Goal: Information Seeking & Learning: Learn about a topic

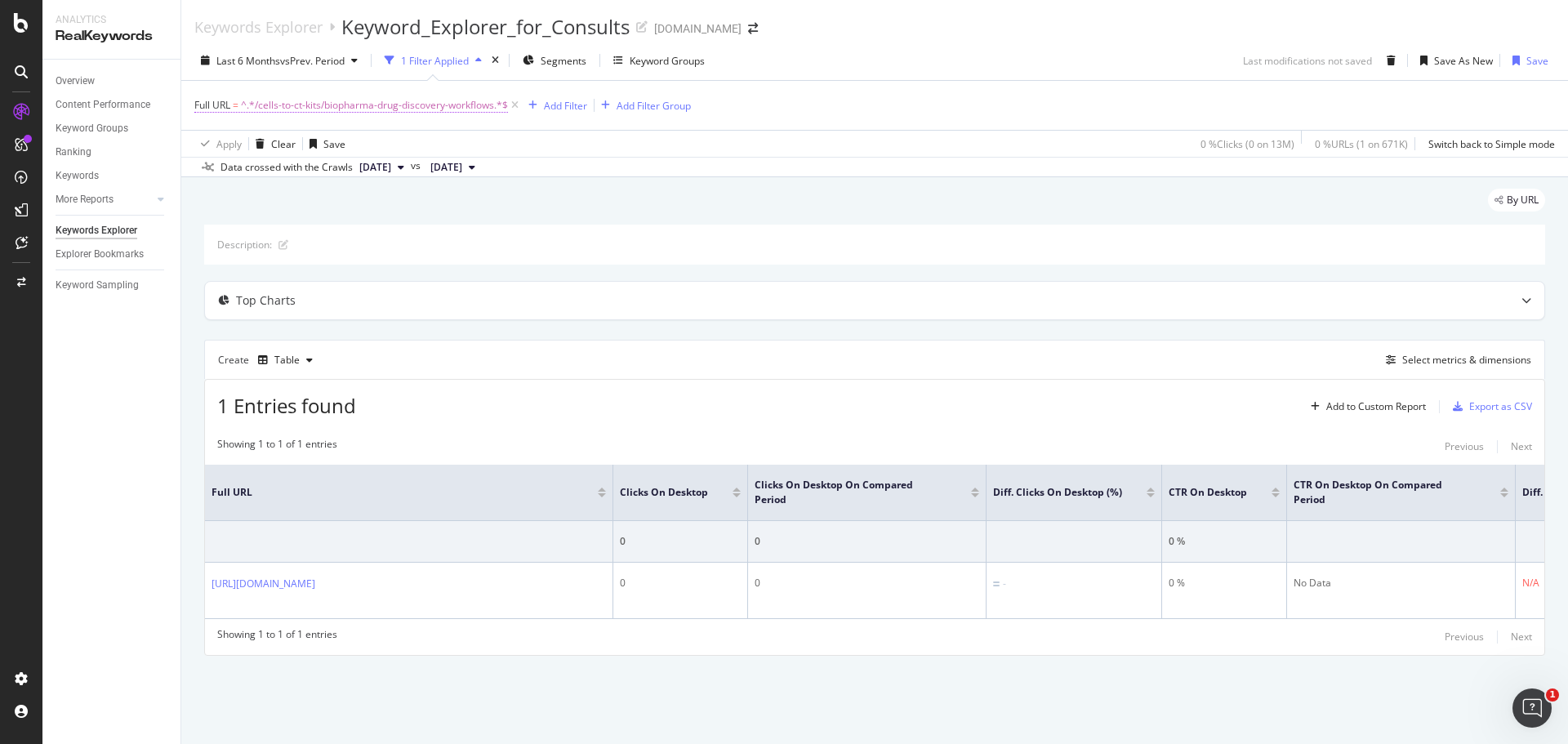
click at [453, 109] on span "^.*/cells-to-ct-kits/biopharma-drug-discovery-workflows.*$" at bounding box center [373, 106] width 267 height 23
click at [299, 177] on input "/cells-to-ct-kits/biopharma-drug-discovery-workflows" at bounding box center [286, 173] width 154 height 26
drag, startPoint x: 287, startPoint y: 172, endPoint x: 0, endPoint y: 146, distance: 288.2
click at [0, 146] on body "Analytics RealKeywords Overview Content Performance Keyword Groups Ranking Keyw…" at bounding box center [784, 372] width 1568 height 744
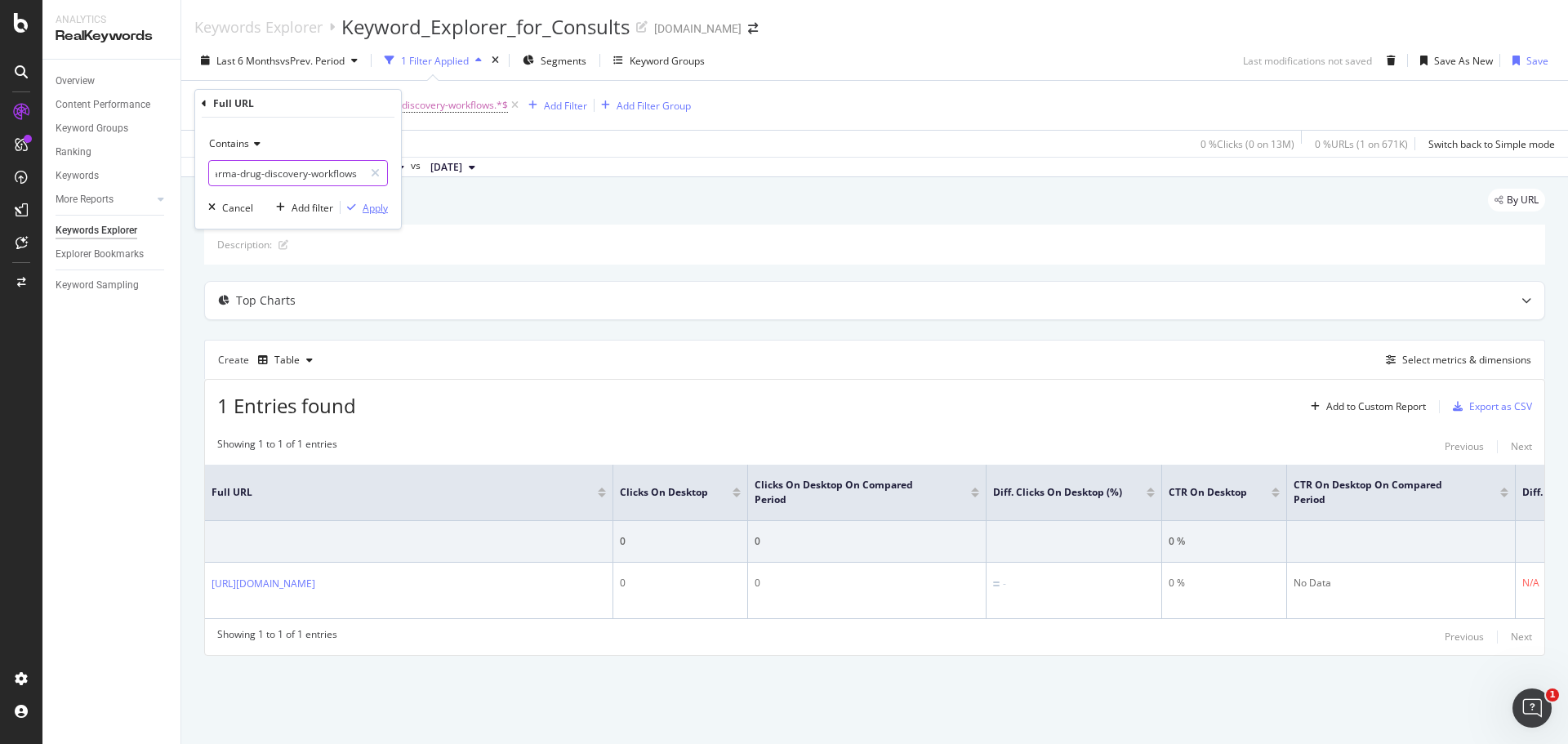
type input "biopharma-drug-discovery-workflows"
click at [367, 210] on div "Apply" at bounding box center [375, 208] width 25 height 14
click at [272, 100] on span "^.*biopharma-drug-discovery-workflows.*$" at bounding box center [339, 106] width 198 height 23
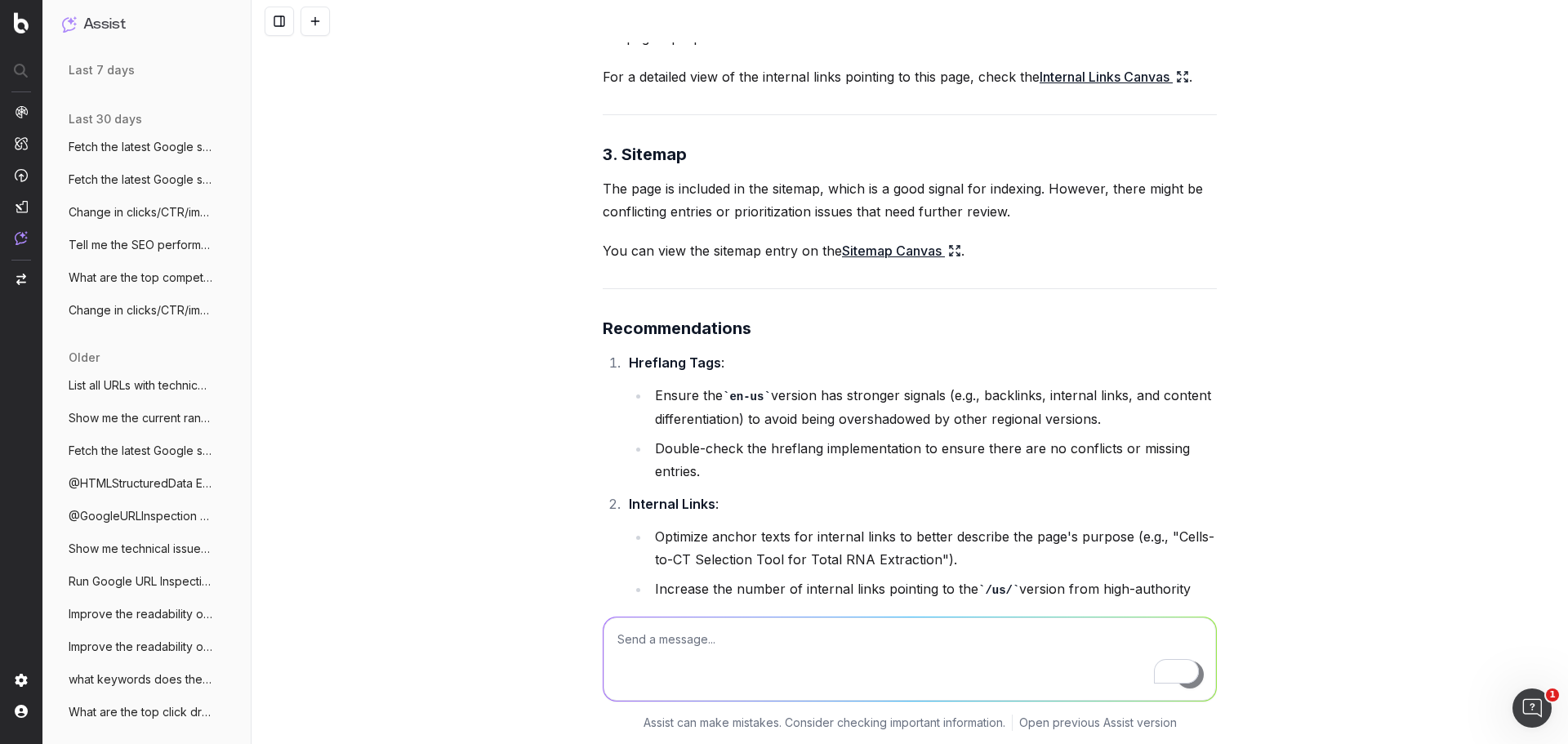
scroll to position [3347, 0]
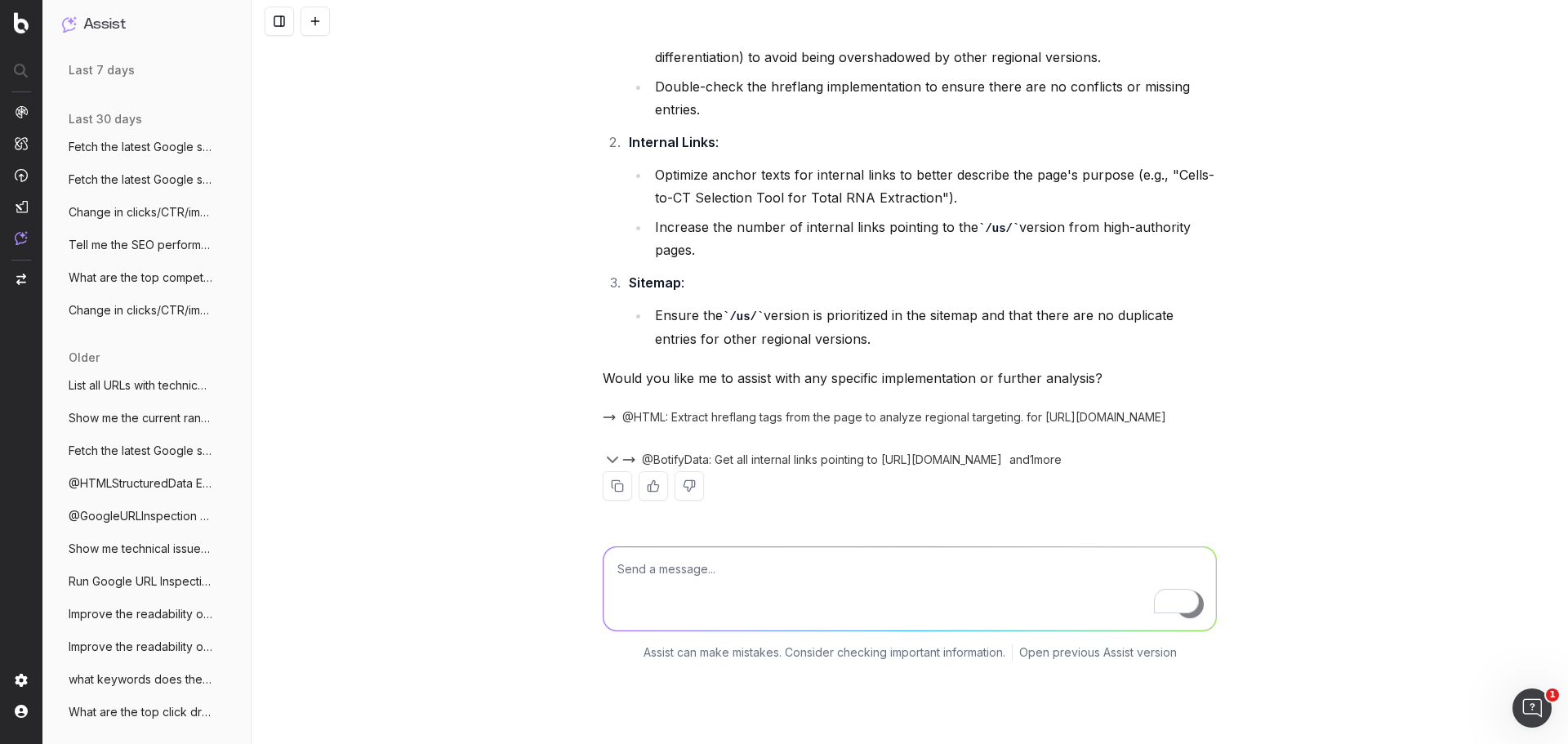
click at [741, 469] on span "@BotifyData: Get all internal links pointing to [URL][DOMAIN_NAME]" at bounding box center [821, 460] width 360 height 16
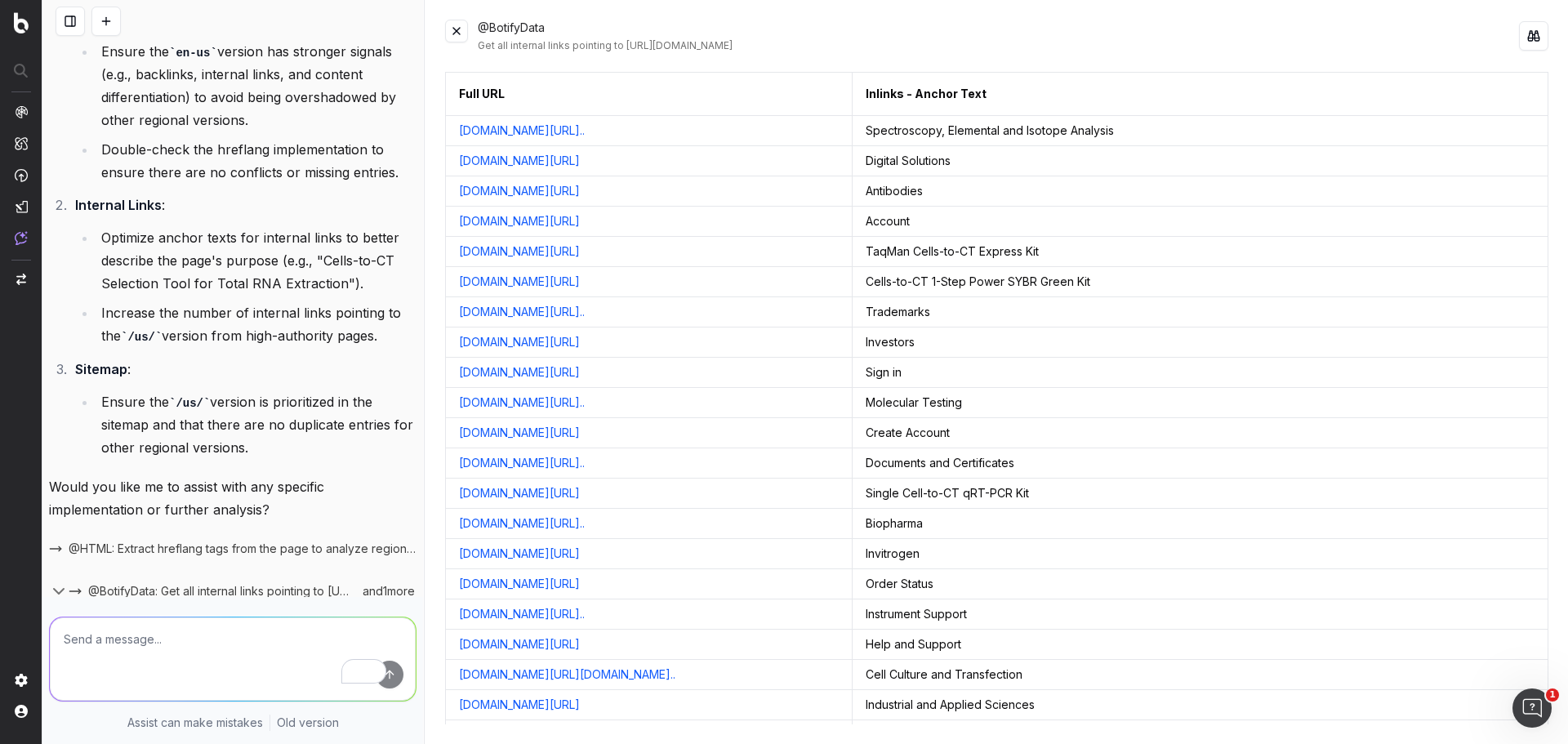
scroll to position [4435, 0]
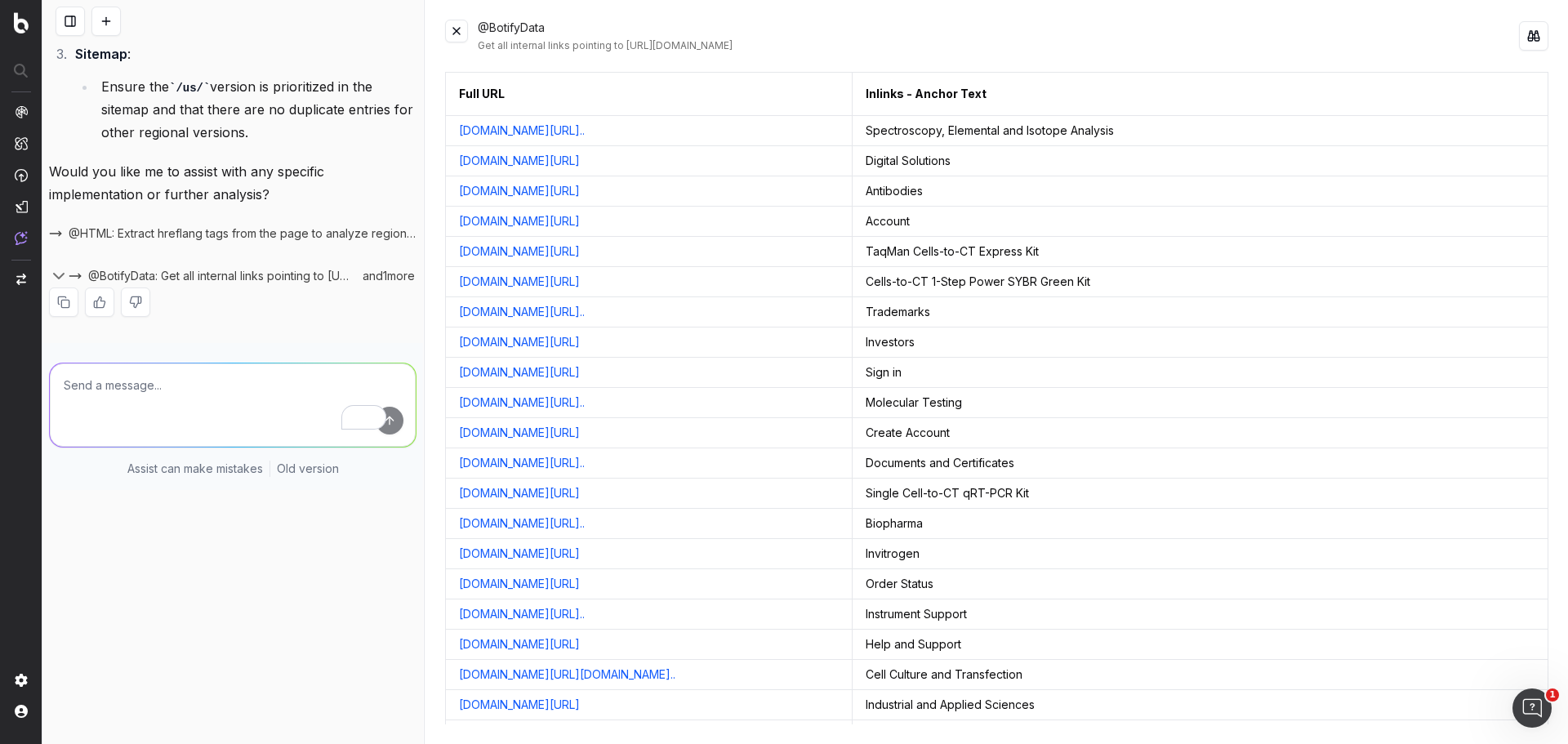
drag, startPoint x: 372, startPoint y: 509, endPoint x: 365, endPoint y: 518, distance: 11.4
click at [372, 284] on div "and 1 more" at bounding box center [385, 275] width 61 height 16
click at [58, 278] on icon "button" at bounding box center [59, 275] width 10 height 5
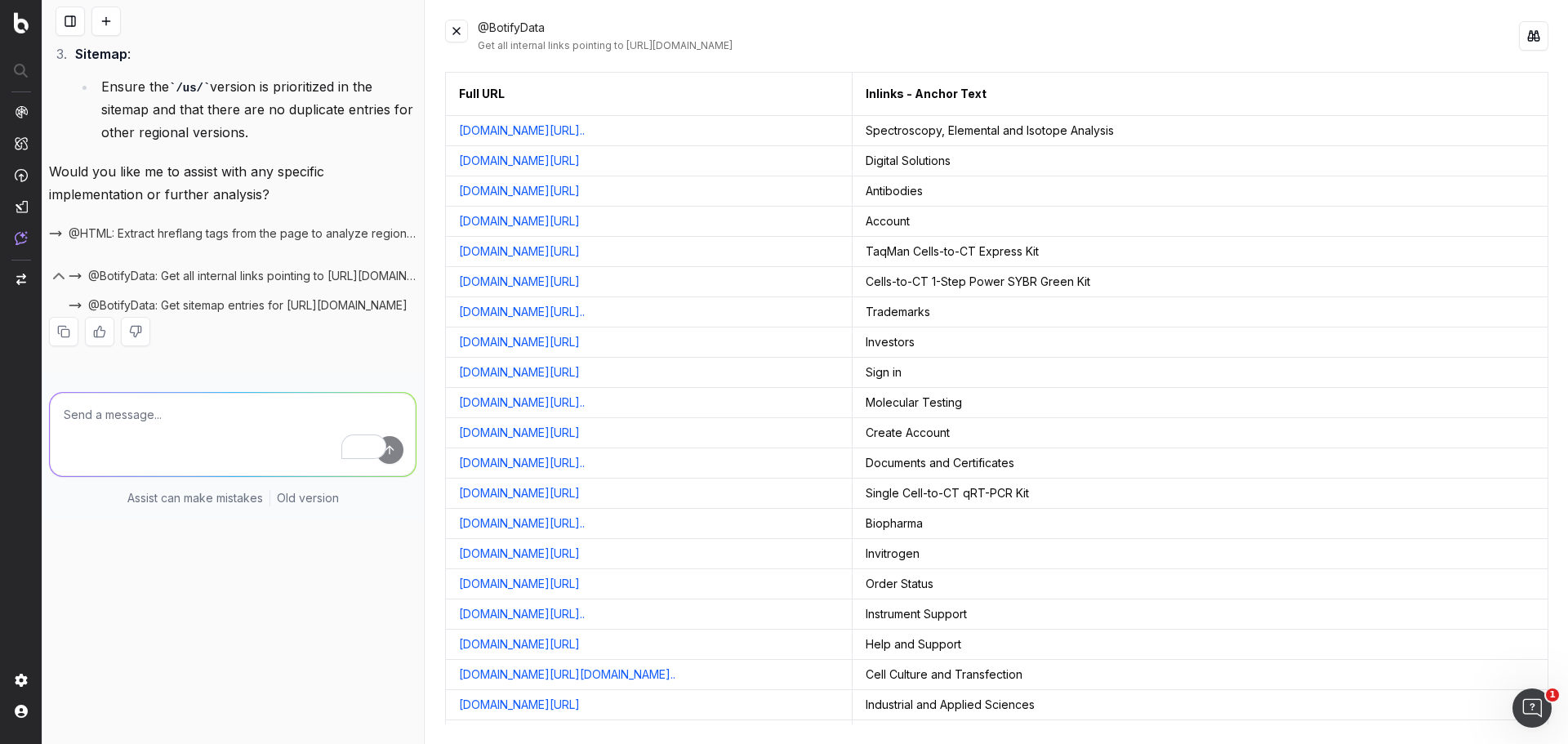
scroll to position [4464, 0]
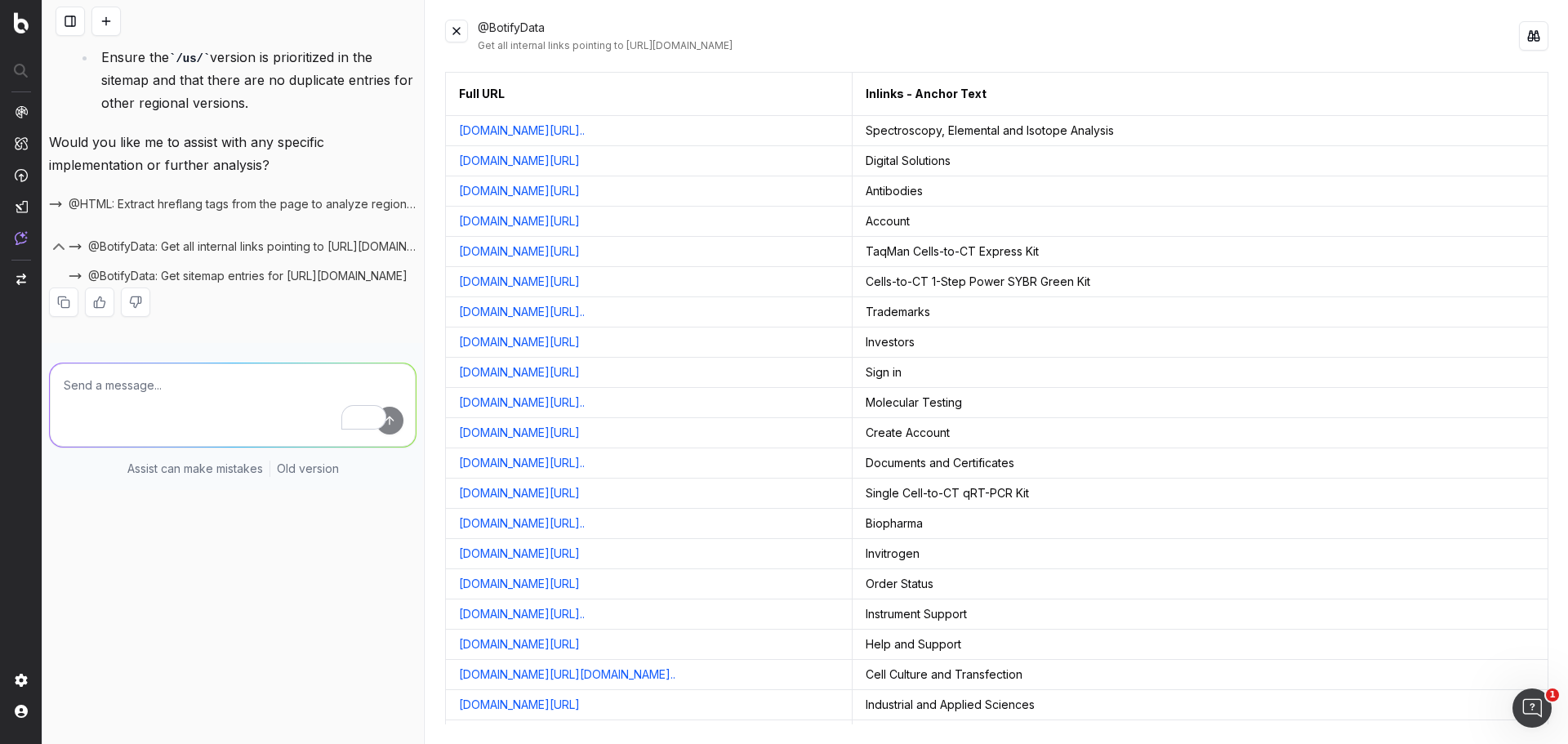
click at [102, 447] on textarea "To enrich screen reader interactions, please activate Accessibility in Grammarl…" at bounding box center [232, 405] width 366 height 83
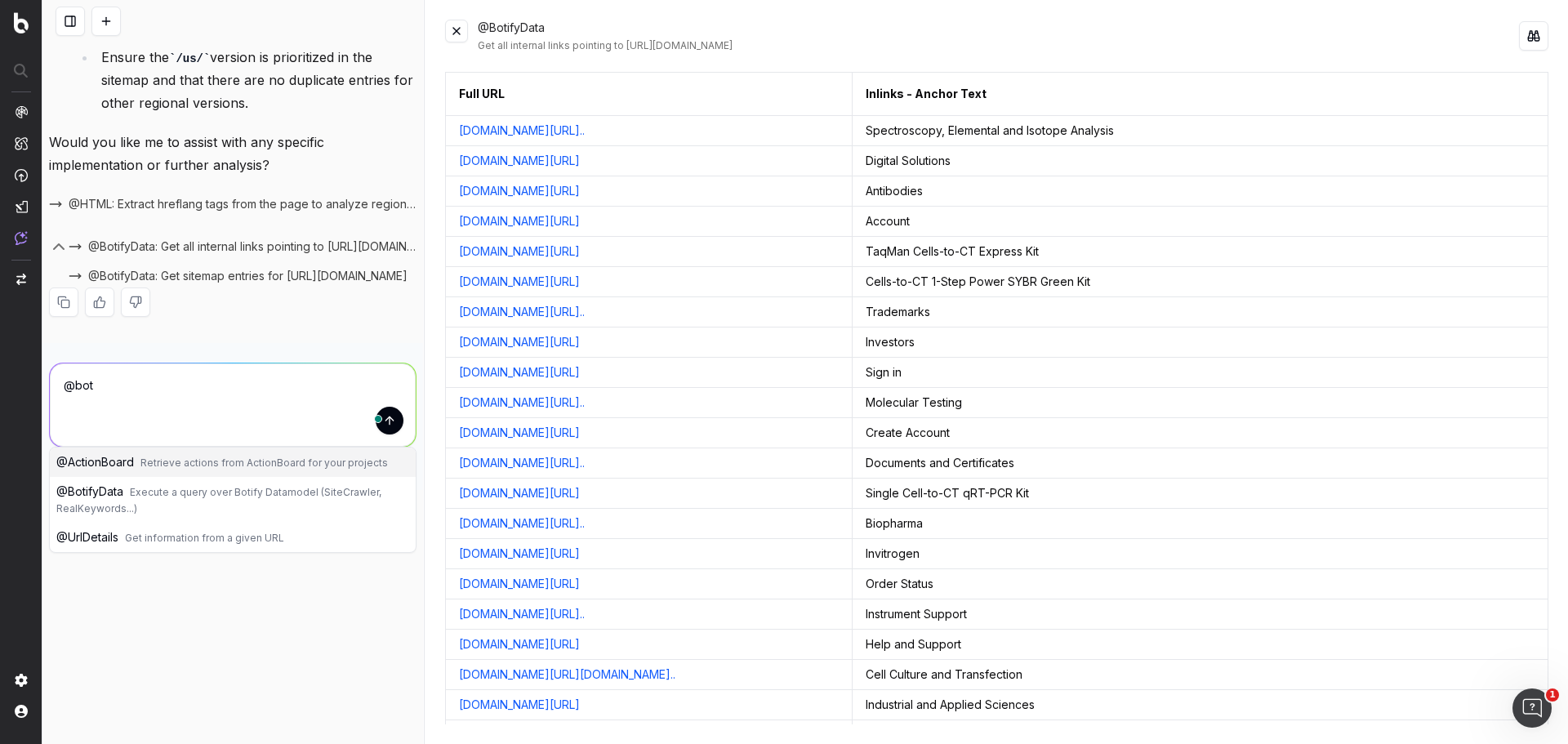
scroll to position [4497, 0]
click at [115, 494] on button "@ BotifyData Execute a query over Botify Datamodel (SiteCrawler, RealKeywords..…" at bounding box center [232, 469] width 366 height 46
click at [162, 447] on textarea "@BotifyData" at bounding box center [232, 405] width 366 height 83
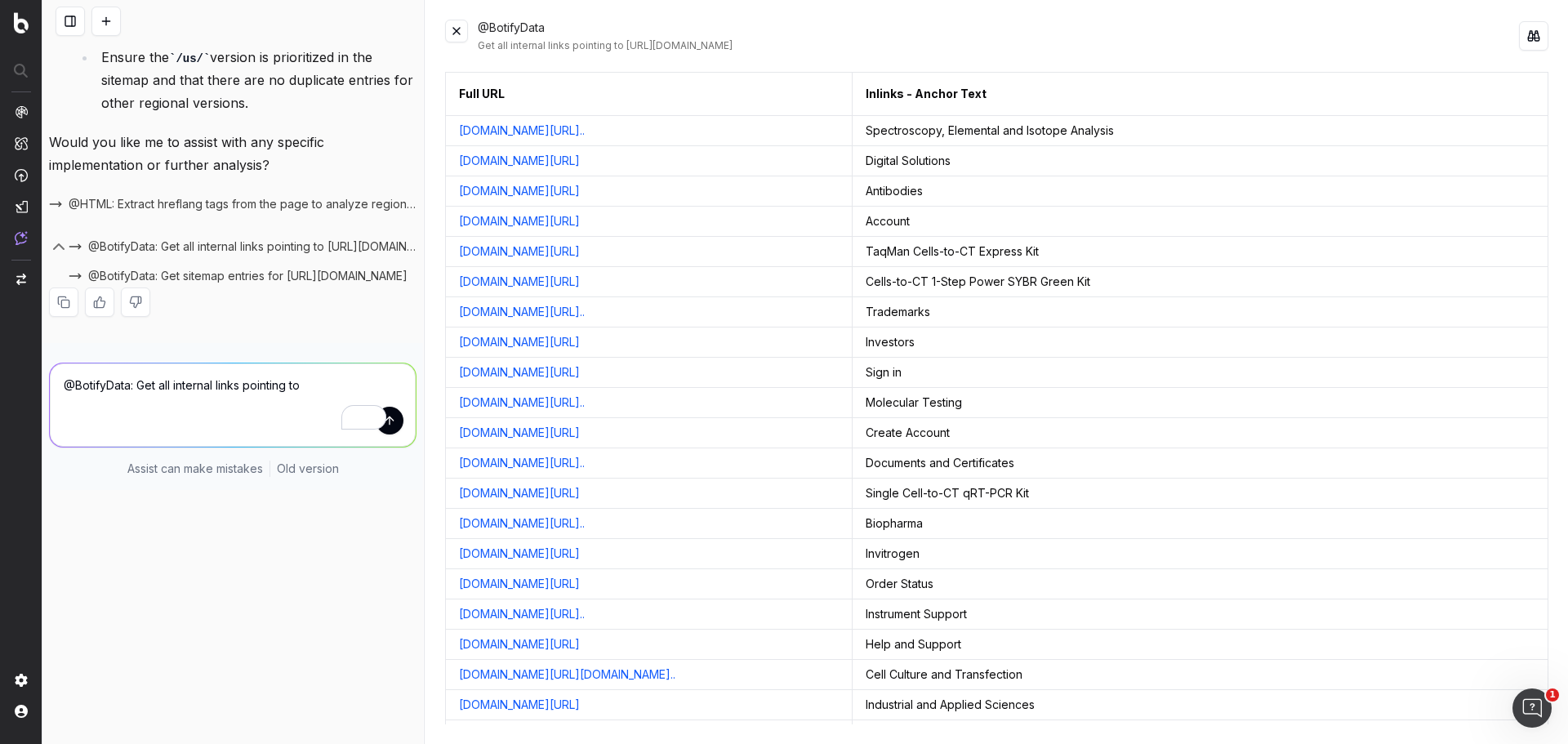
click at [306, 447] on textarea "@BotifyData: Get all internal links pointing to" at bounding box center [232, 405] width 366 height 83
paste textarea "https://www.thermofisher.com/za/en/home/life-science/dna-rna-purification-analy…"
type textarea "@BotifyData: Get all internal links pointing to https://www.thermofisher.com/za…"
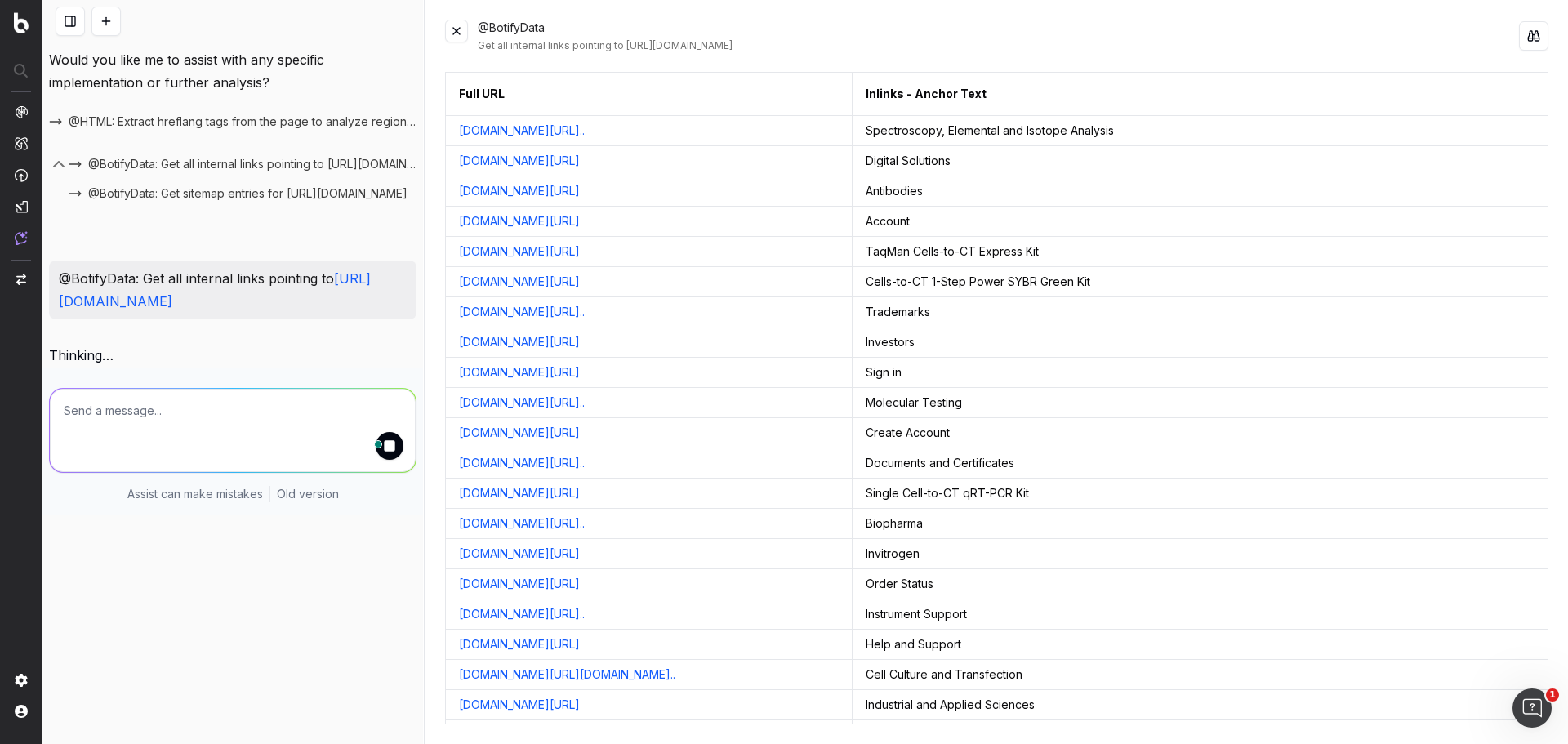
scroll to position [4641, 0]
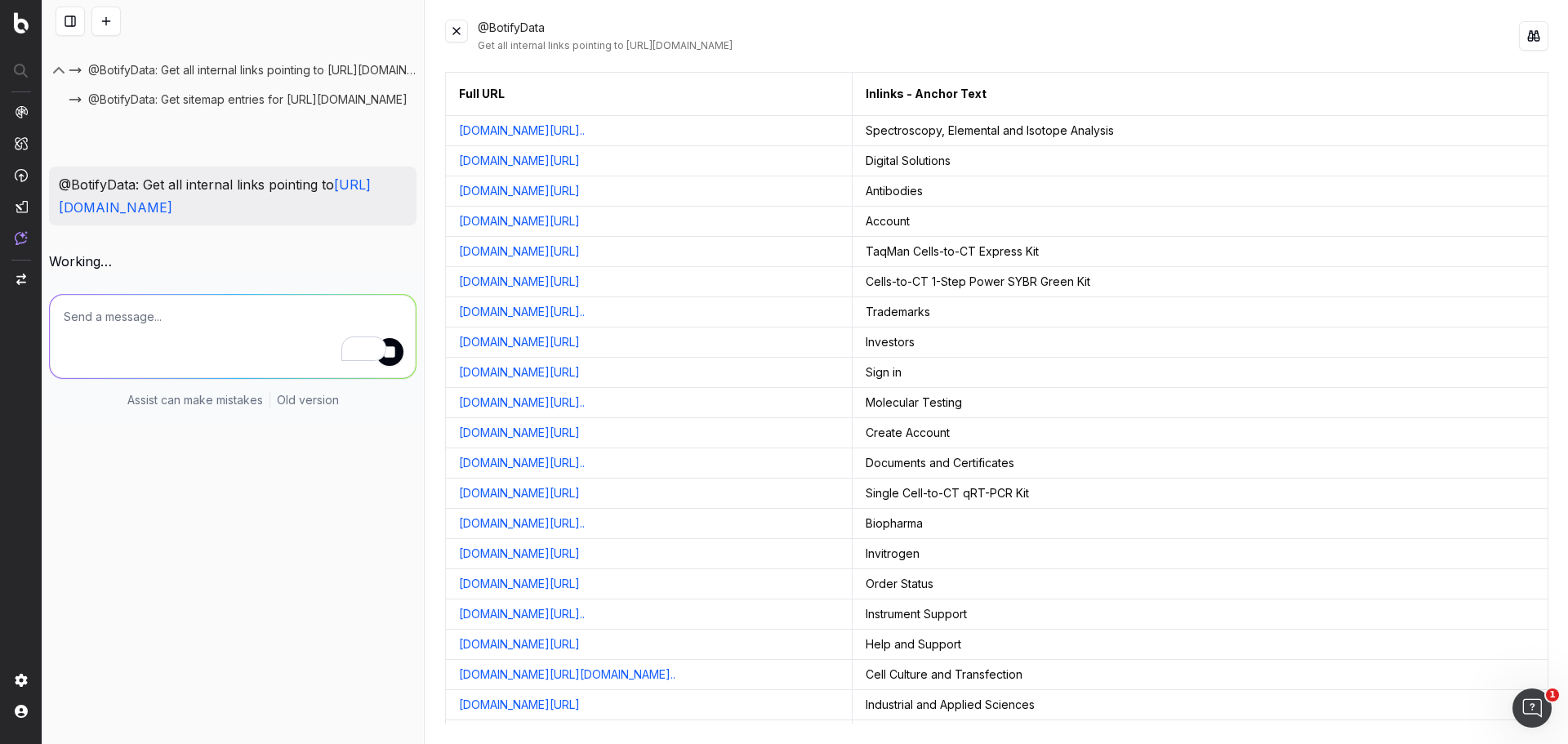
click at [458, 34] on button at bounding box center [457, 31] width 23 height 23
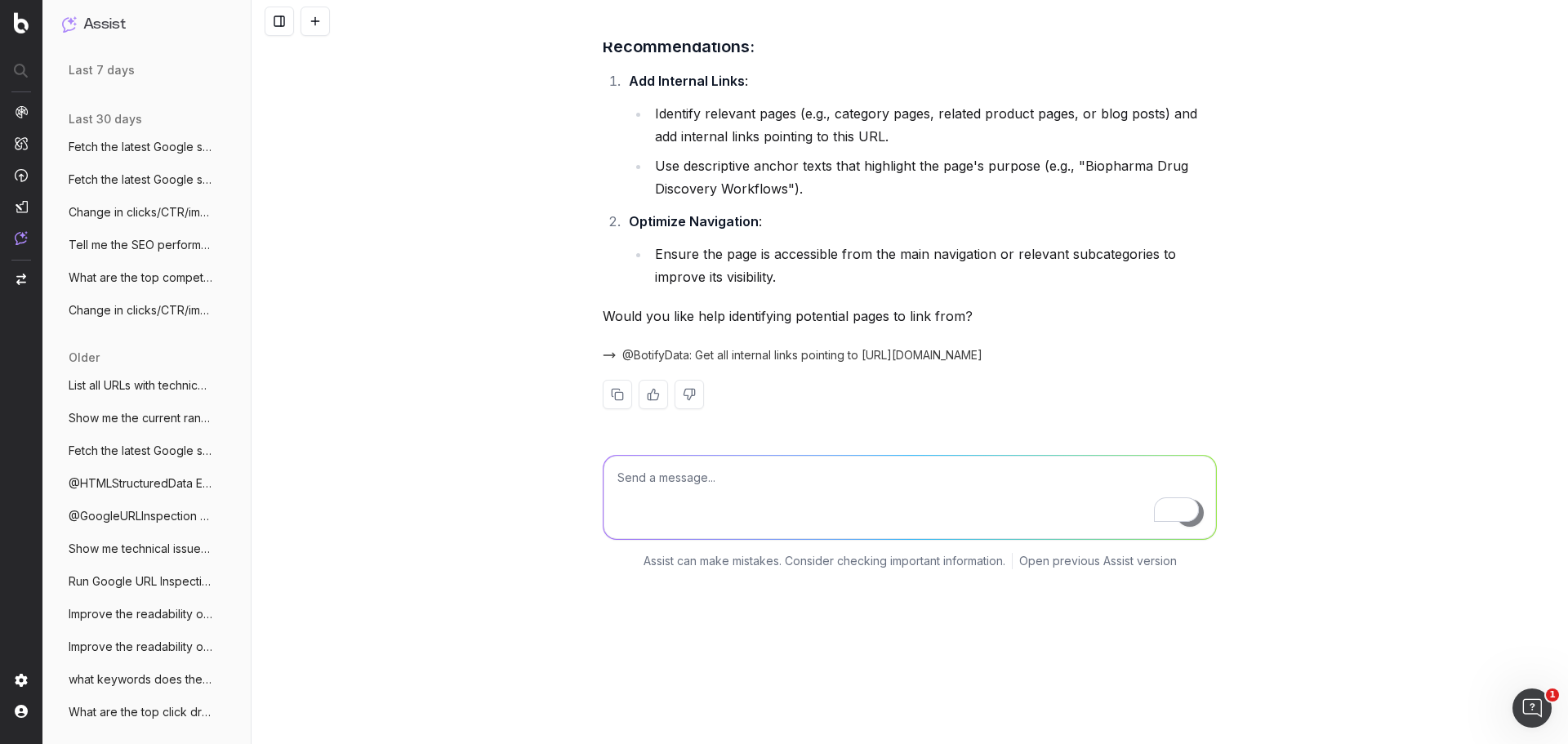
scroll to position [3961, 0]
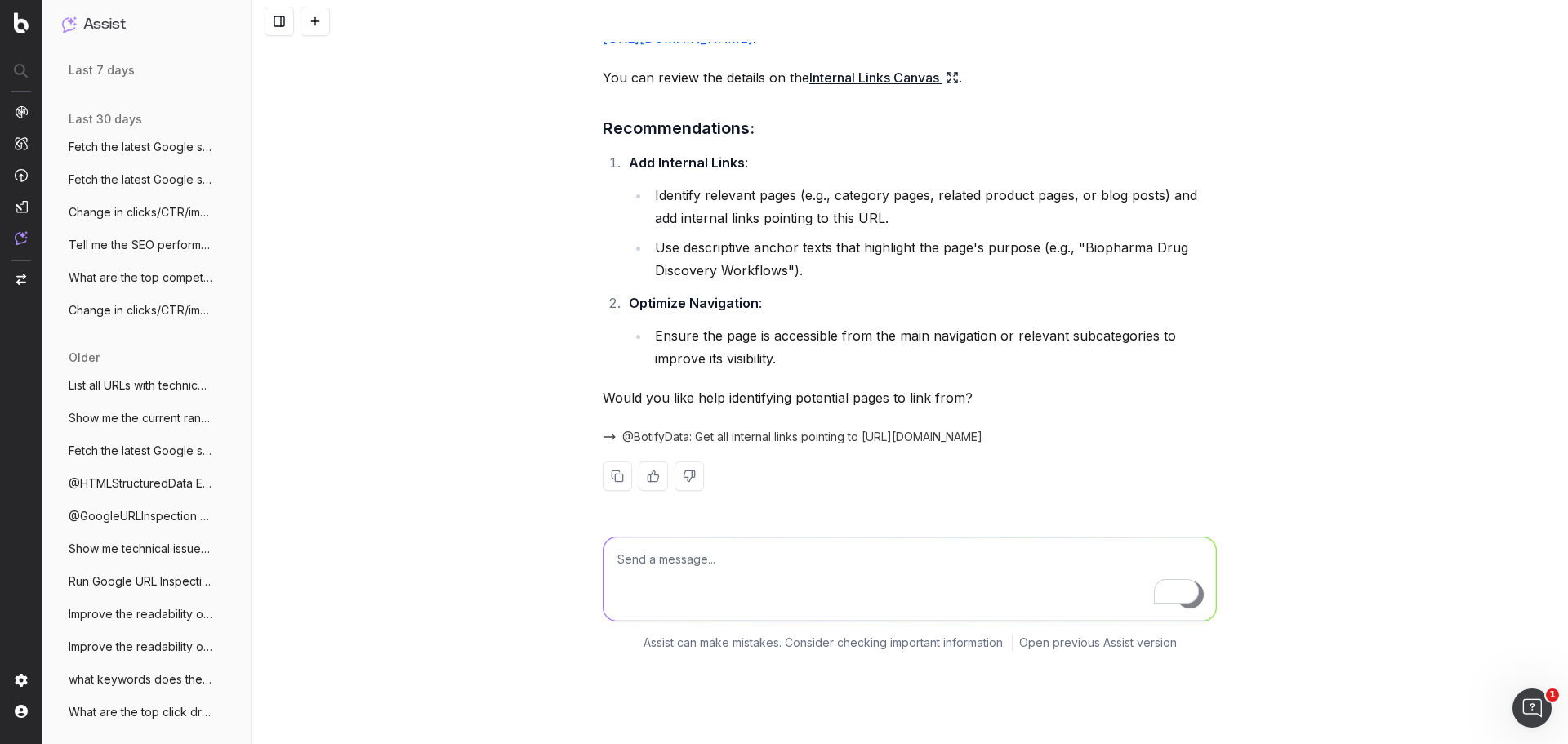
click at [848, 89] on link "Internal Links Canvas" at bounding box center [883, 78] width 149 height 23
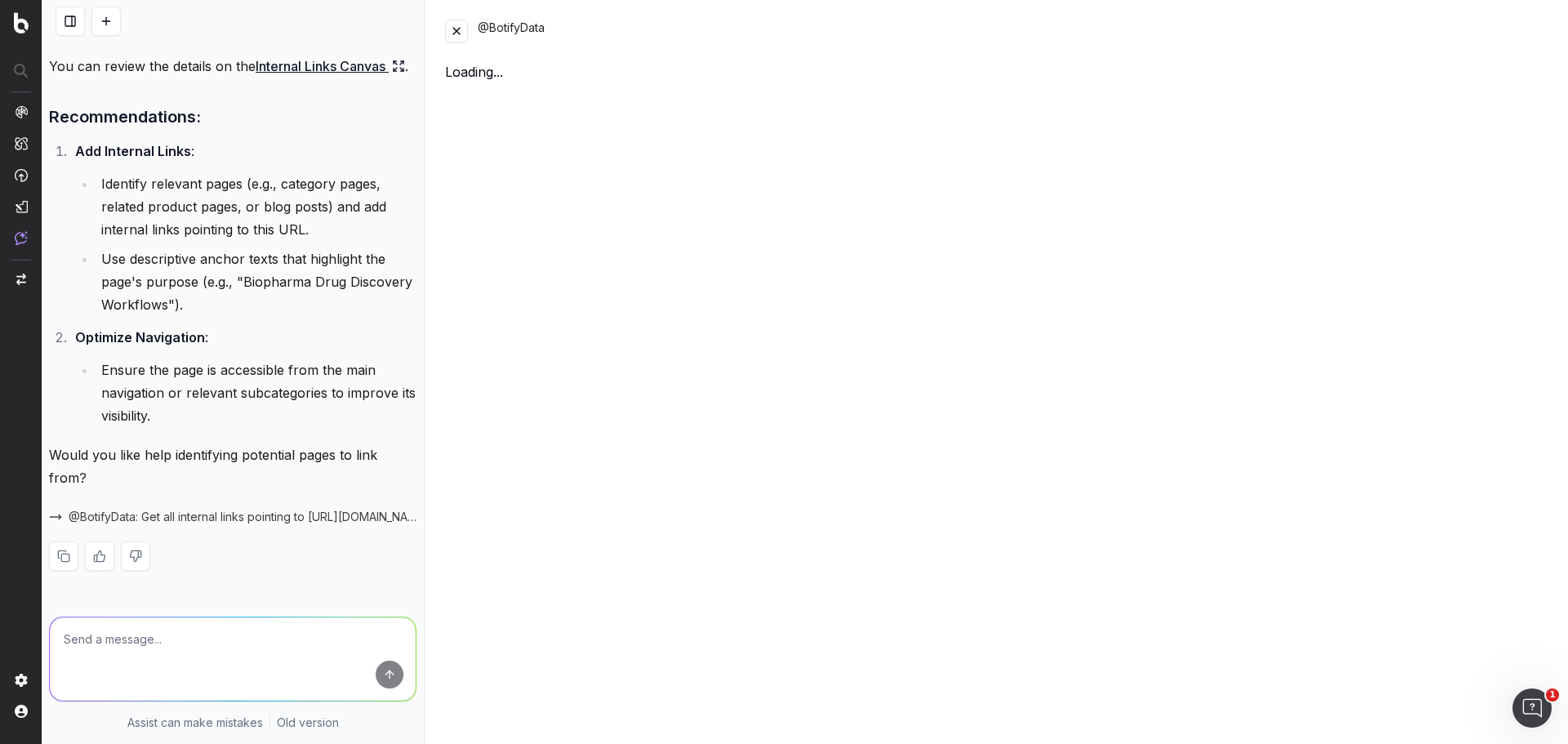
scroll to position [242, 0]
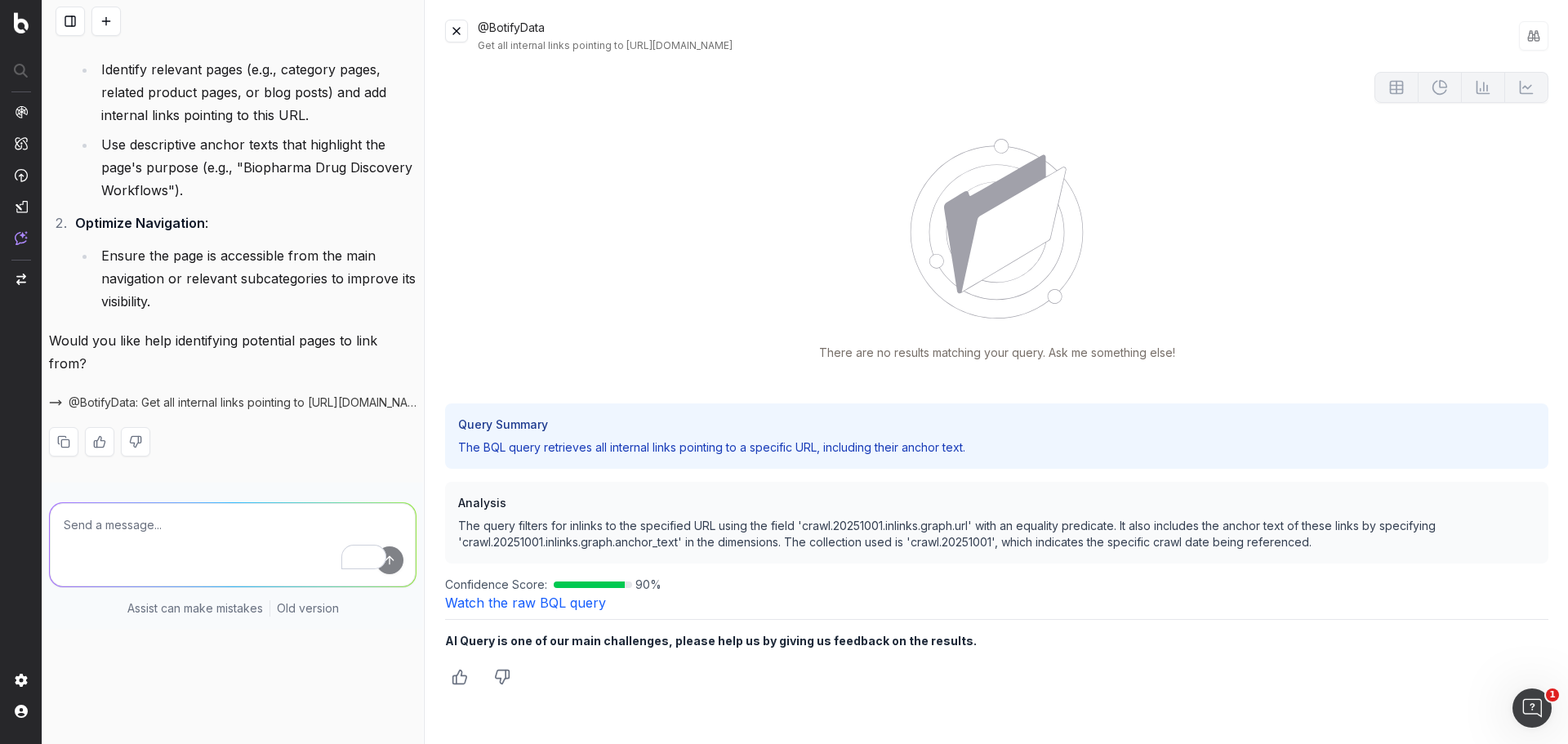
click at [533, 604] on link "Watch the raw BQL query" at bounding box center [526, 602] width 161 height 16
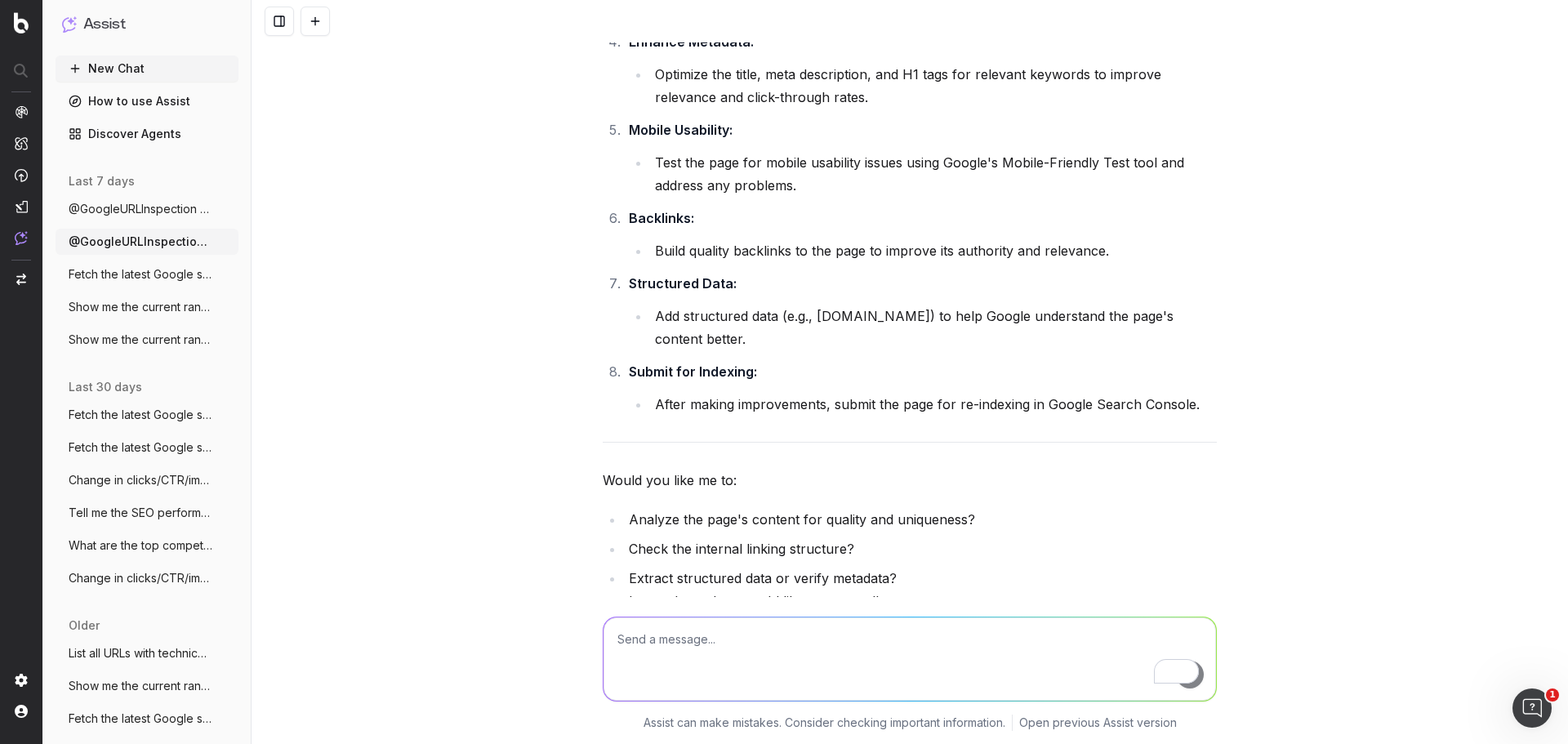
scroll to position [2035, 0]
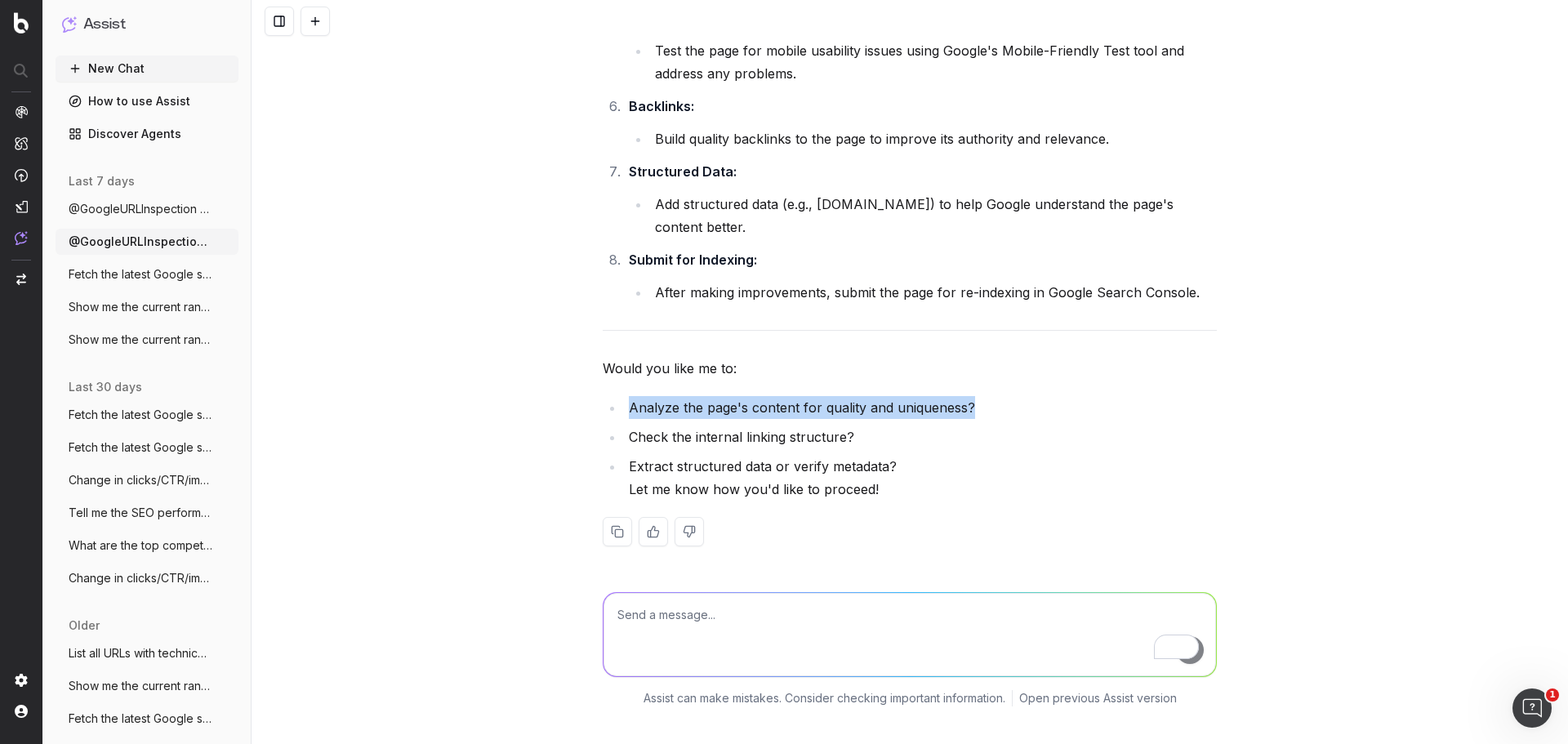
drag, startPoint x: 962, startPoint y: 427, endPoint x: 590, endPoint y: 411, distance: 372.3
copy li "Analyze the page's content for quality and uniqueness?"
click at [672, 609] on div at bounding box center [910, 631] width 627 height 117
click at [669, 634] on textarea "To enrich screen reader interactions, please activate Accessibility in Grammarl…" at bounding box center [910, 634] width 613 height 83
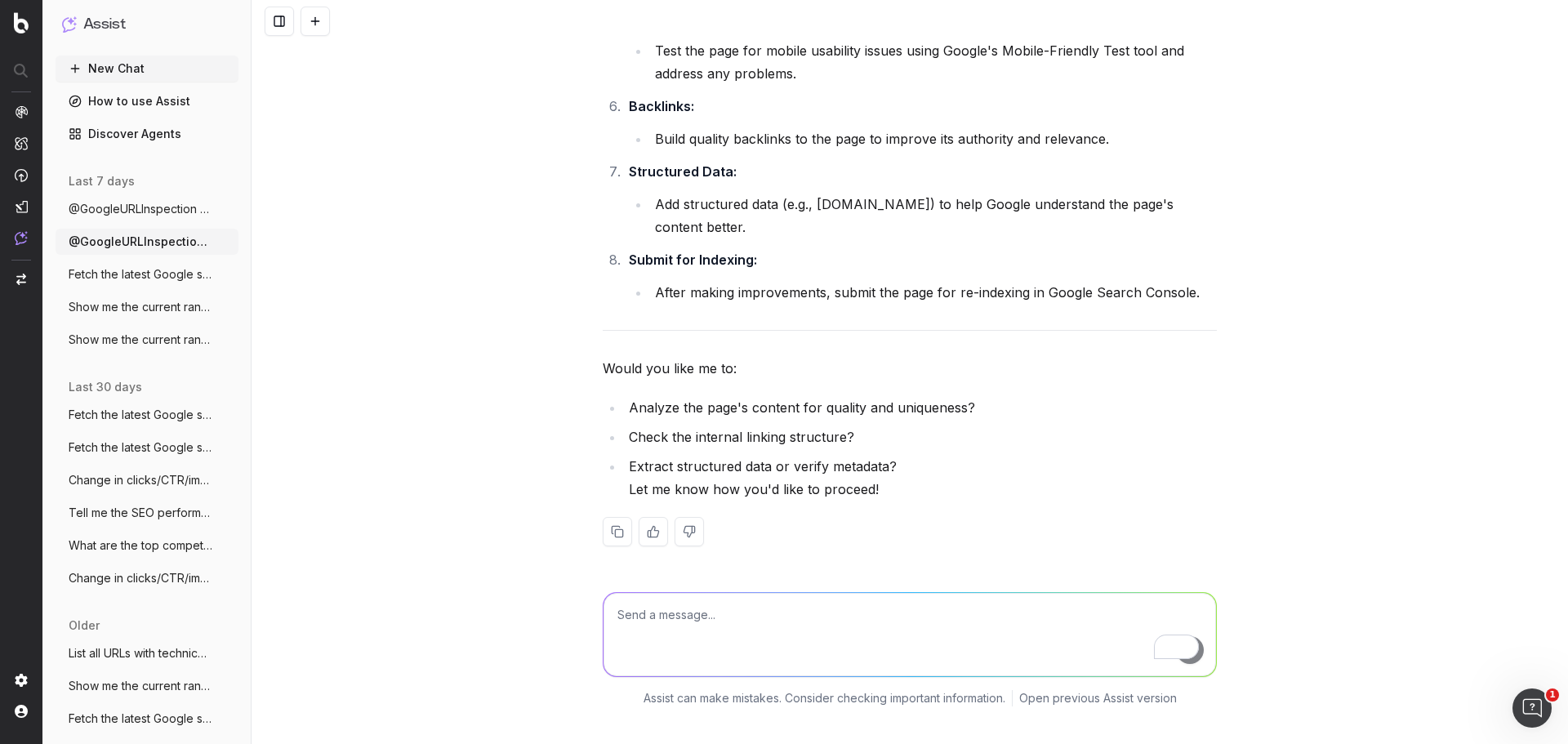
paste textarea "Analyze the page's content for quality and uniqueness?"
type textarea "Analyze the page's content for quality and uniqueness?"
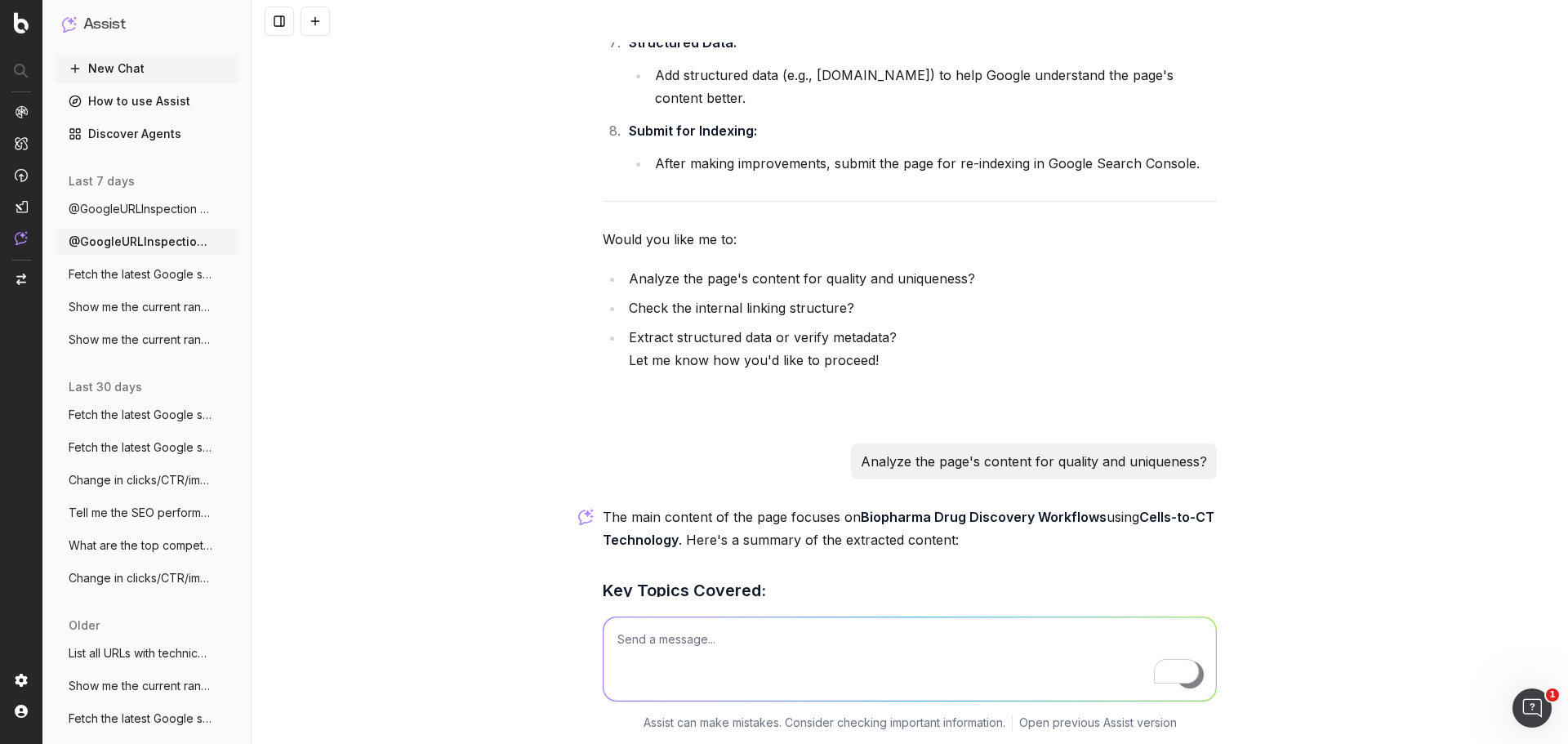
scroll to position [3432, 0]
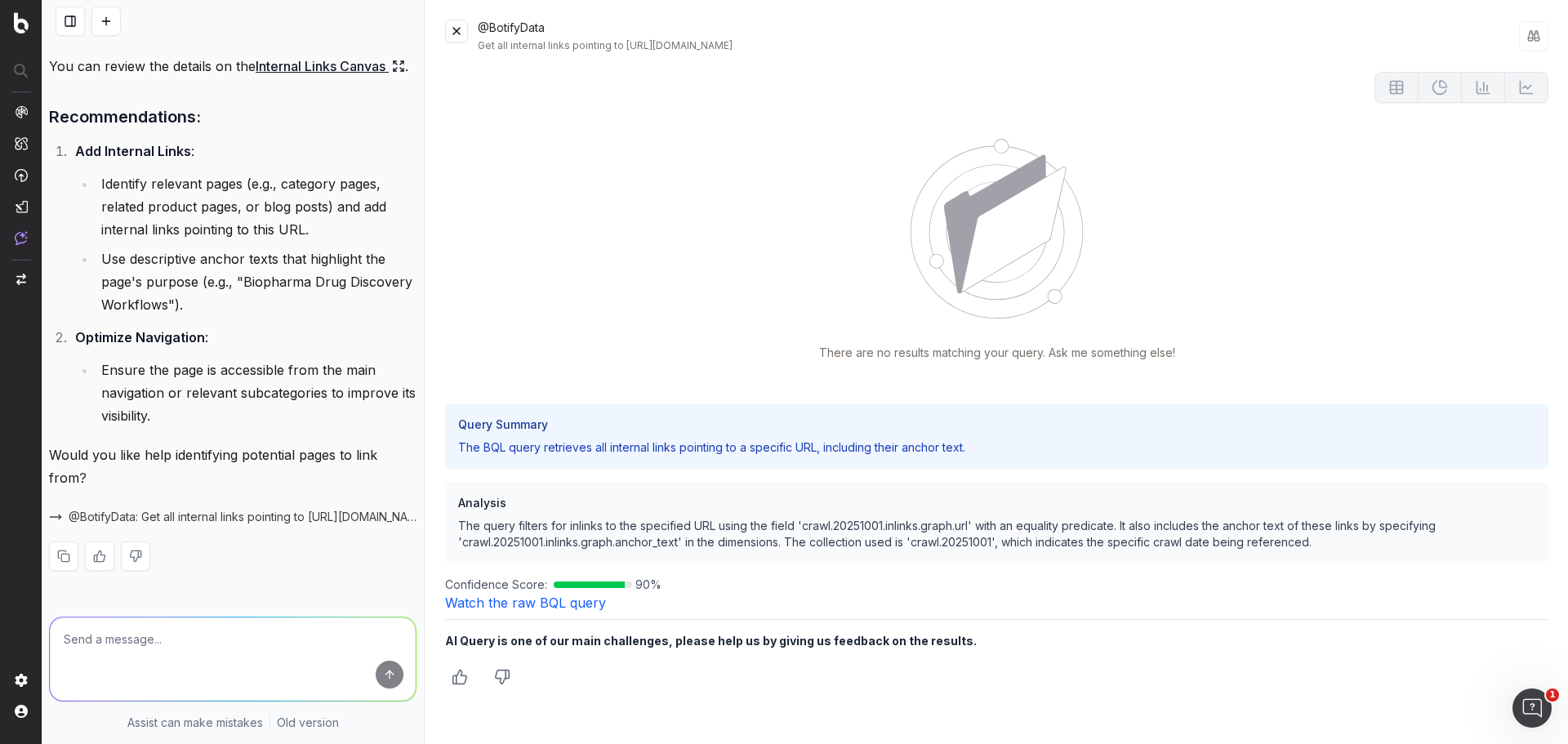
click at [105, 14] on button at bounding box center [106, 21] width 29 height 29
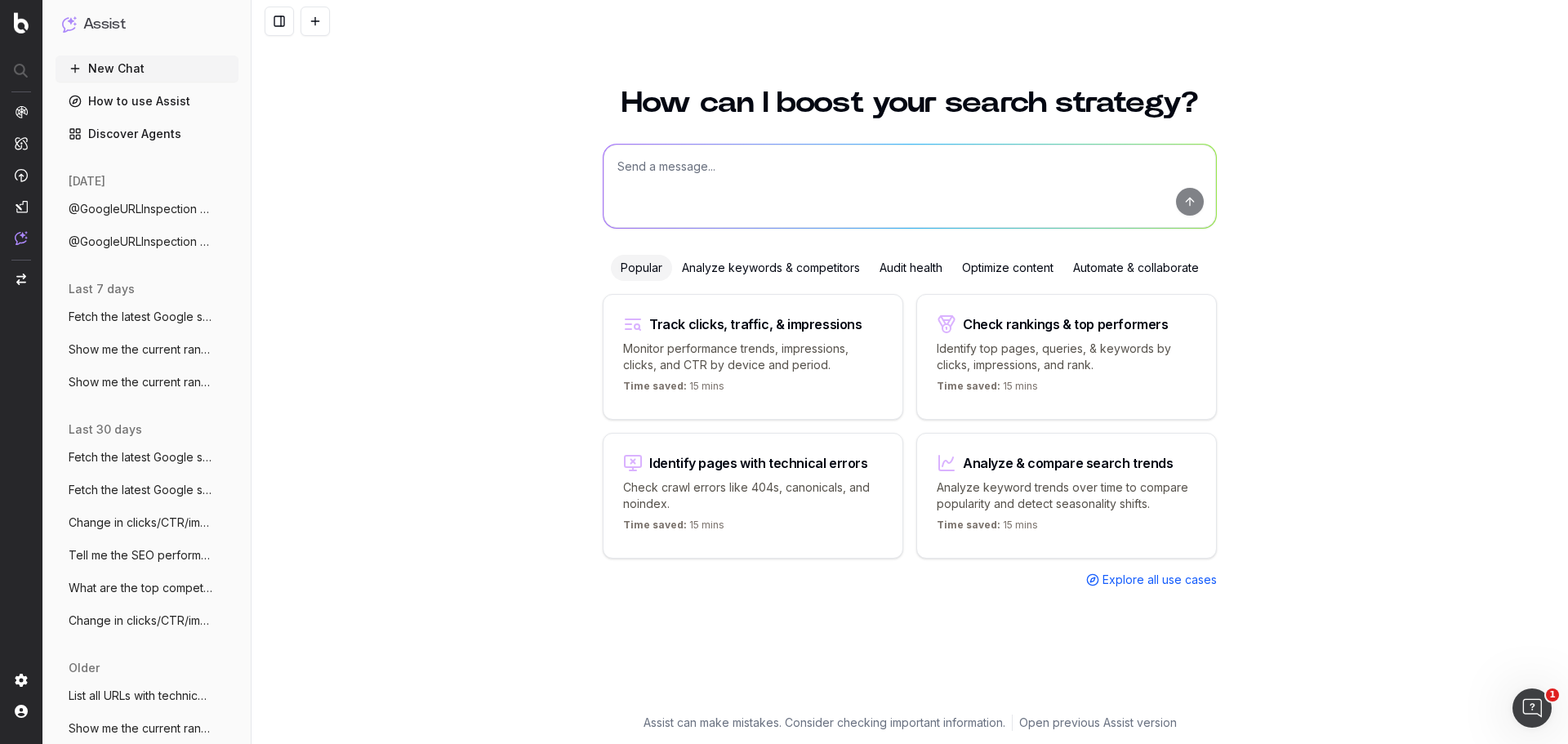
click at [706, 171] on textarea at bounding box center [910, 186] width 613 height 83
paste textarea "https://www.thermofisher.com/us/en/home/life-science/dna-rna-purification-analy…"
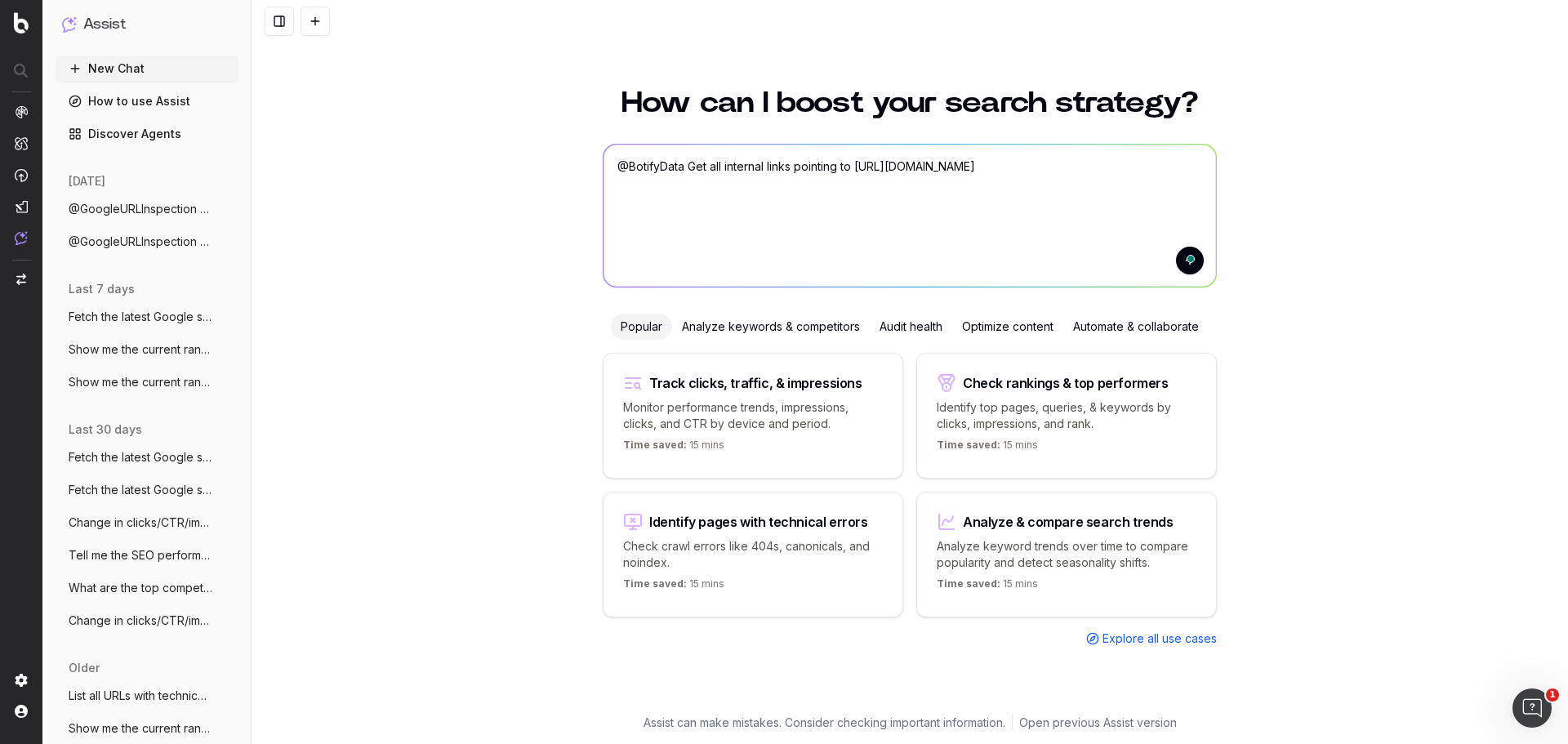
drag, startPoint x: 656, startPoint y: 268, endPoint x: 1107, endPoint y: 182, distance: 459.1
click at [1107, 182] on textarea "@BotifyData Get all internal links pointing to https://www.thermofisher.com/us/…" at bounding box center [910, 215] width 613 height 143
type textarea "@BotifyData Get all internal links pointing to https://www.thermofisher.com/us/…"
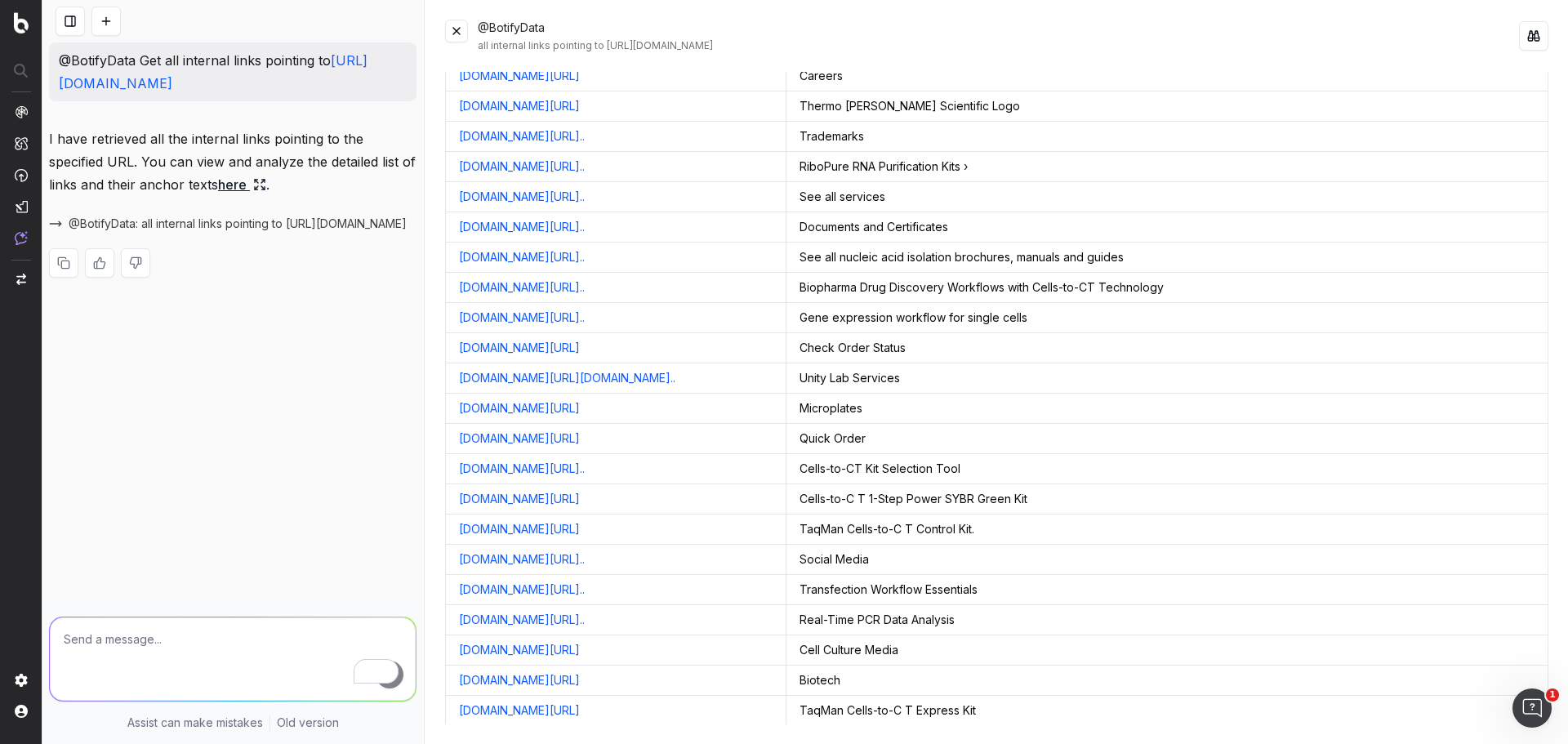
scroll to position [4038, 0]
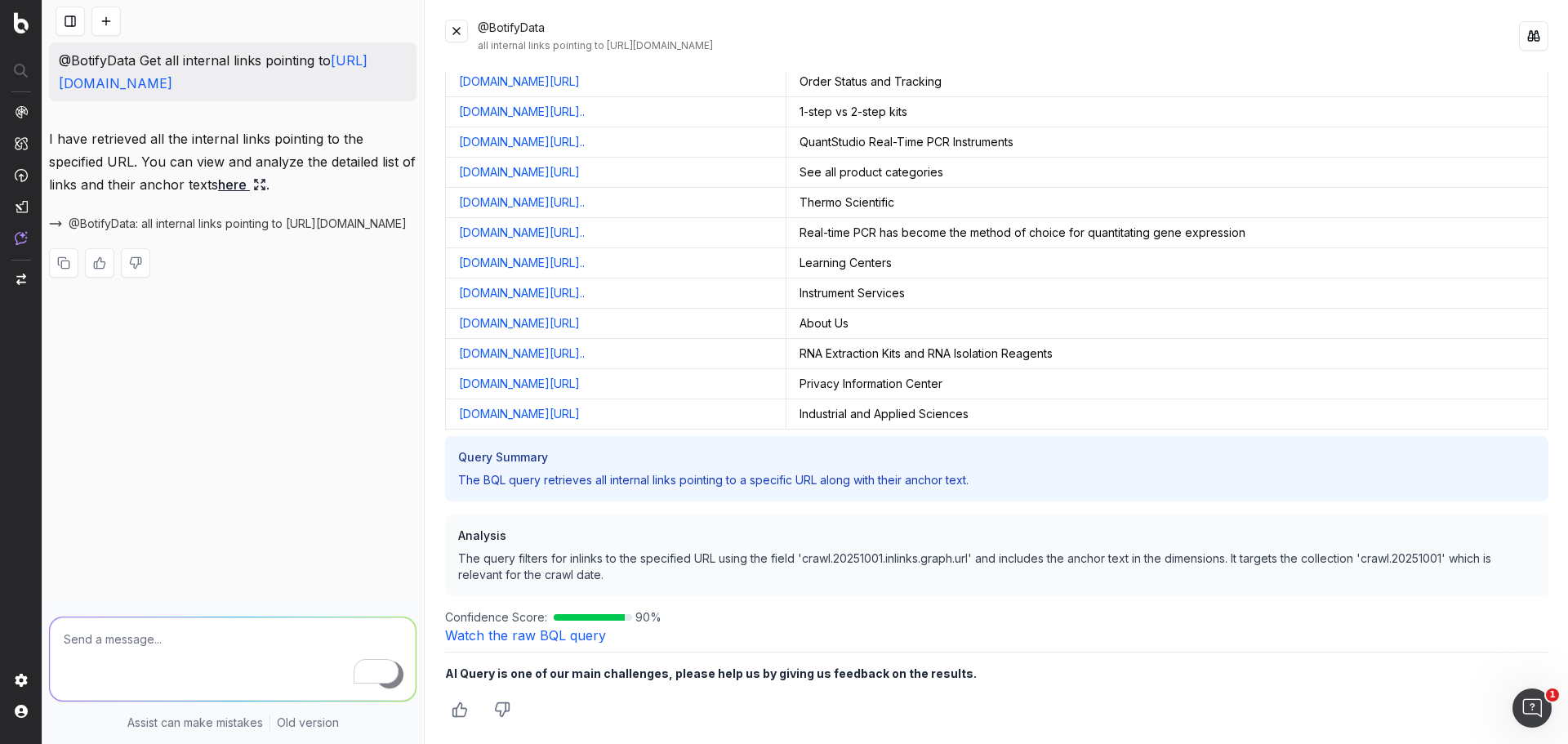
click at [144, 644] on textarea "To enrich screen reader interactions, please activate Accessibility in Grammarl…" at bounding box center [232, 660] width 366 height 83
click at [121, 629] on textarea "how many links are there in total" at bounding box center [232, 660] width 366 height 83
type textarea "how many internal links are there in total"
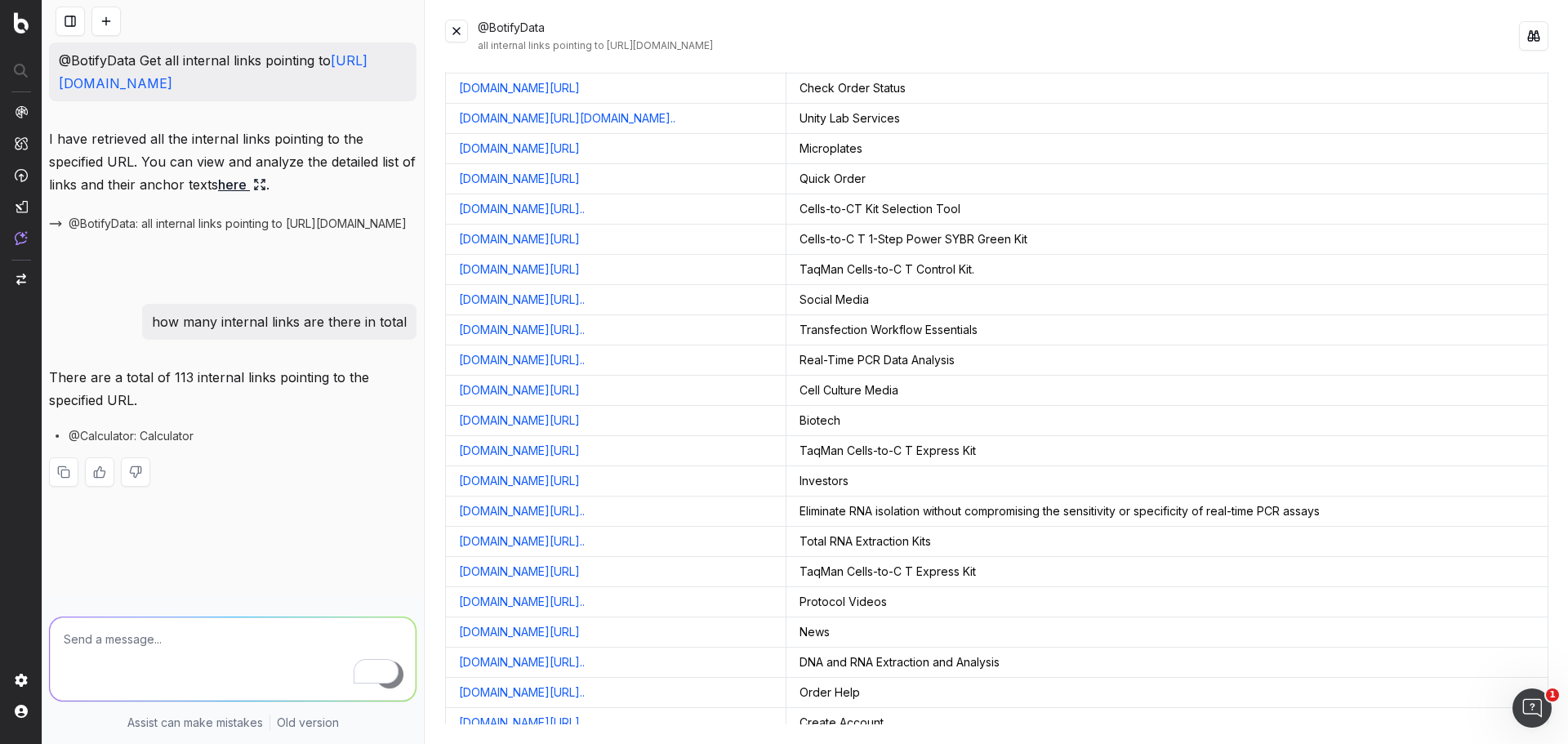
scroll to position [2777, 0]
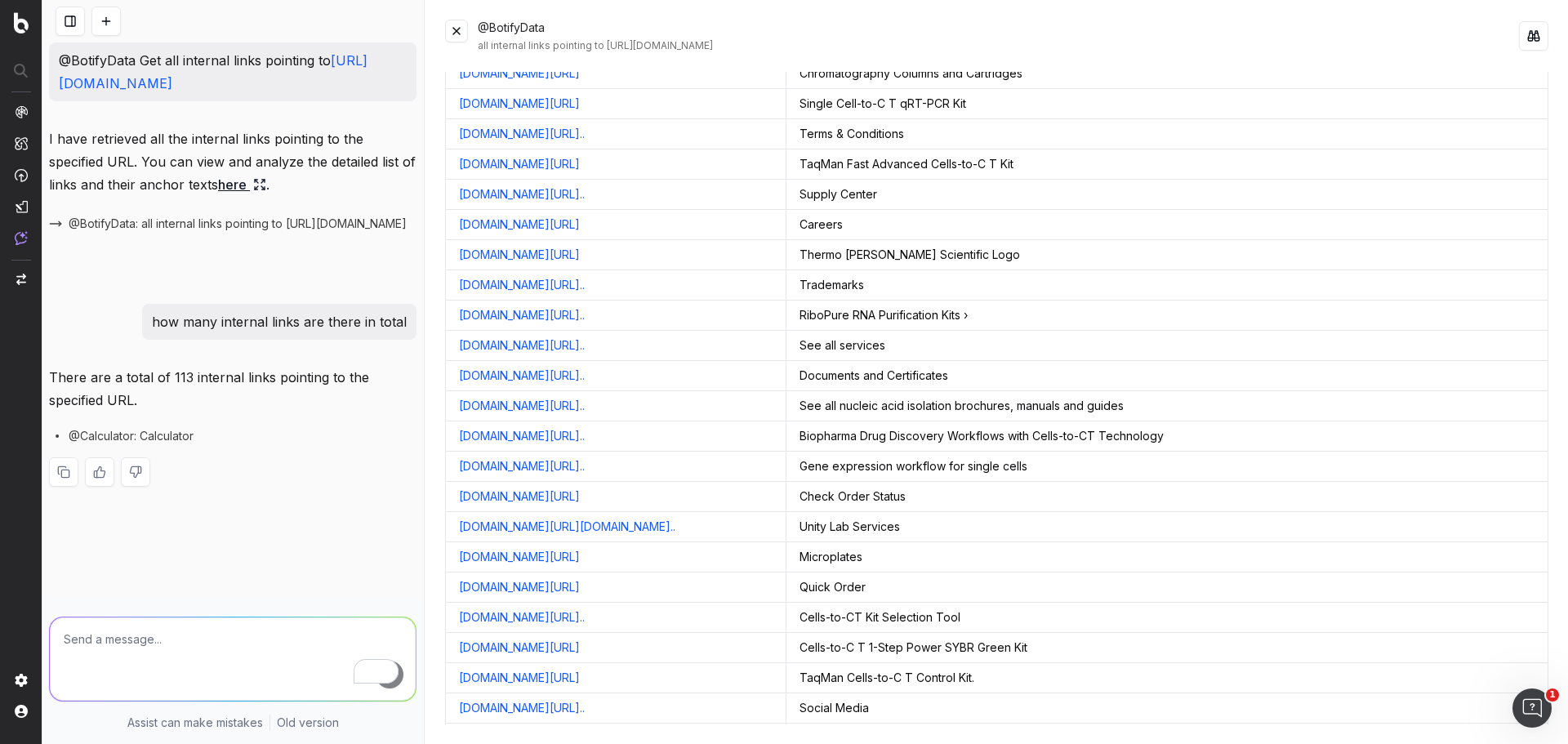
click at [223, 636] on textarea "To enrich screen reader interactions, please activate Accessibility in Grammarl…" at bounding box center [232, 660] width 366 height 83
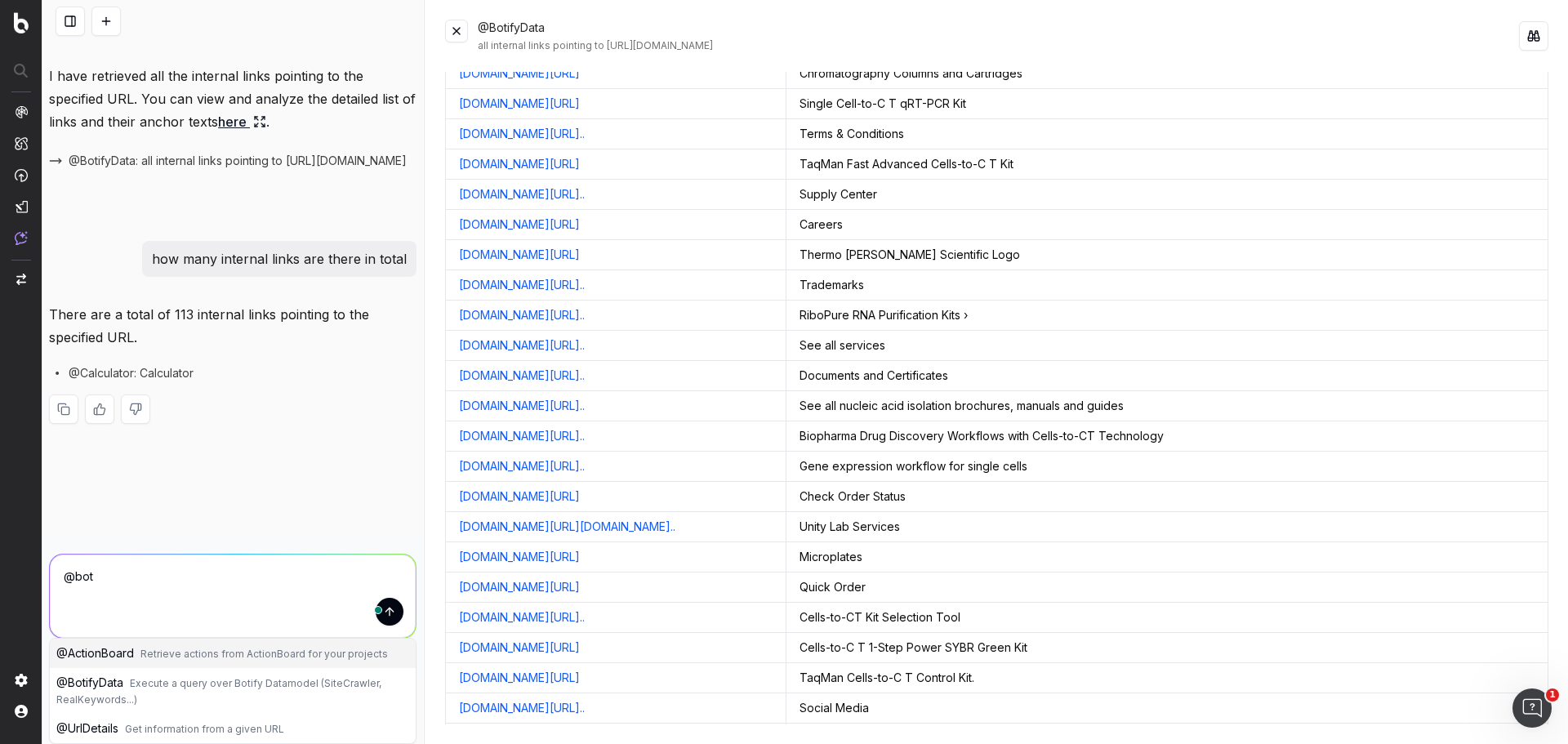
scroll to position [34, 0]
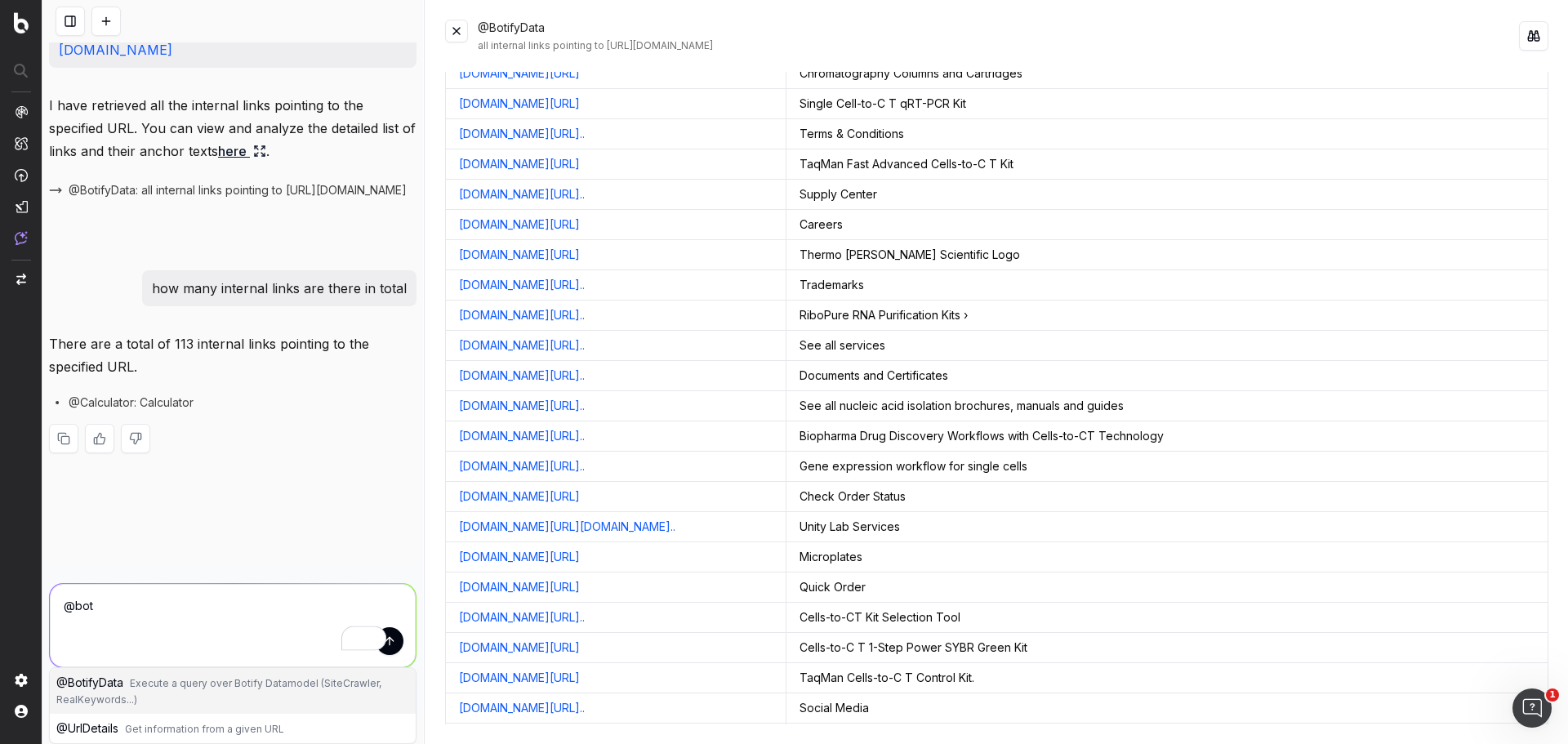
click at [199, 677] on button "@ BotifyData Execute a query over Botify Datamodel (SiteCrawler, RealKeywords..…" at bounding box center [232, 691] width 366 height 46
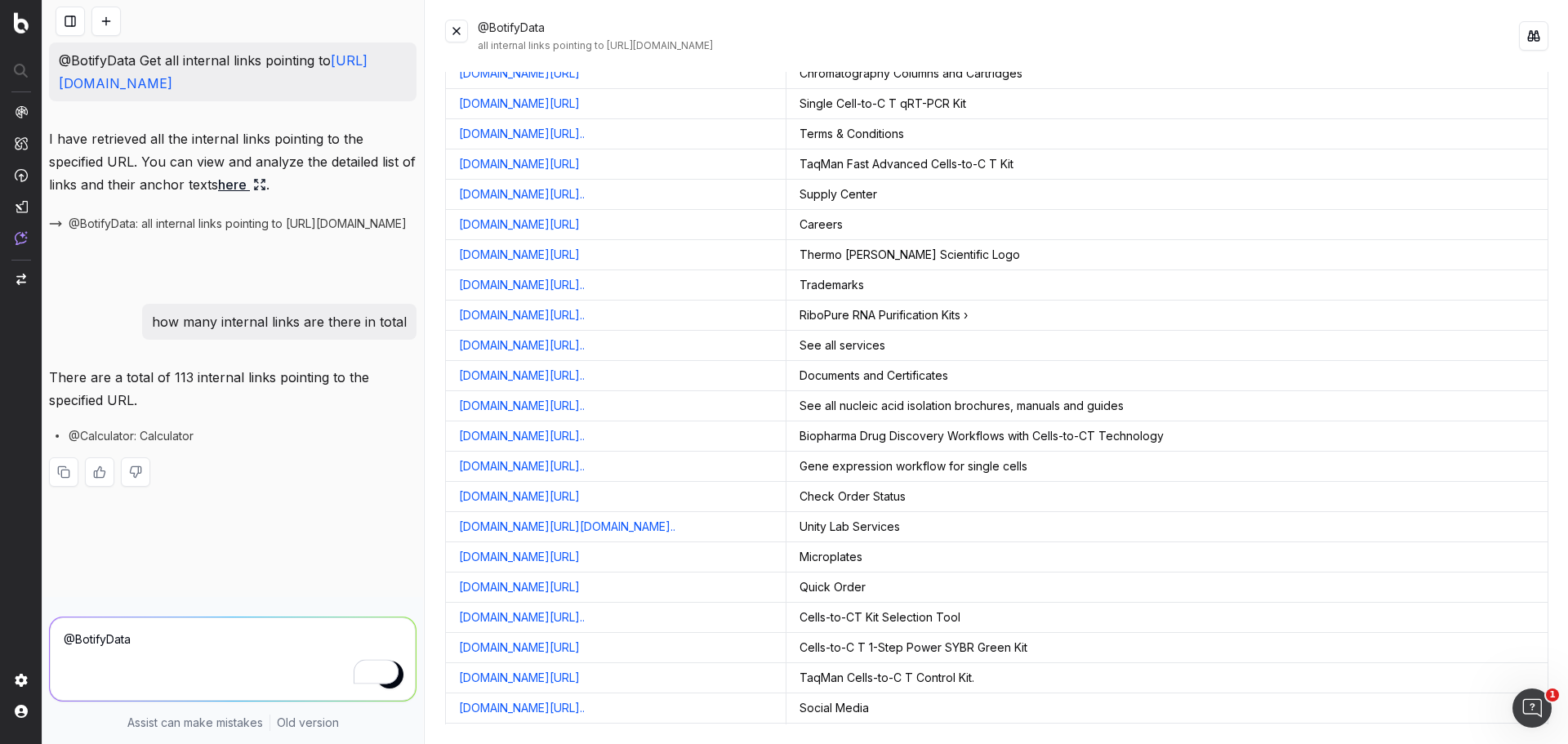
click at [194, 623] on textarea "@BotifyData" at bounding box center [232, 660] width 366 height 83
paste textarea "https://www.thermofisher.com/us/en/home/life-science/dna-rna-purification-analy…"
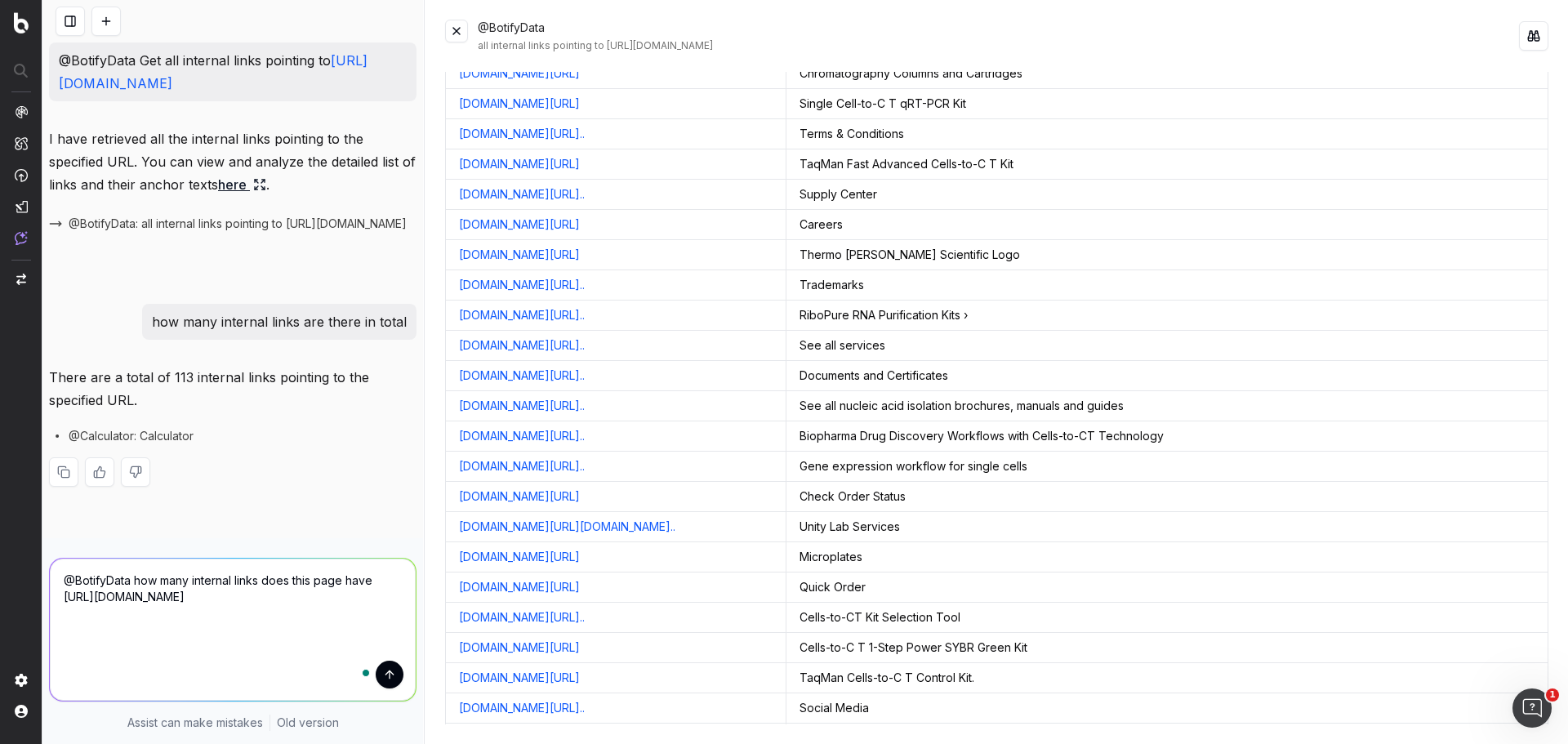
scroll to position [47, 0]
type textarea "@BotifyData how many internal links does this page have https://www.thermofishe…"
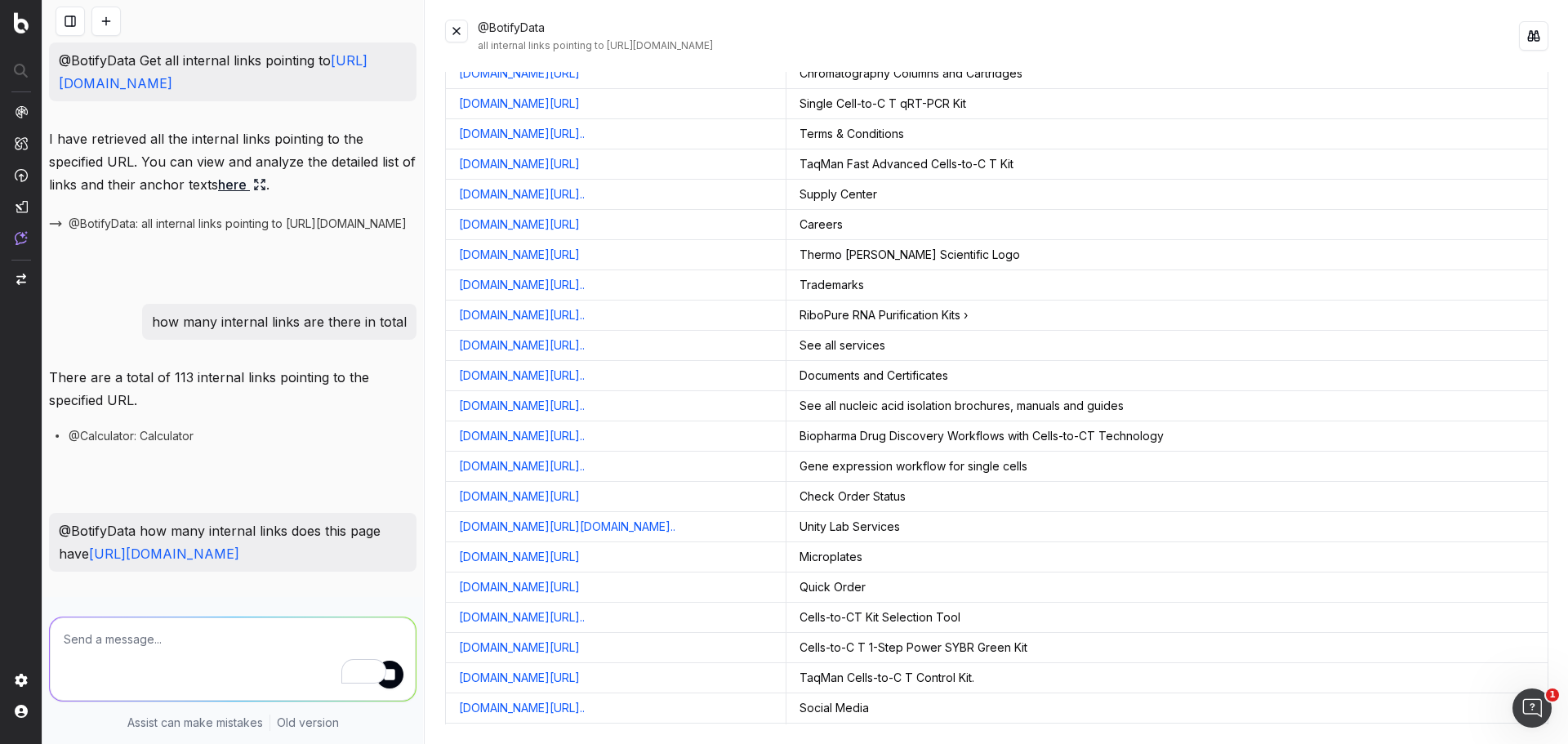
click at [462, 32] on button at bounding box center [457, 31] width 23 height 23
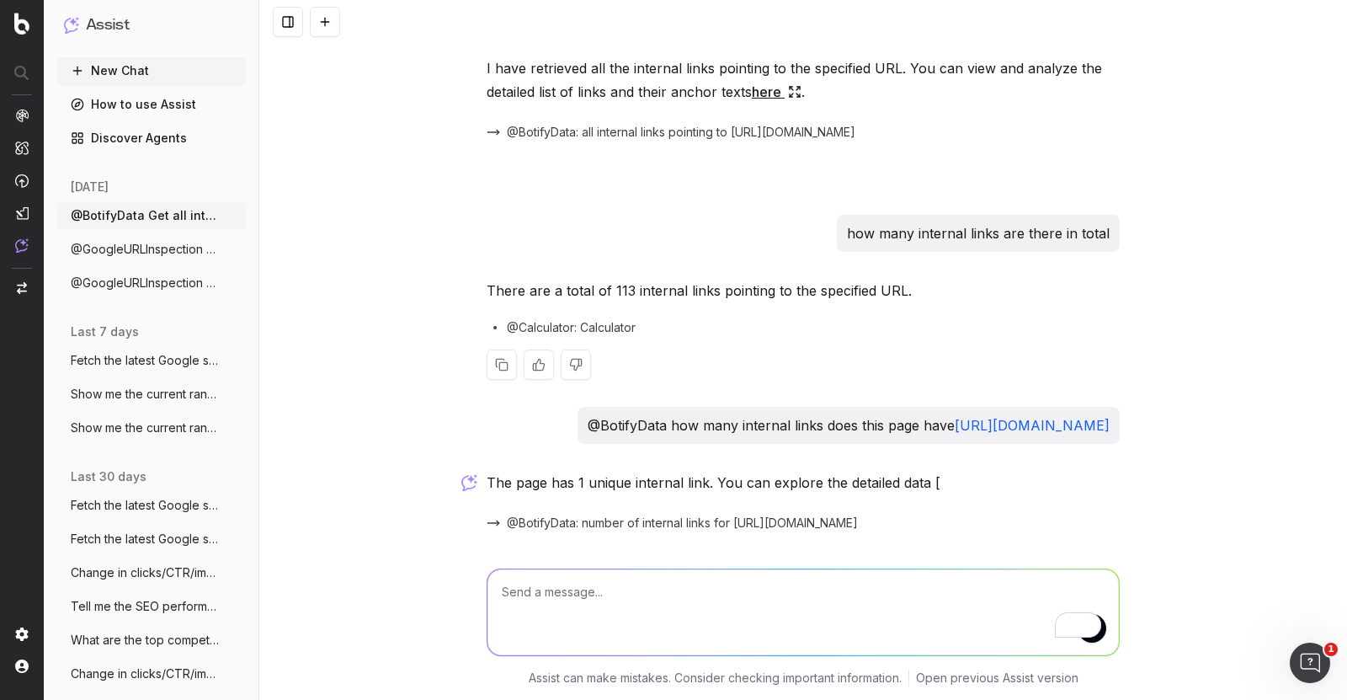
scroll to position [203, 0]
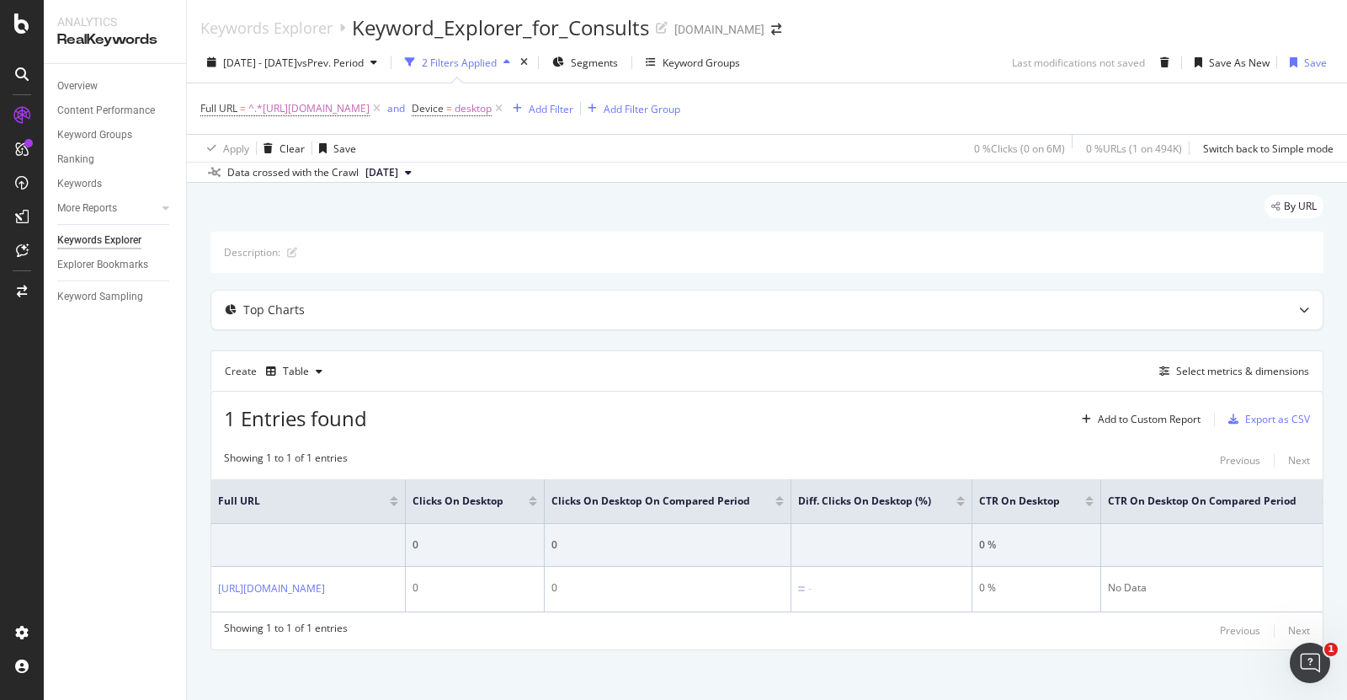
drag, startPoint x: 960, startPoint y: 109, endPoint x: 839, endPoint y: 182, distance: 141.7
click at [839, 182] on div "[DATE] - [DATE] vs Prev. Period 2 Filters Applied Segments Keyword Groups Last …" at bounding box center [767, 112] width 1160 height 141
click at [506, 113] on icon at bounding box center [499, 108] width 14 height 17
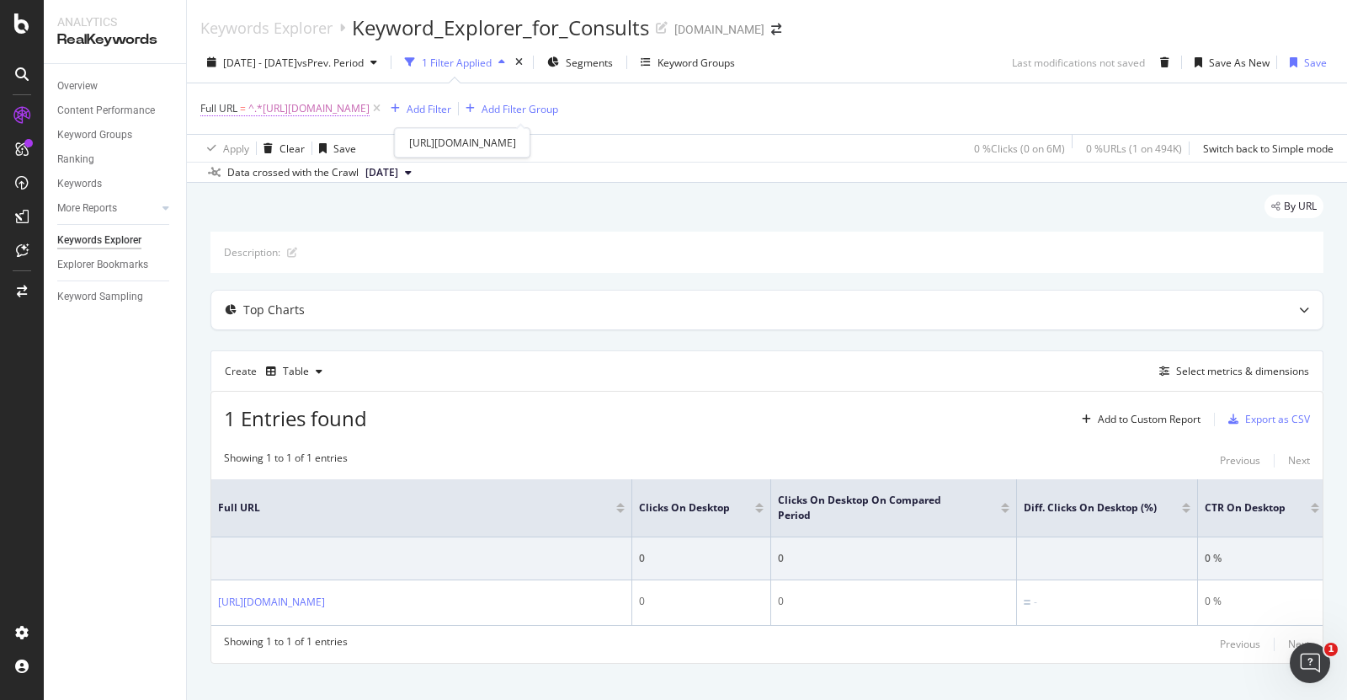
click at [370, 106] on span "^.*[URL][DOMAIN_NAME]" at bounding box center [308, 109] width 121 height 24
drag, startPoint x: 734, startPoint y: 108, endPoint x: 497, endPoint y: 122, distance: 237.9
click at [497, 122] on div "Full URL = ^.*https://www.thermofisher.com/us/en/home/life-science/dna-rna-puri…" at bounding box center [766, 108] width 1133 height 51
click at [370, 115] on span "^.*https://www.thermofisher.com/us/en/home/life-science/dna-rna-purification-an…" at bounding box center [308, 109] width 121 height 24
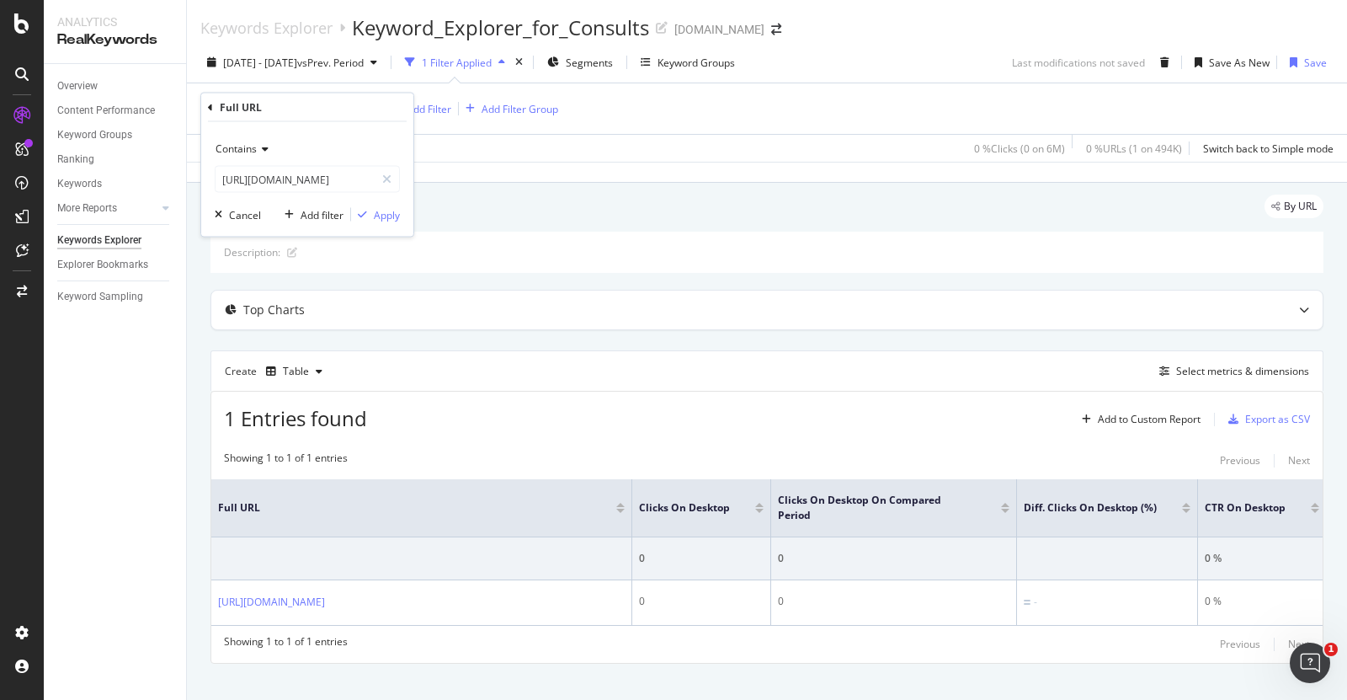
click at [255, 149] on span "Contains" at bounding box center [236, 148] width 41 height 14
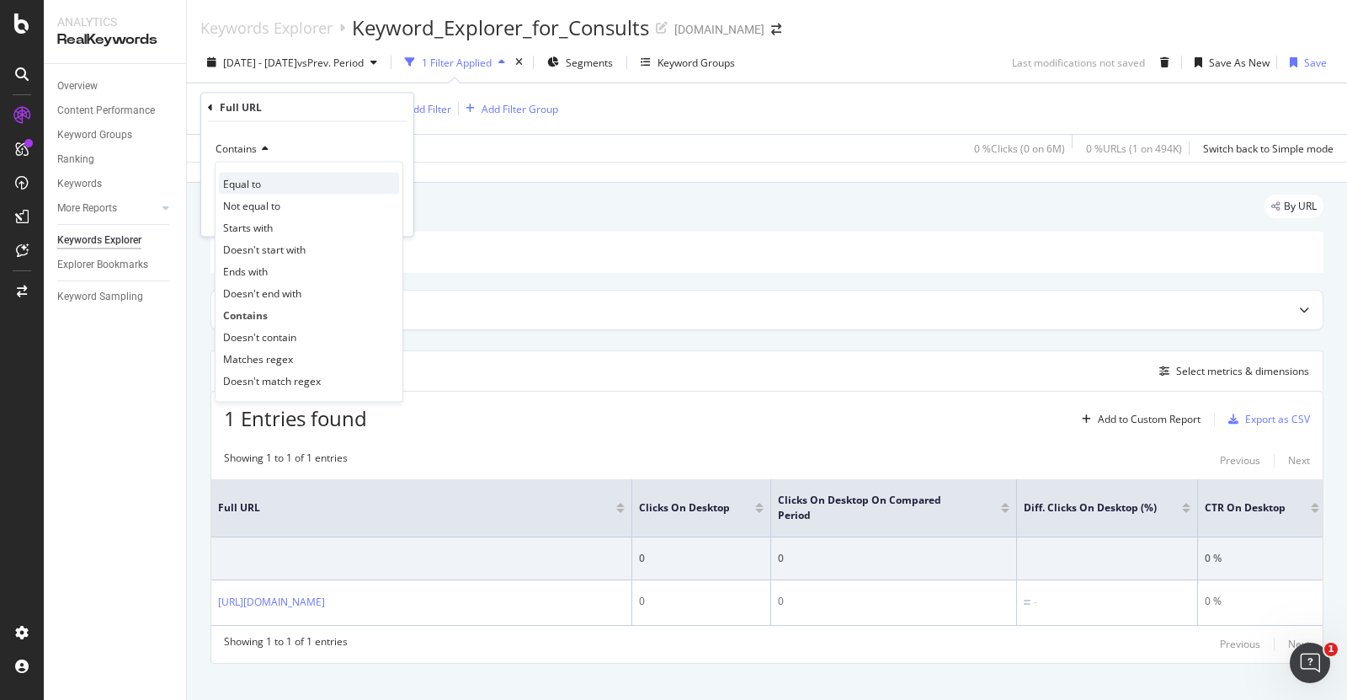
click at [269, 179] on div "Equal to" at bounding box center [309, 184] width 180 height 22
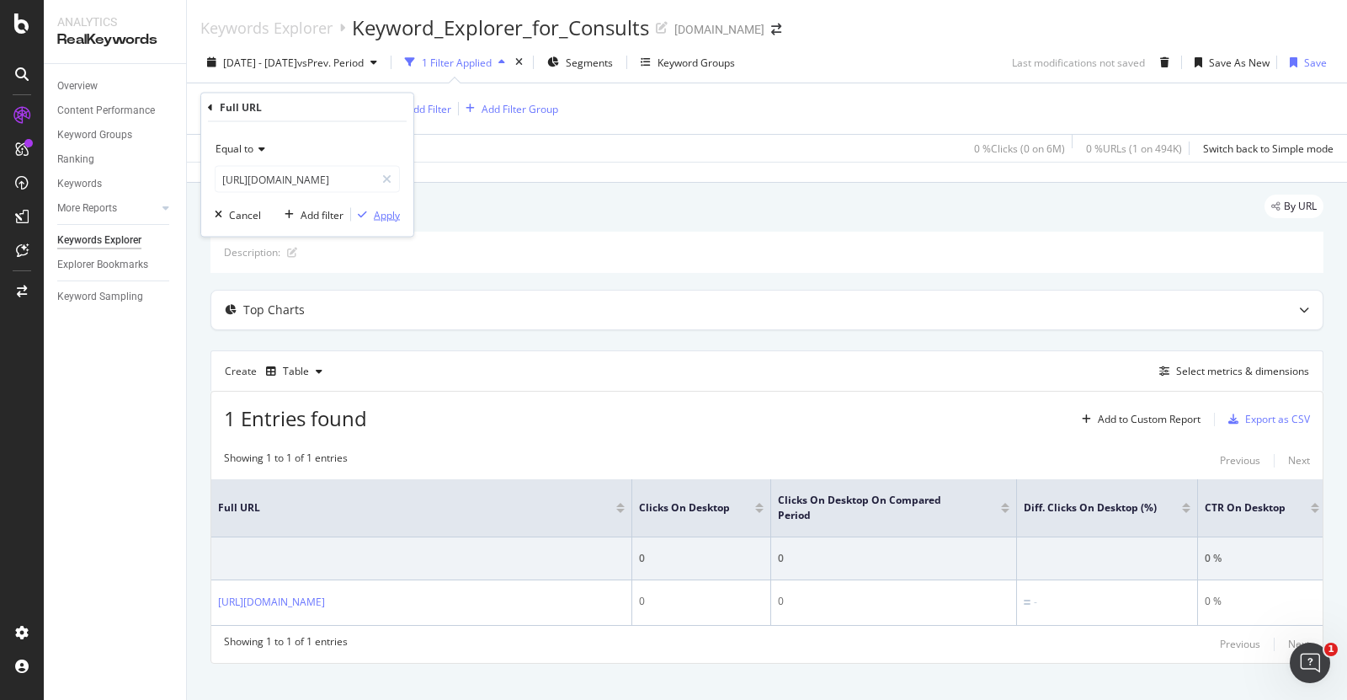
click at [383, 218] on div "Apply" at bounding box center [387, 214] width 26 height 14
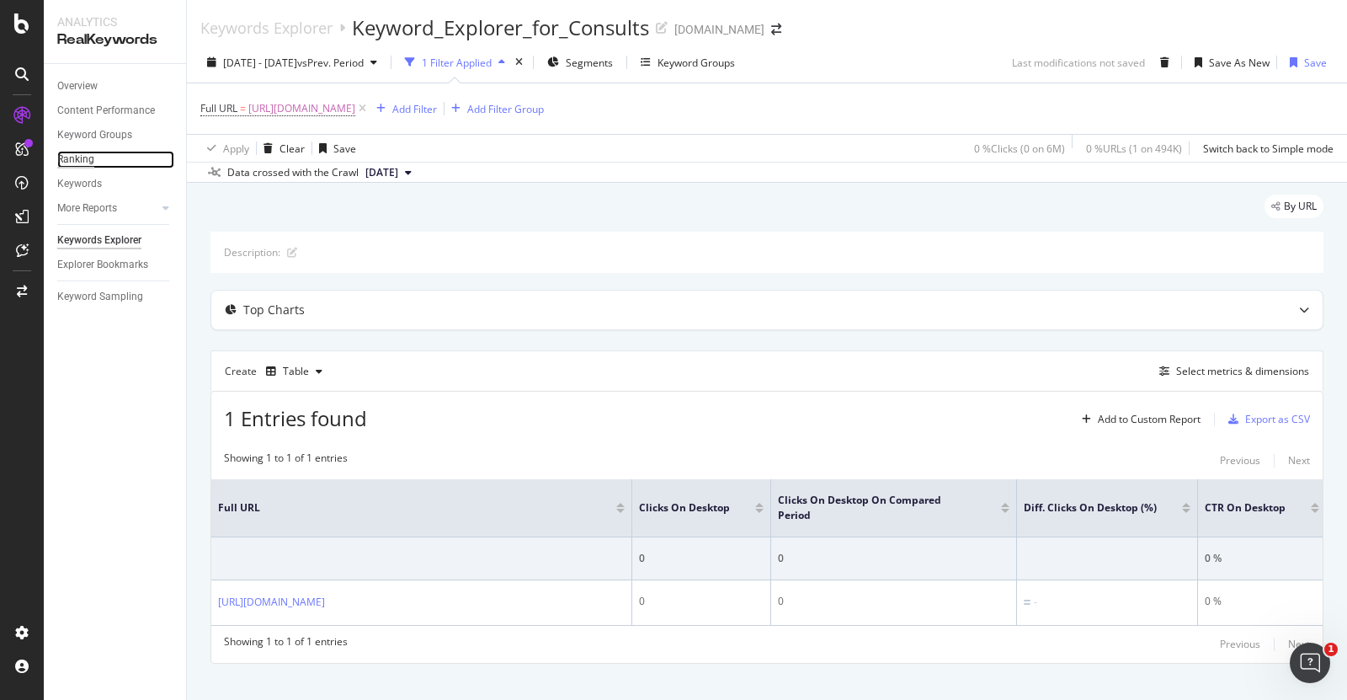
click at [65, 165] on div "Ranking" at bounding box center [75, 160] width 37 height 18
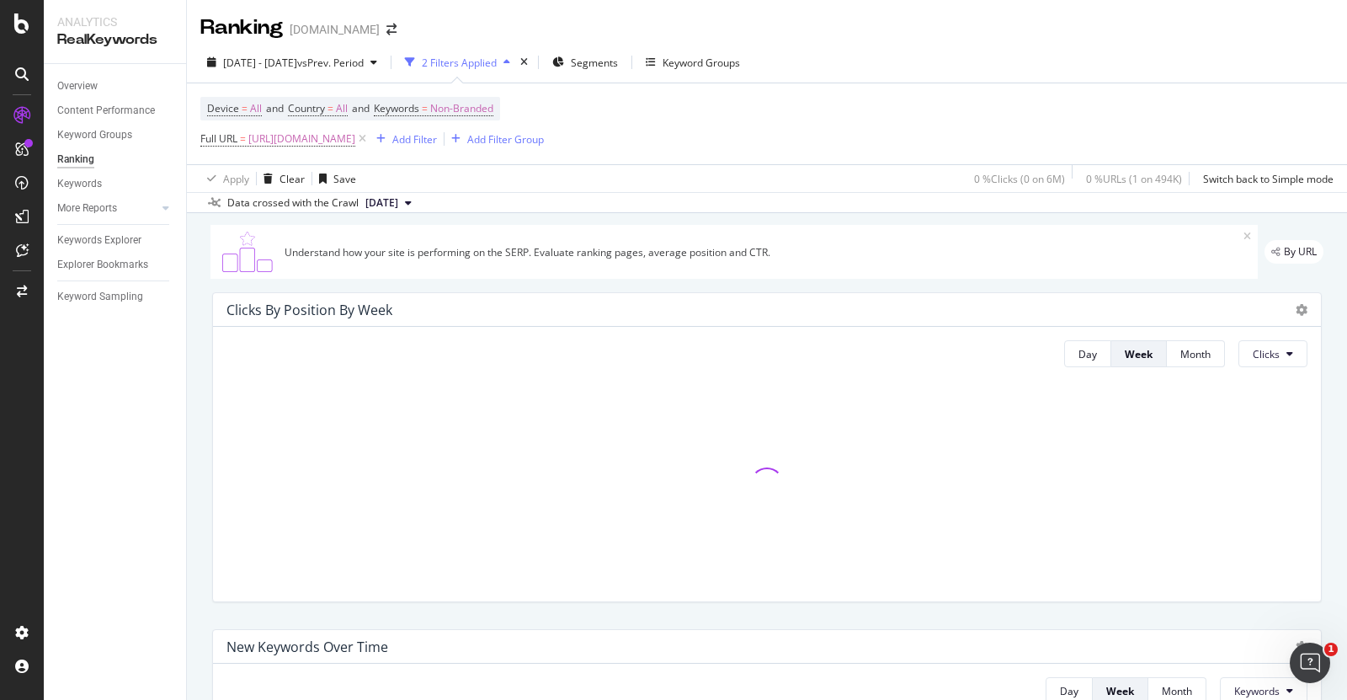
click at [108, 123] on div "Keyword Groups" at bounding box center [121, 135] width 129 height 24
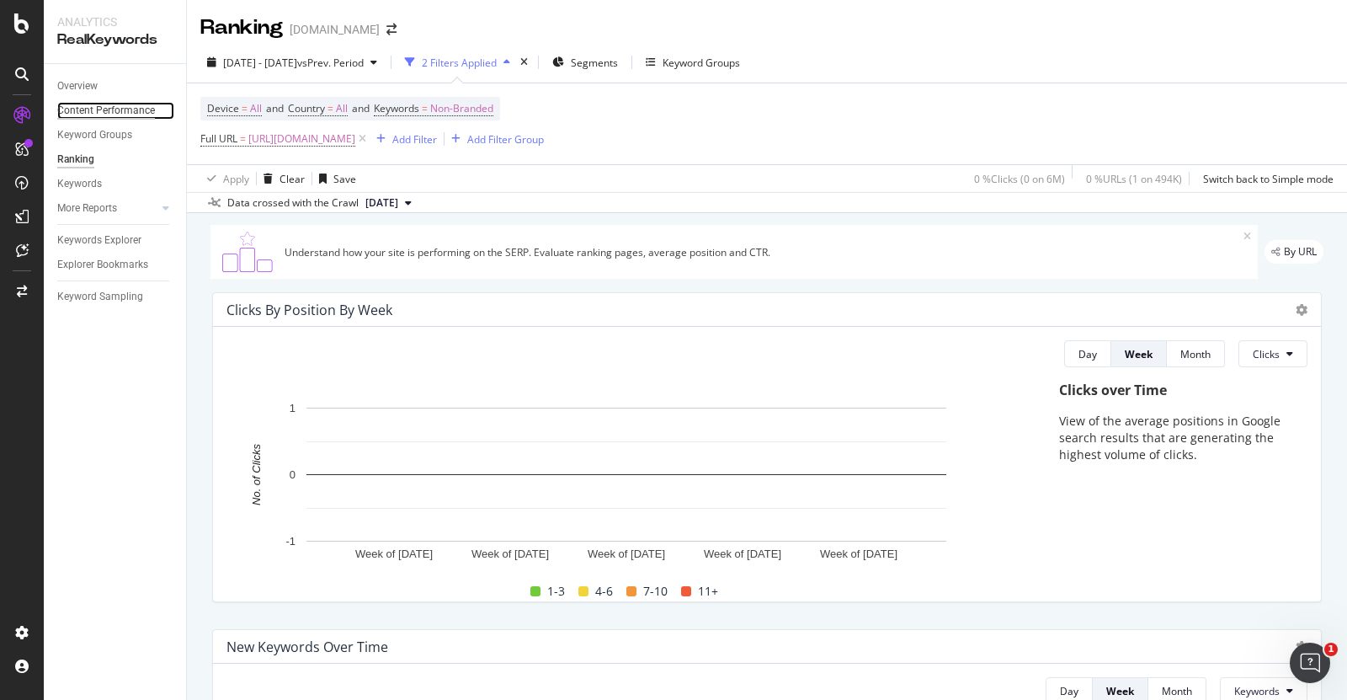
click at [119, 113] on div "Content Performance" at bounding box center [106, 111] width 98 height 18
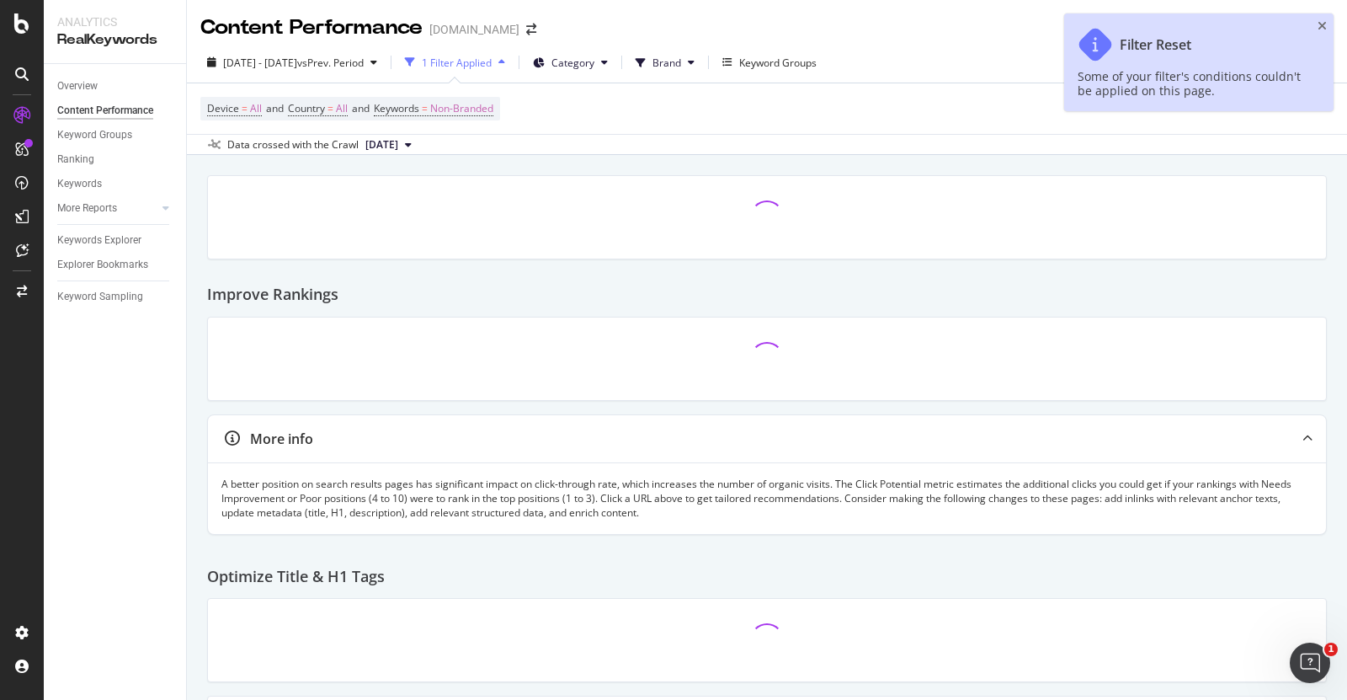
click at [1329, 19] on div "Filter Reset Some of your filter's conditions couldn't be applied on this page." at bounding box center [1198, 62] width 269 height 98
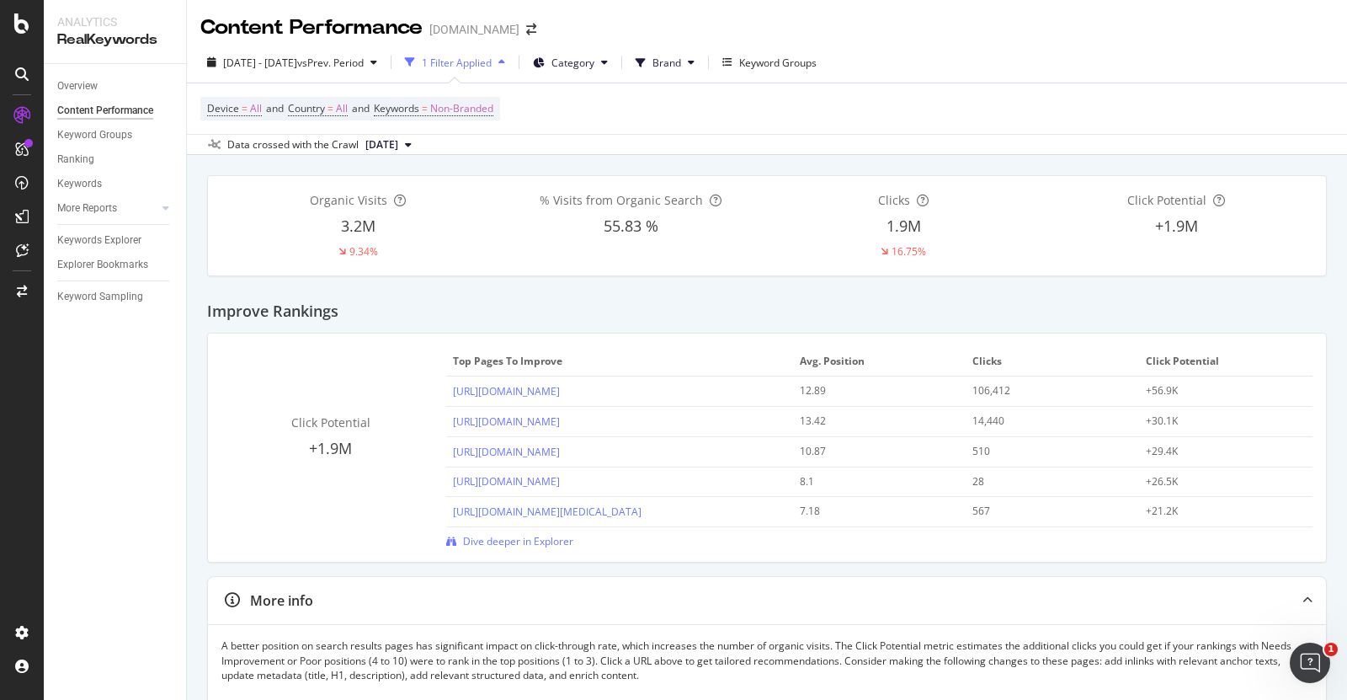
click at [499, 70] on div "1 Filter Applied" at bounding box center [455, 62] width 114 height 25
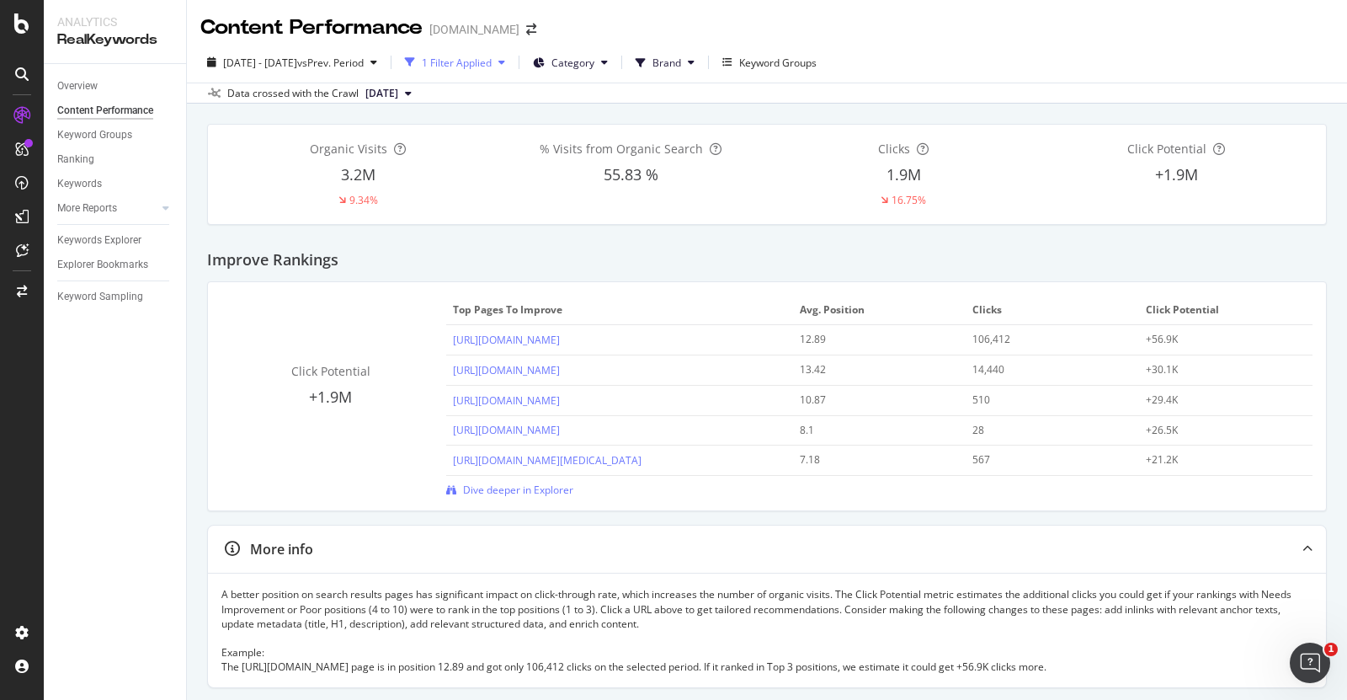
click at [499, 70] on div "1 Filter Applied" at bounding box center [455, 62] width 114 height 25
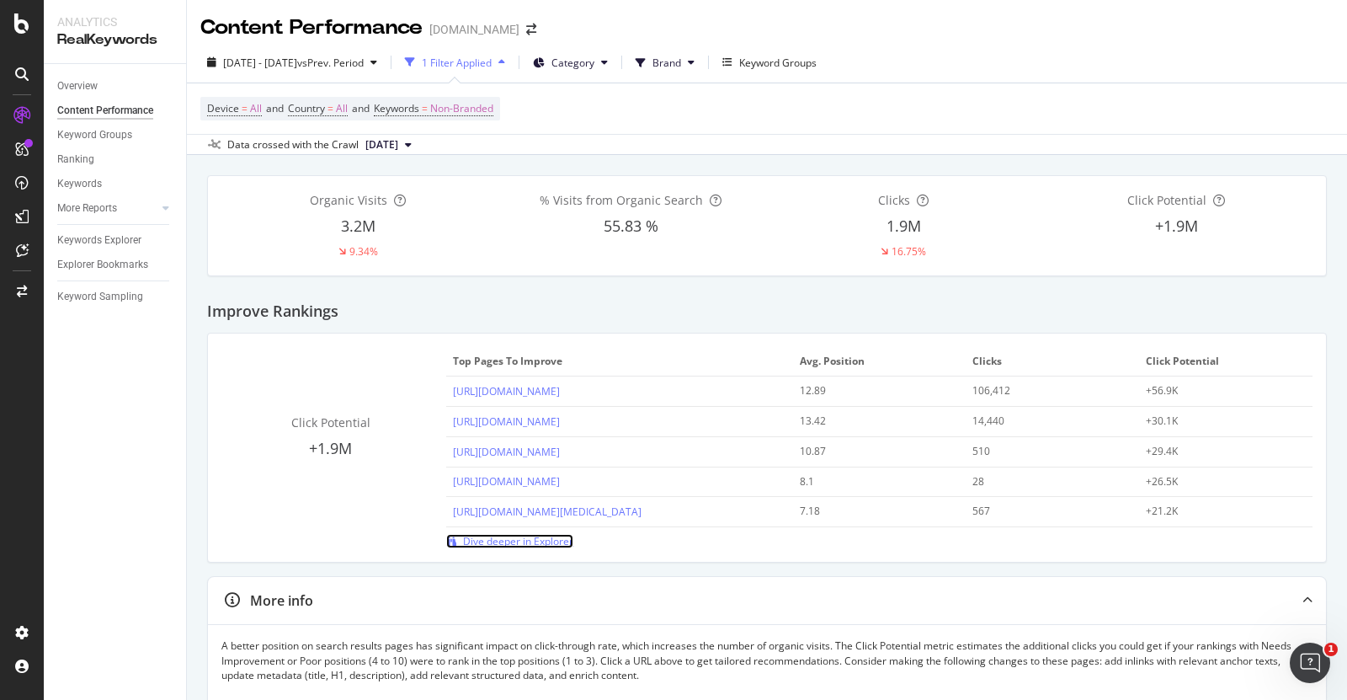
click at [494, 544] on span "Dive deeper in Explorer" at bounding box center [518, 541] width 110 height 14
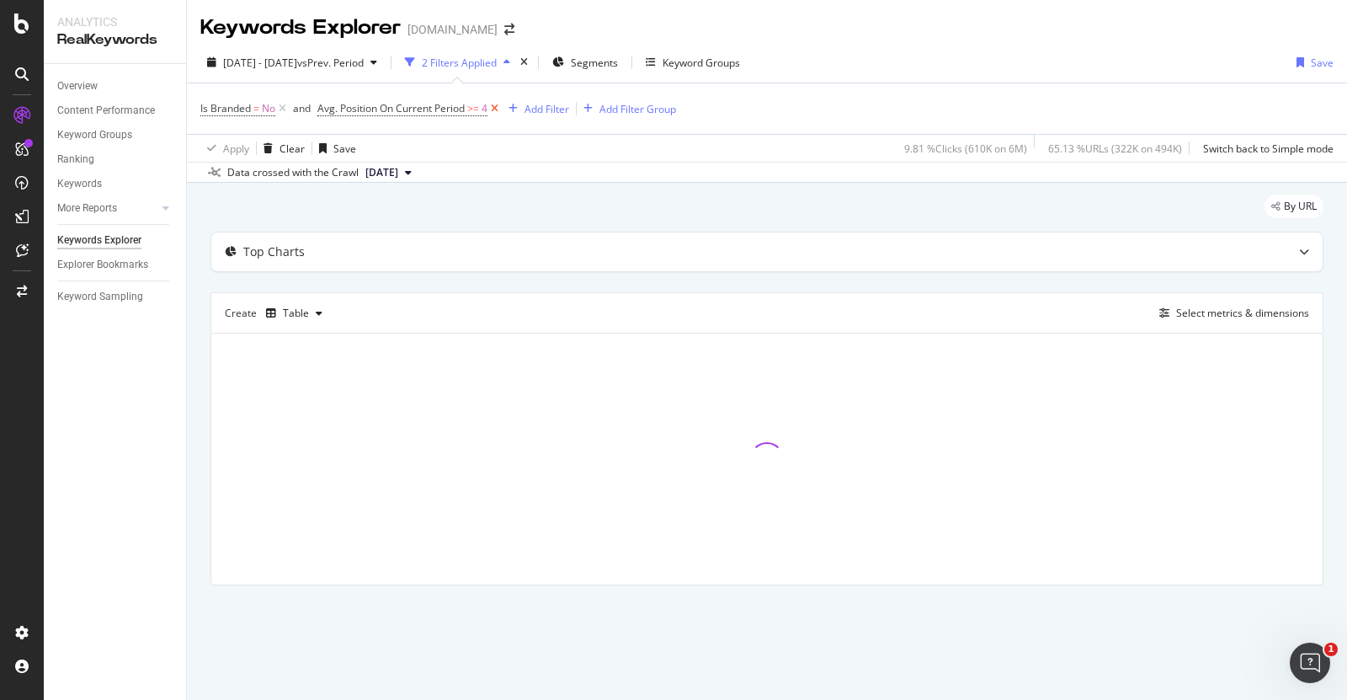
click at [496, 110] on icon at bounding box center [495, 108] width 14 height 17
click at [280, 109] on icon at bounding box center [282, 108] width 14 height 17
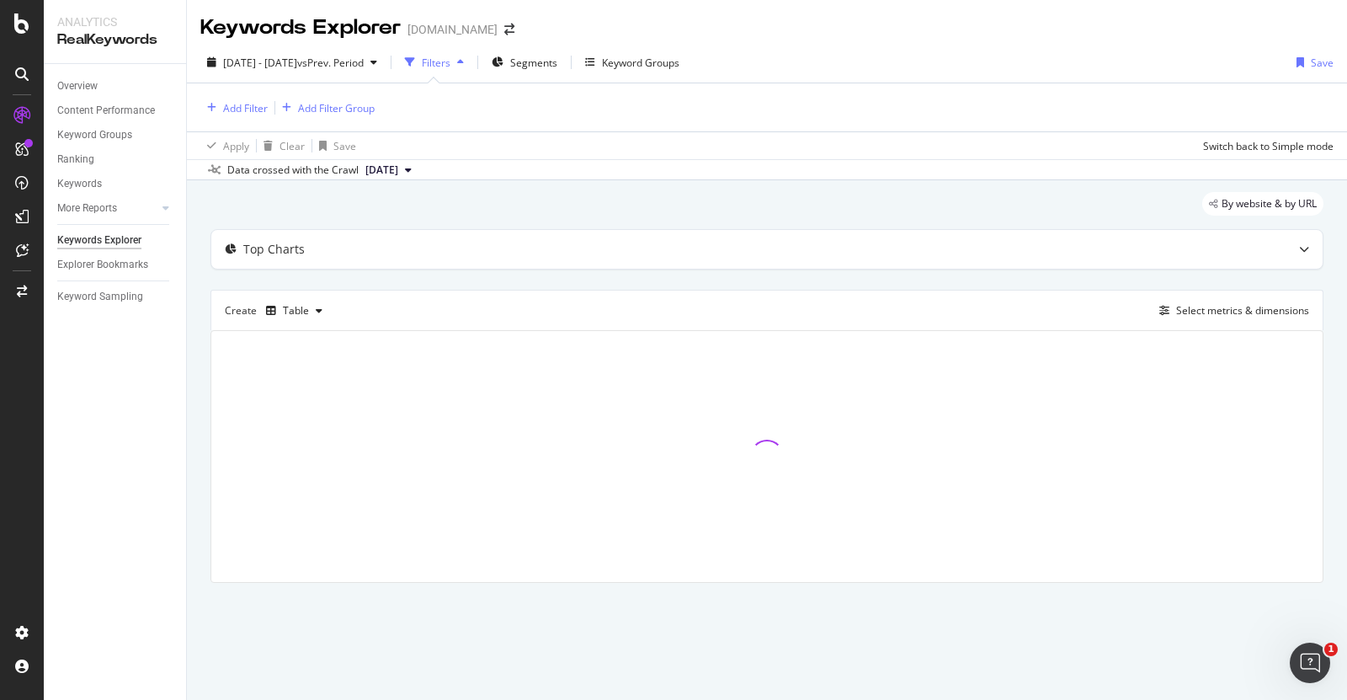
click at [555, 110] on div "Add Filter Add Filter Group" at bounding box center [766, 107] width 1133 height 48
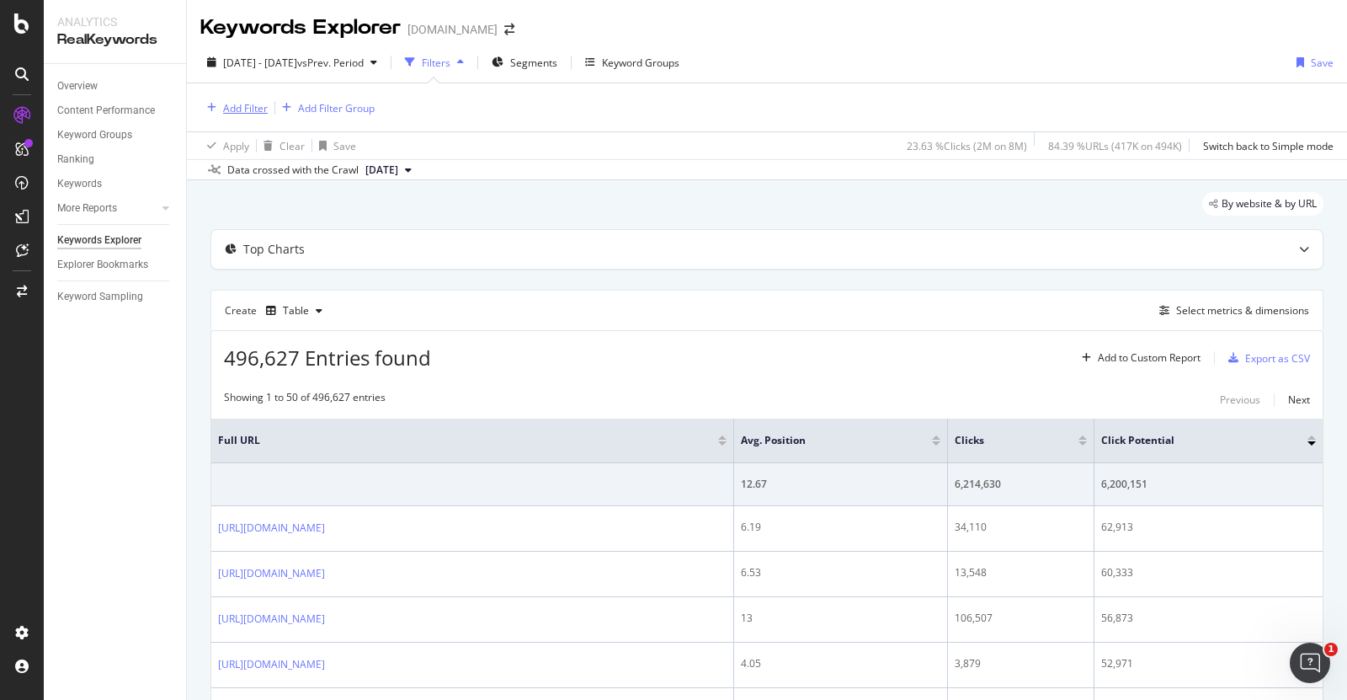
click at [247, 103] on div "Add Filter" at bounding box center [245, 108] width 45 height 14
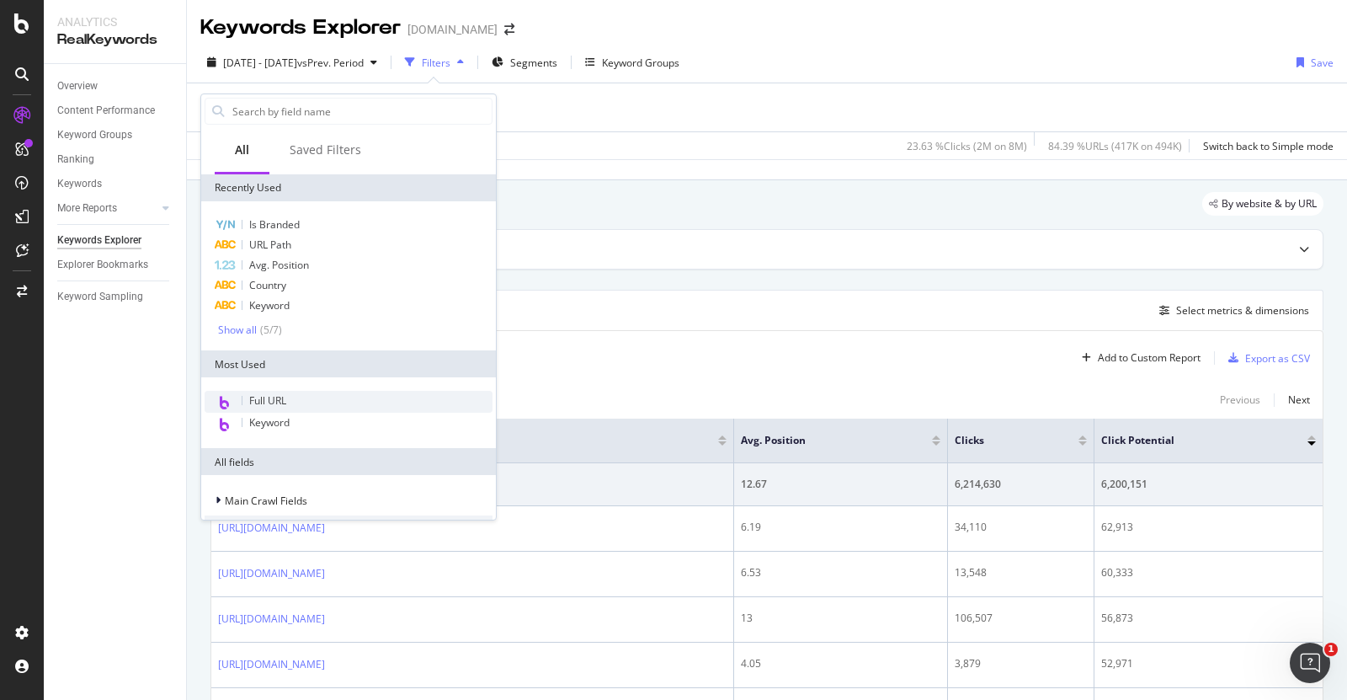
click at [262, 406] on span "Full URL" at bounding box center [267, 400] width 37 height 14
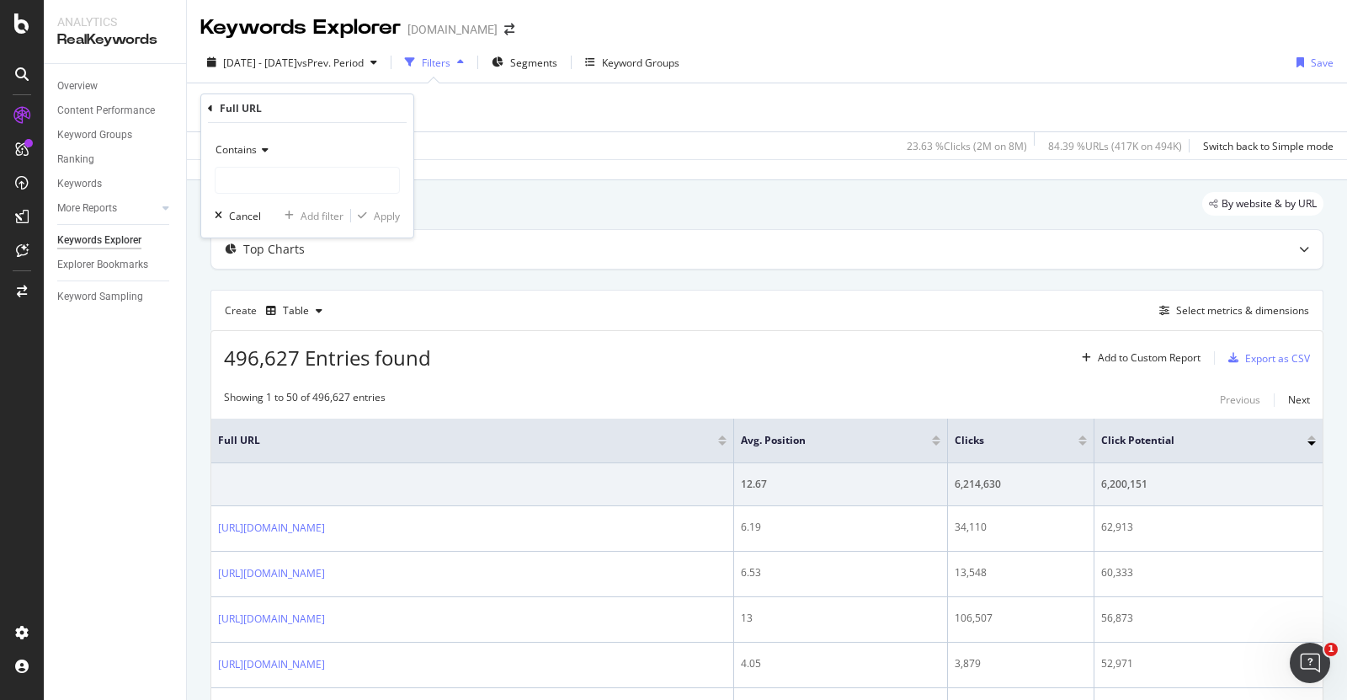
click at [253, 147] on span "Contains" at bounding box center [236, 149] width 41 height 14
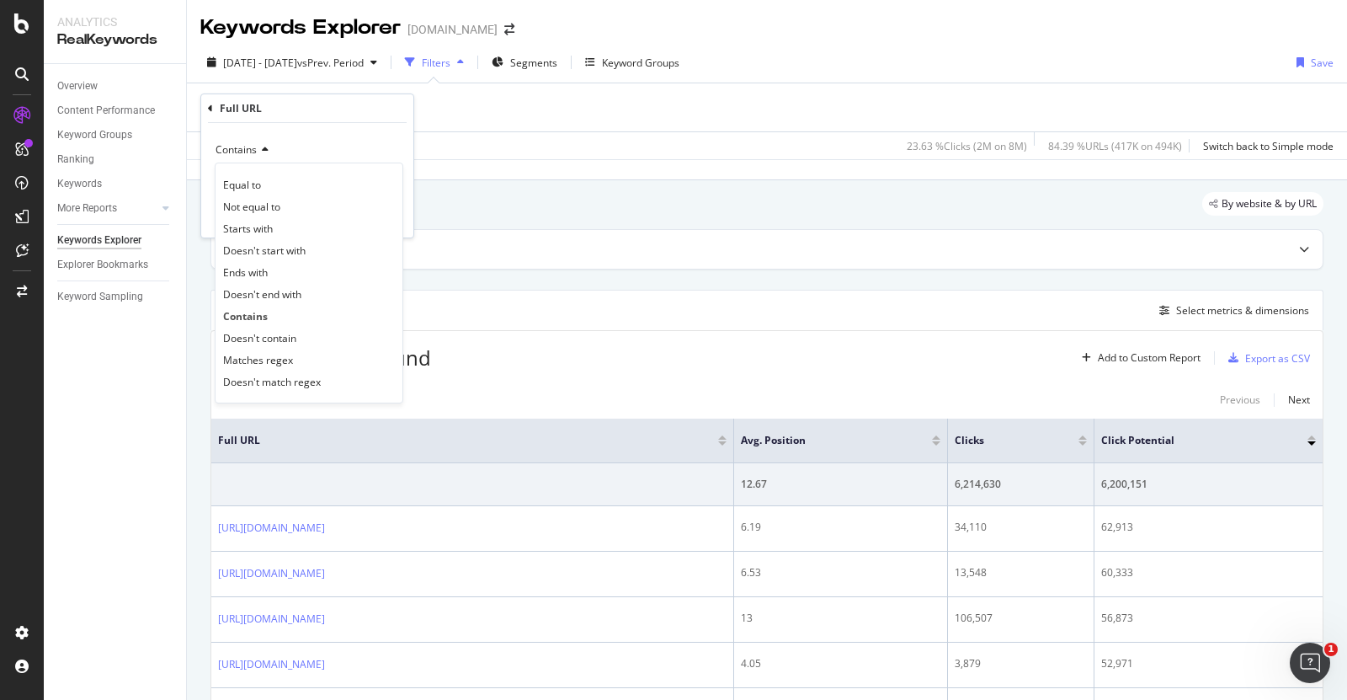
click at [253, 146] on span "Contains" at bounding box center [236, 149] width 41 height 14
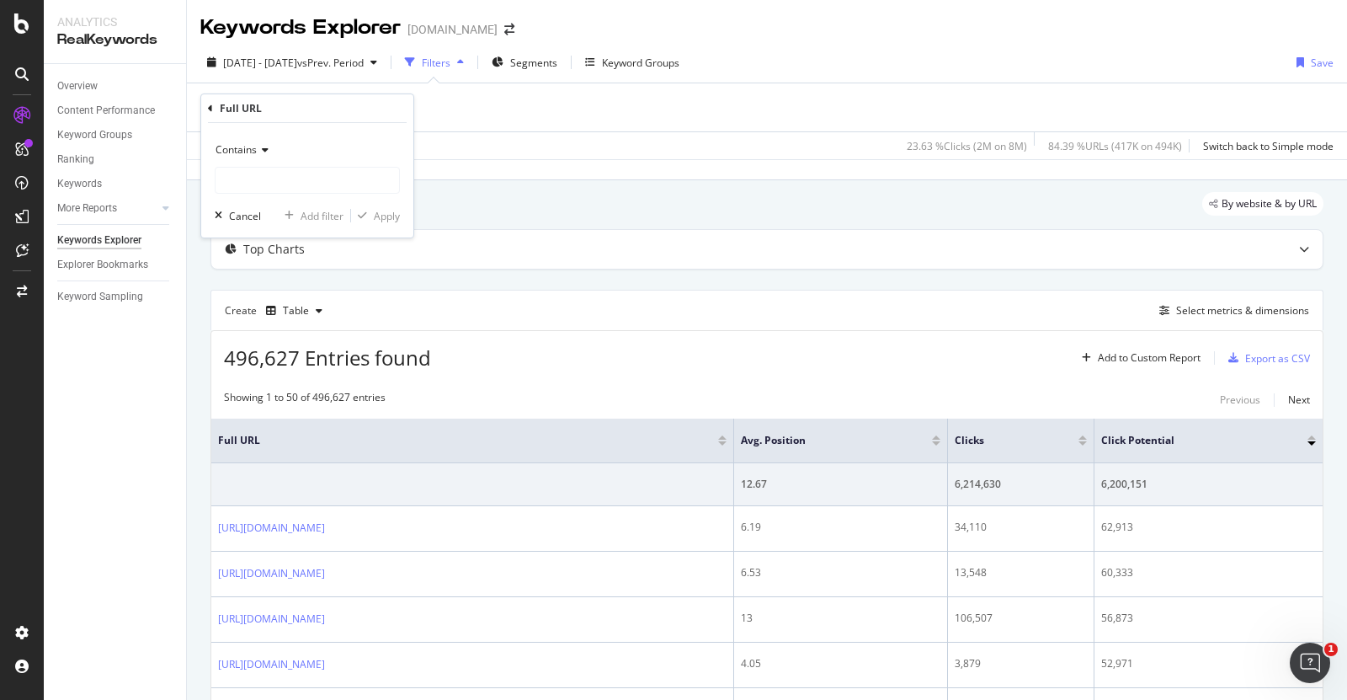
click at [250, 154] on span "Contains" at bounding box center [236, 149] width 41 height 14
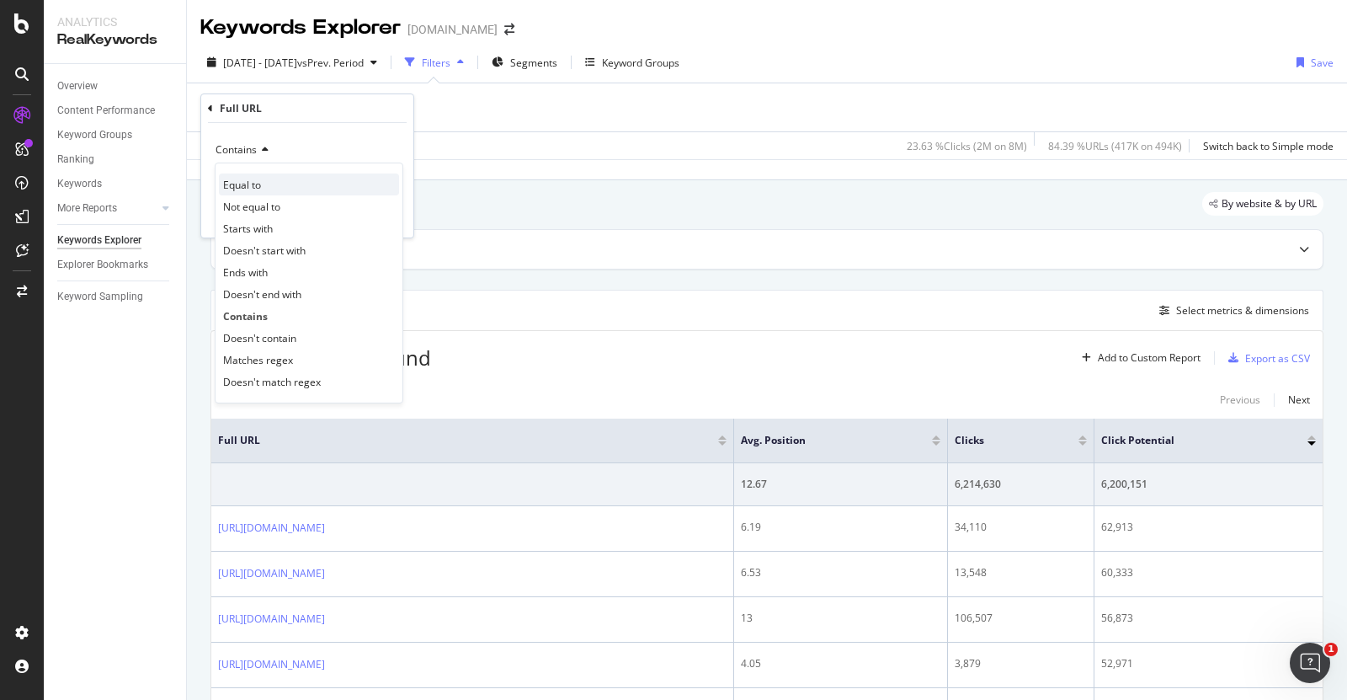
click at [245, 183] on span "Equal to" at bounding box center [242, 185] width 38 height 14
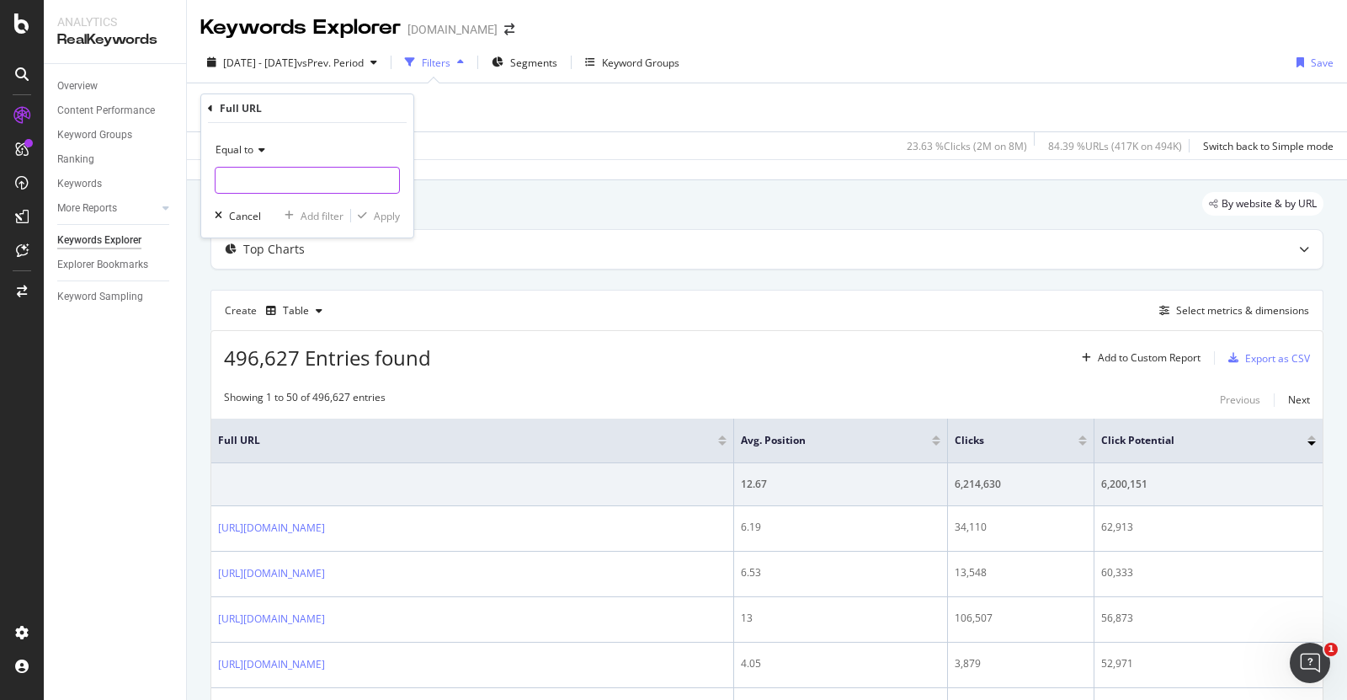
click at [245, 183] on input "text" at bounding box center [308, 180] width 184 height 27
paste input "https://www.thermofisher.com/us/en/home/life-science/dna-rna-purification-analy…"
type input "https://www.thermofisher.com/us/en/home/life-science/dna-rna-purification-analy…"
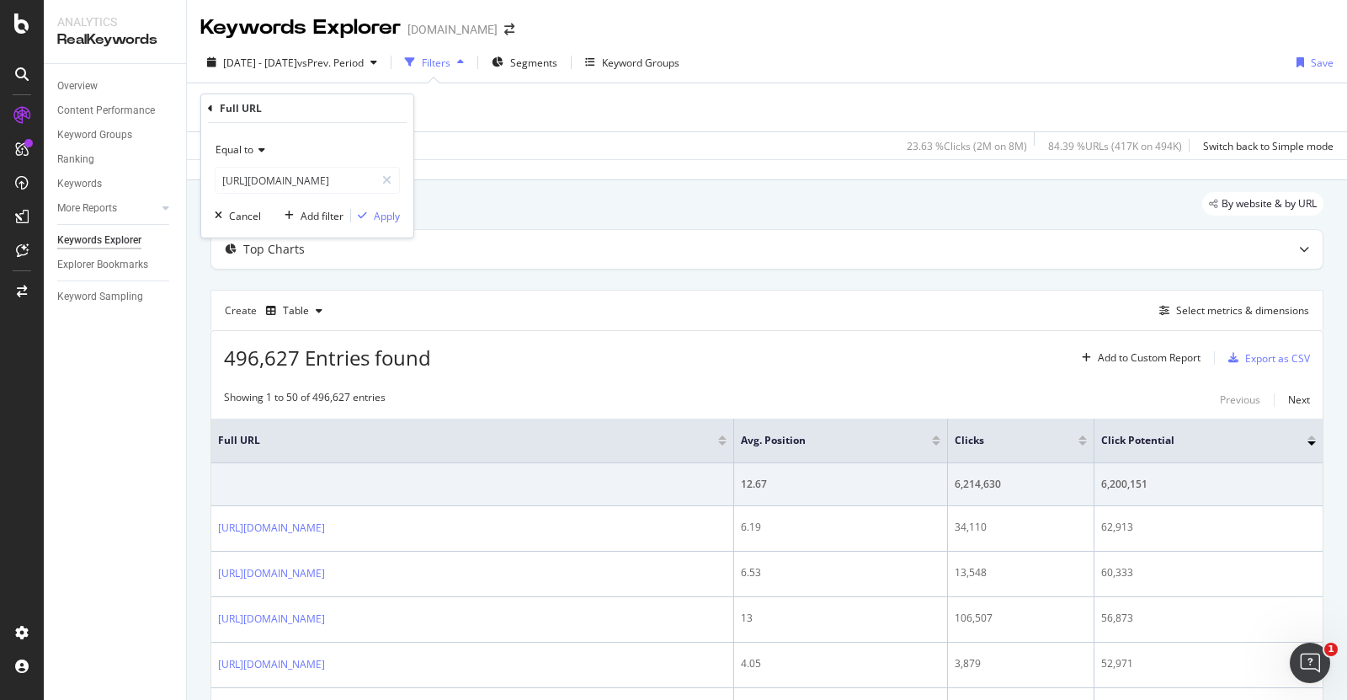
click at [402, 211] on div "Equal to https://www.thermofisher.com/us/en/home/life-science/dna-rna-purificat…" at bounding box center [307, 180] width 212 height 115
click at [395, 213] on div "Apply" at bounding box center [387, 216] width 26 height 14
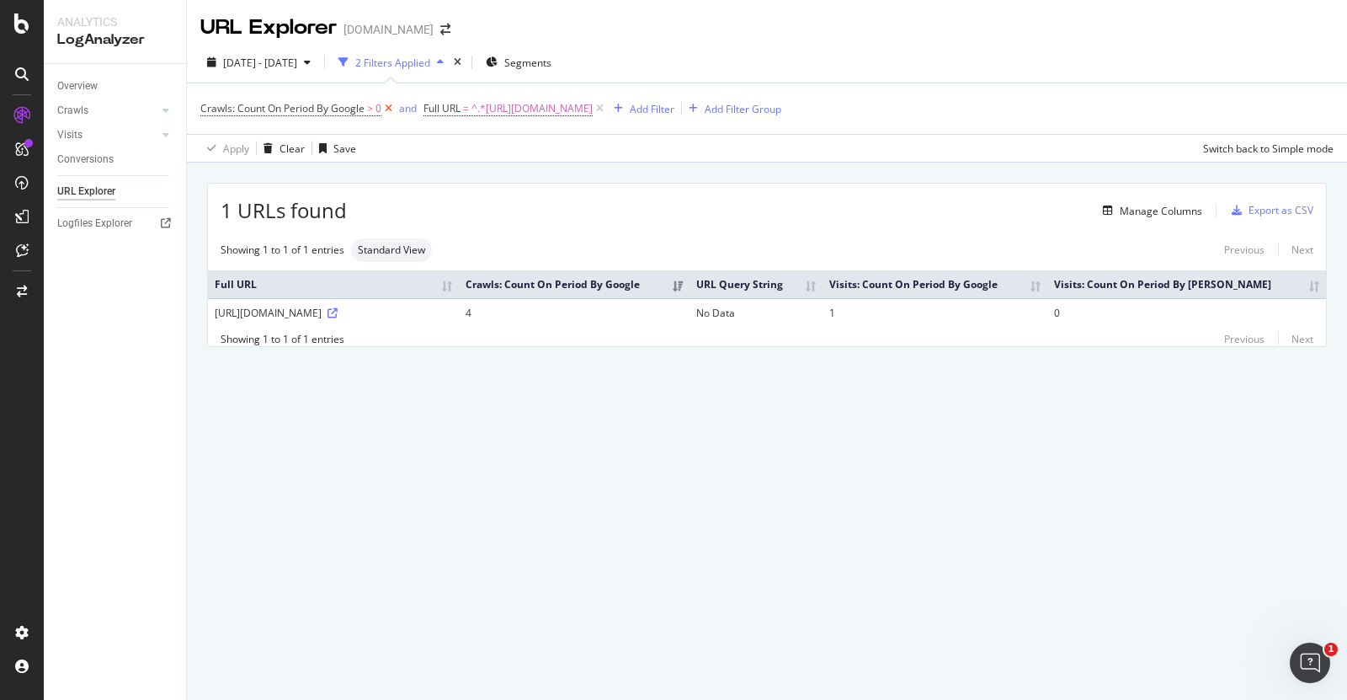
click at [393, 115] on icon at bounding box center [388, 108] width 14 height 17
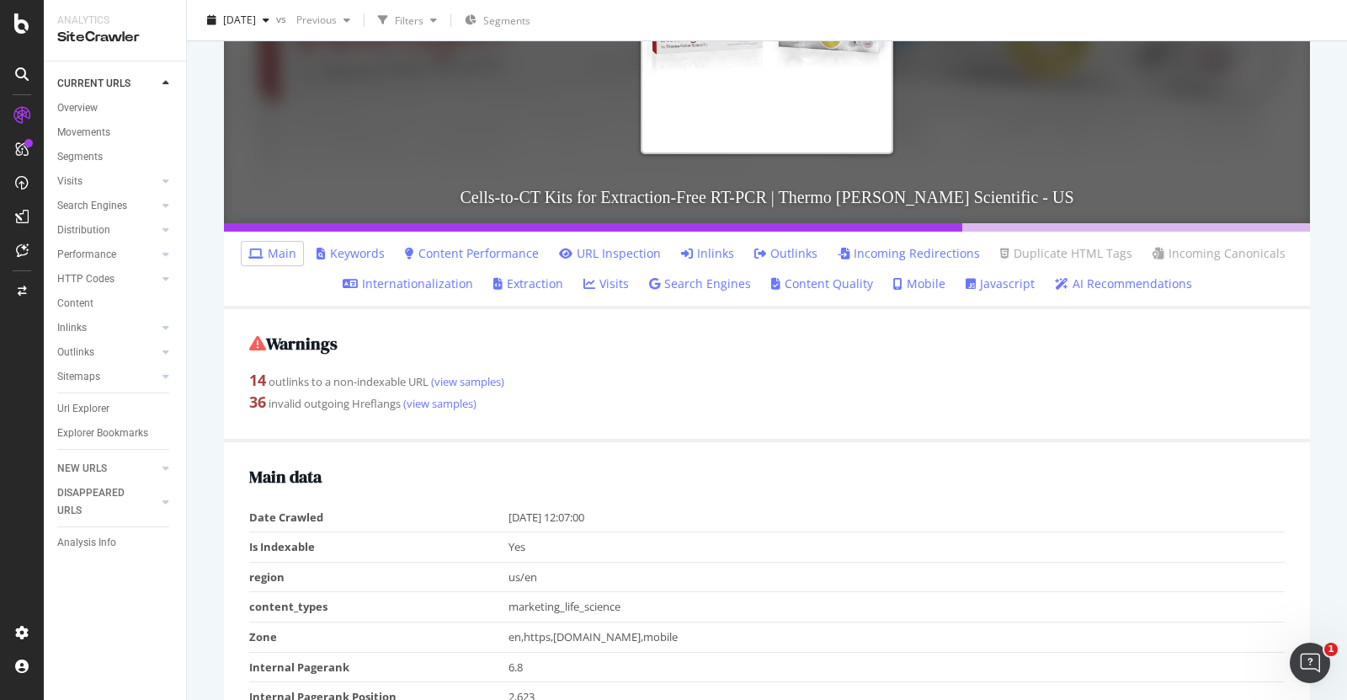
scroll to position [300, 0]
click at [444, 403] on link "(view samples)" at bounding box center [439, 402] width 76 height 15
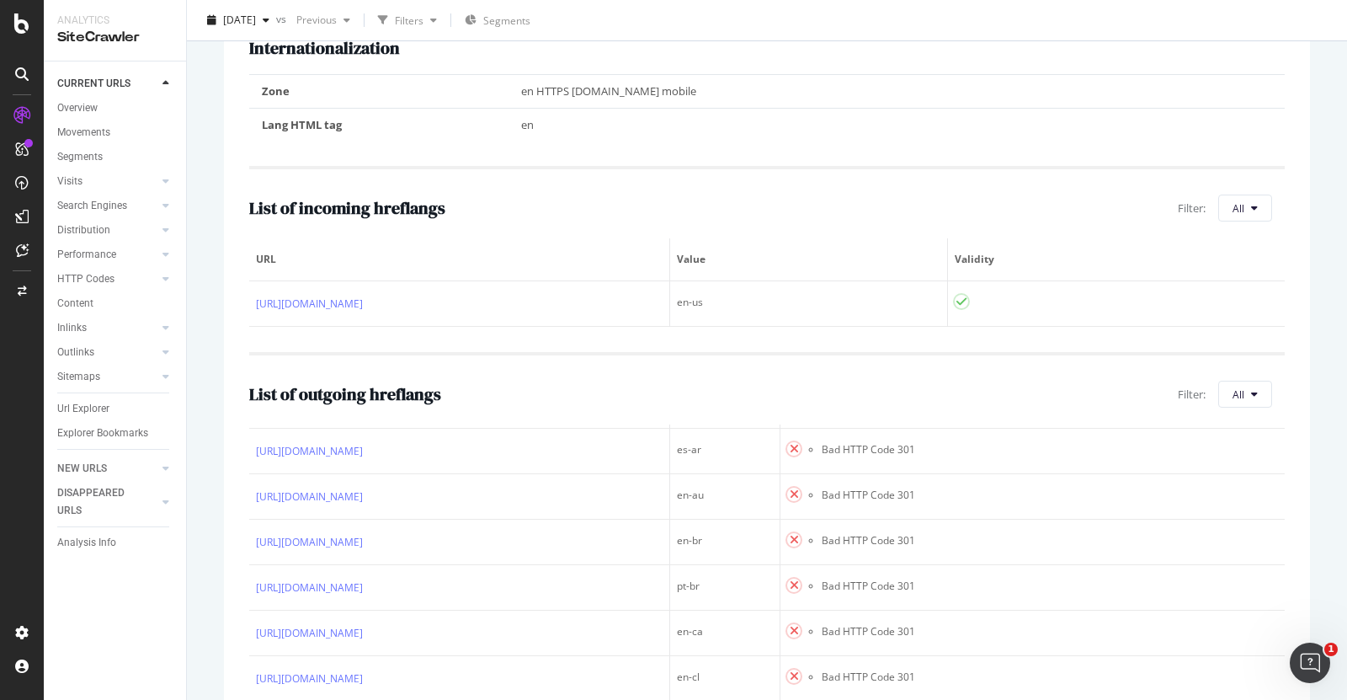
scroll to position [179, 0]
click at [380, 408] on icon at bounding box center [375, 402] width 10 height 10
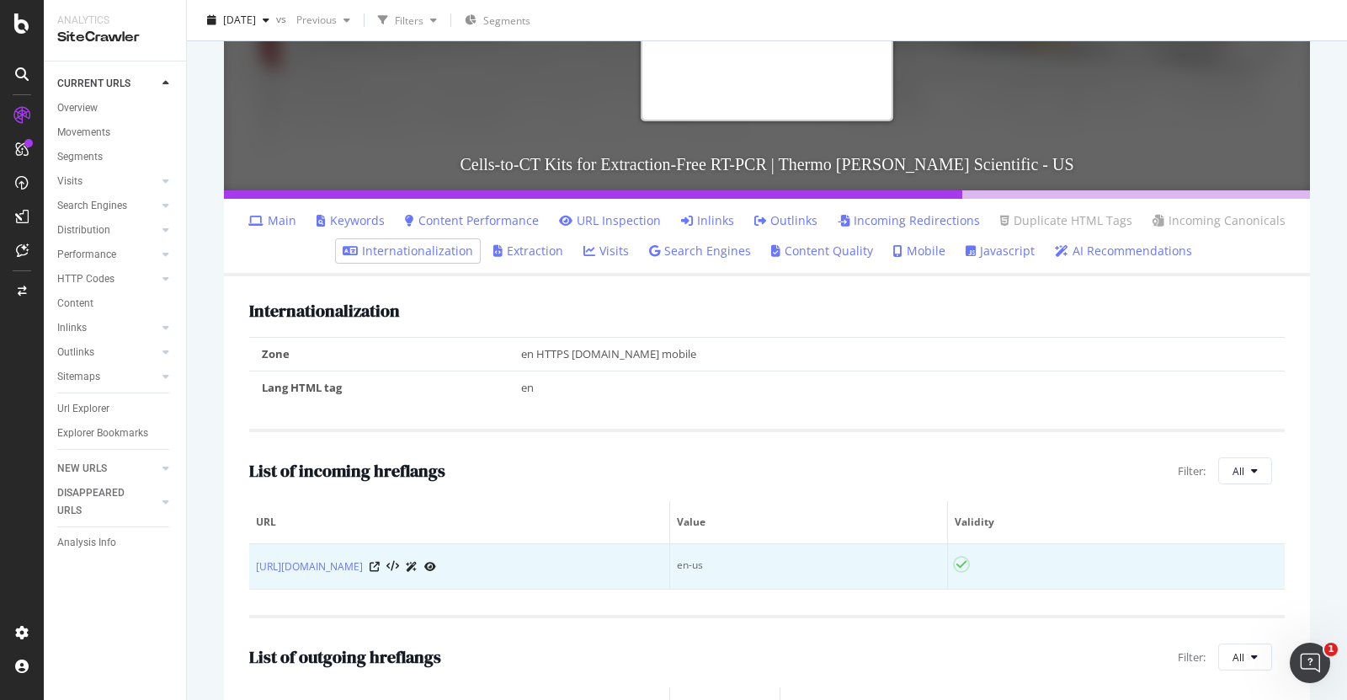
scroll to position [179, 0]
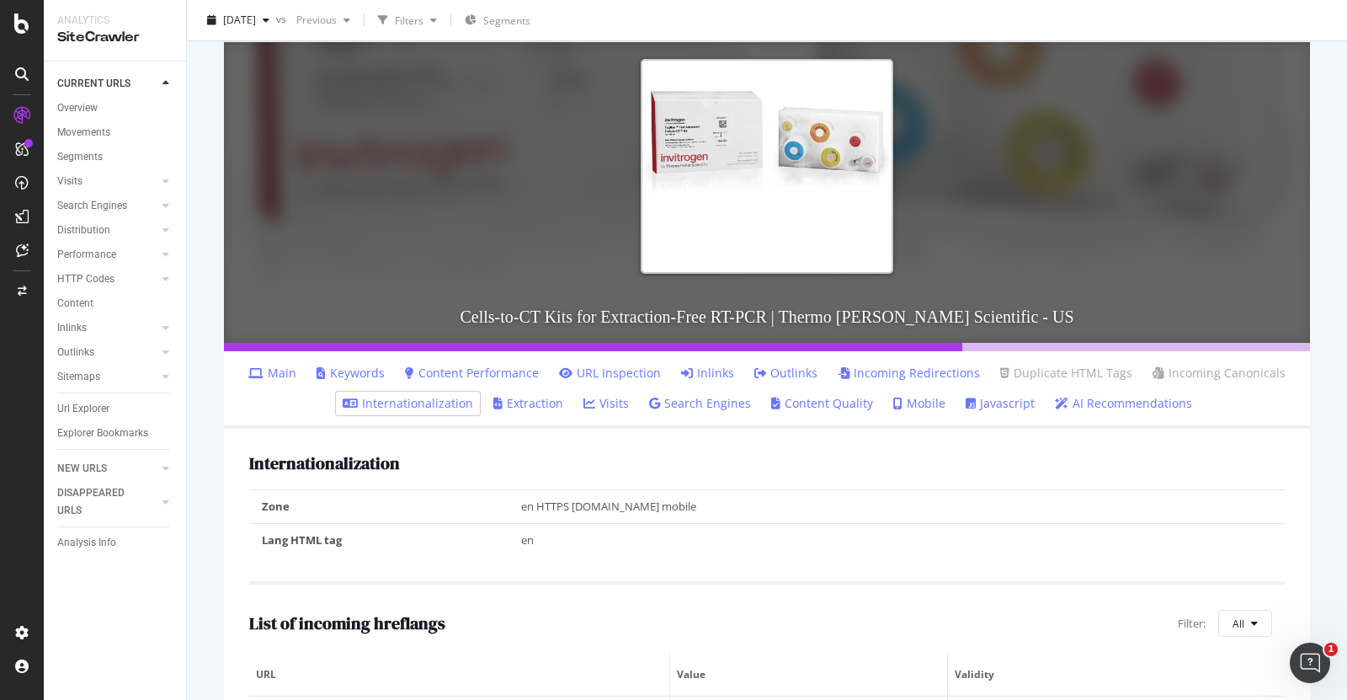
click at [707, 371] on link "Inlinks" at bounding box center [707, 373] width 53 height 17
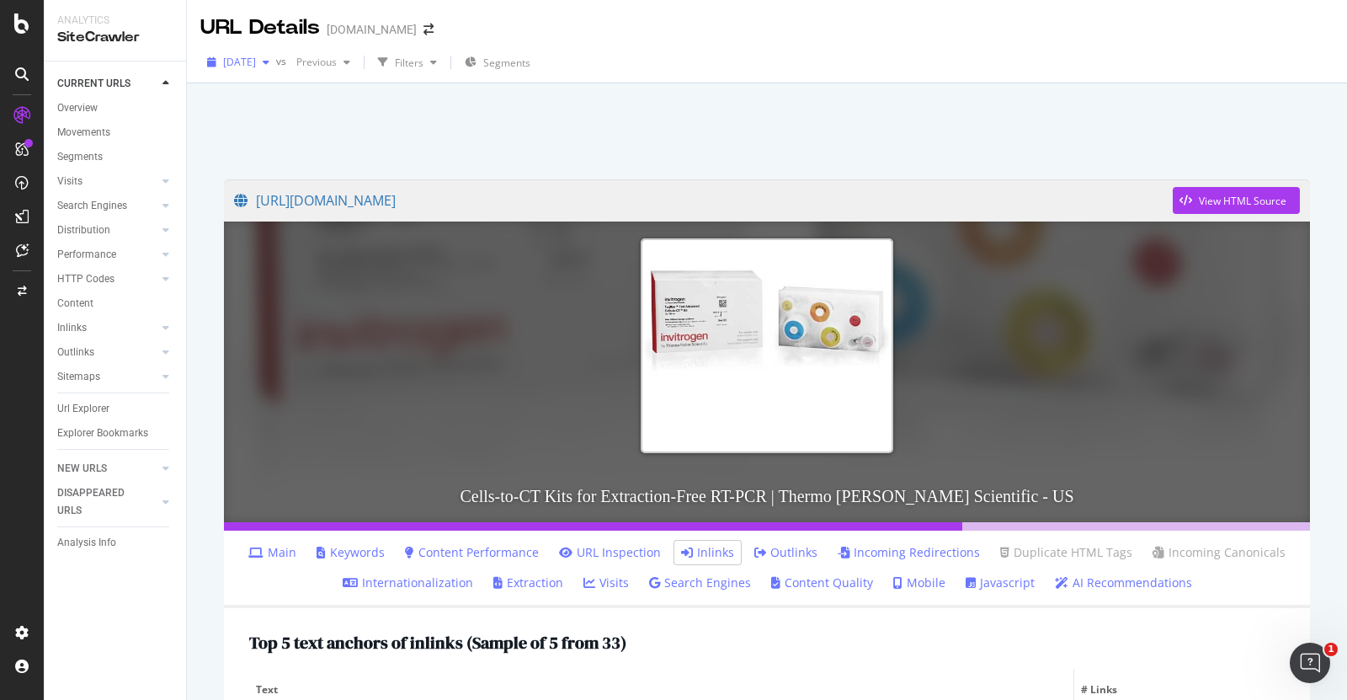
click at [256, 60] on span "2025 Sep. 23rd" at bounding box center [239, 62] width 33 height 14
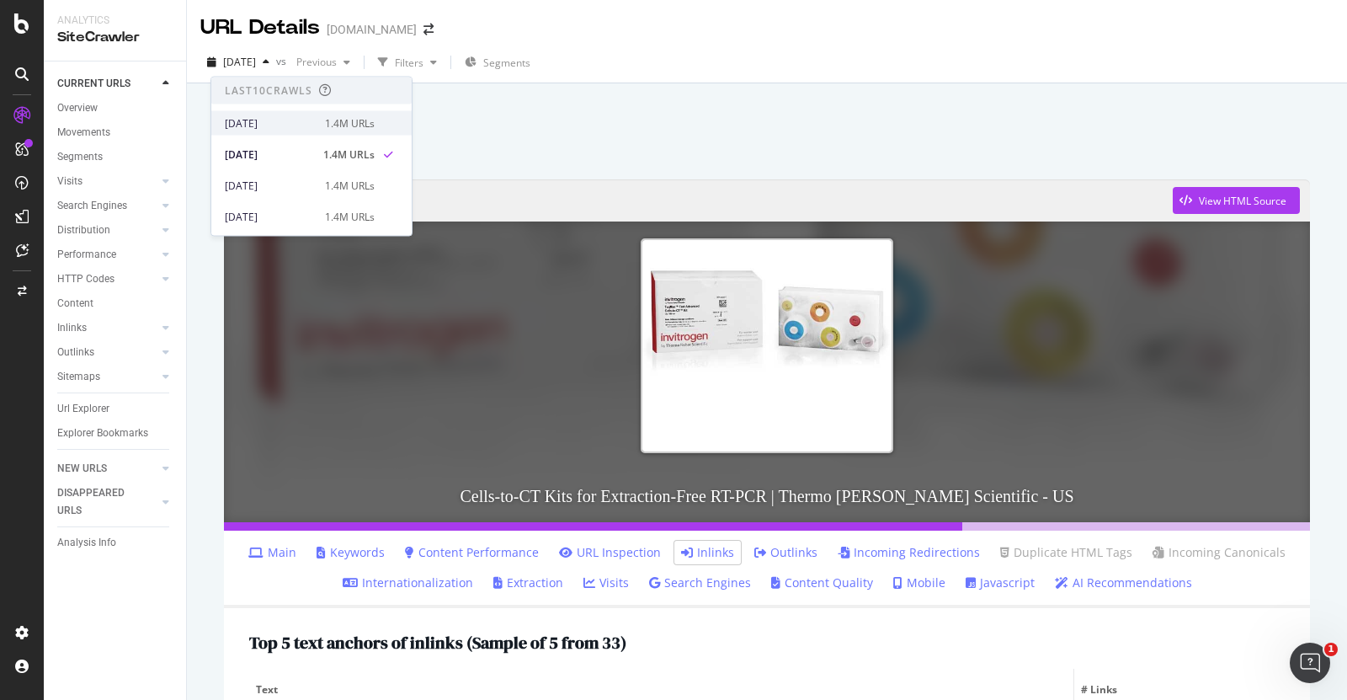
click at [259, 126] on div "[DATE]" at bounding box center [270, 122] width 90 height 15
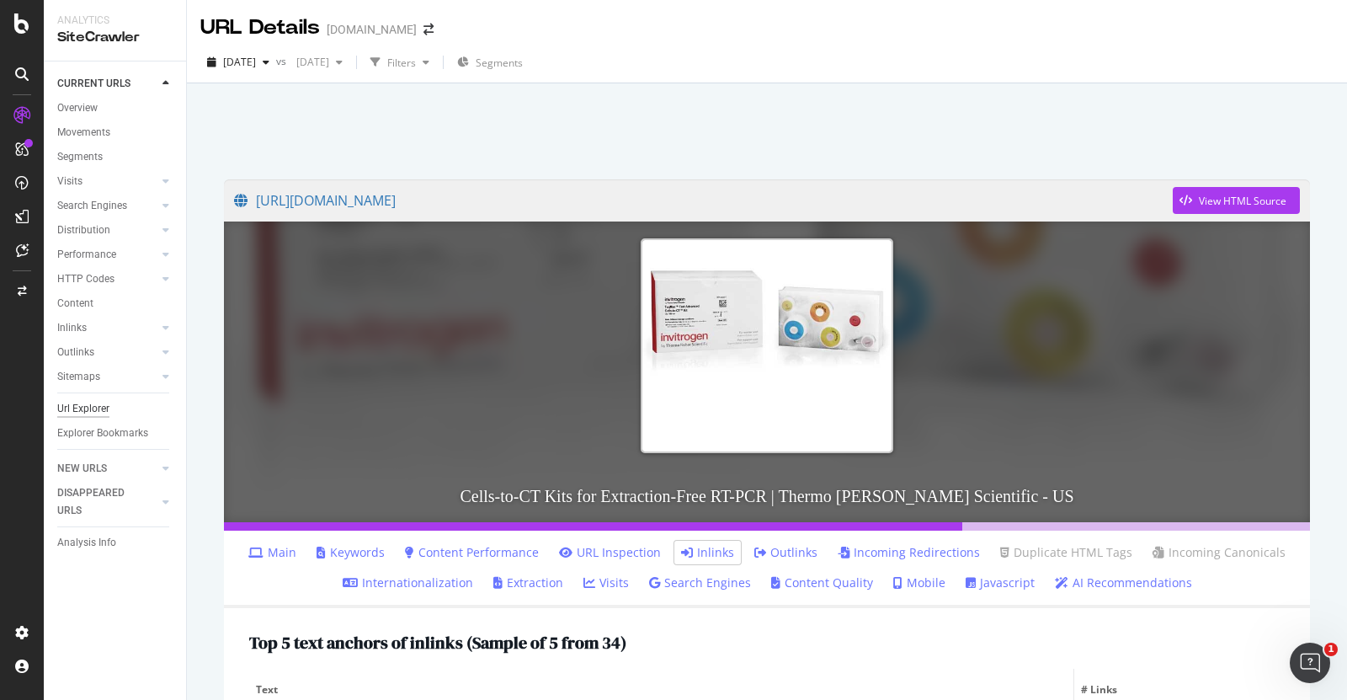
click at [101, 405] on div "Url Explorer" at bounding box center [83, 409] width 52 height 18
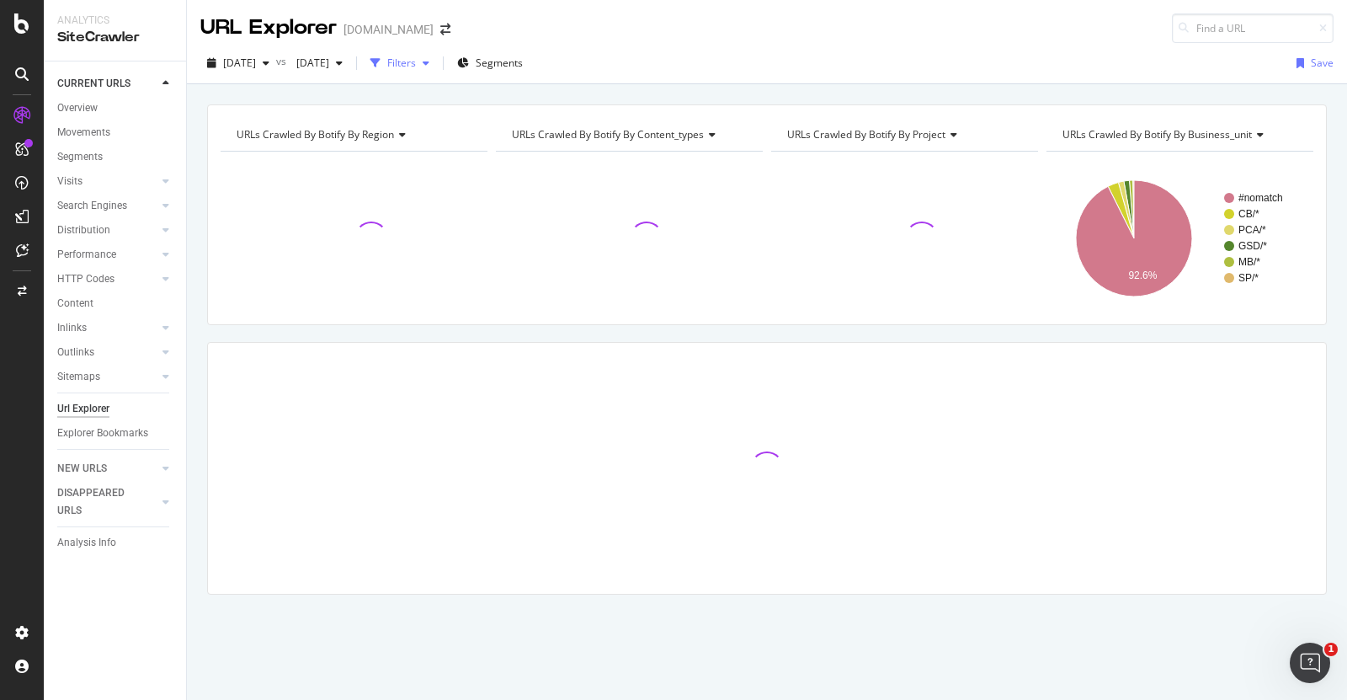
click at [416, 61] on div "Filters" at bounding box center [401, 63] width 29 height 14
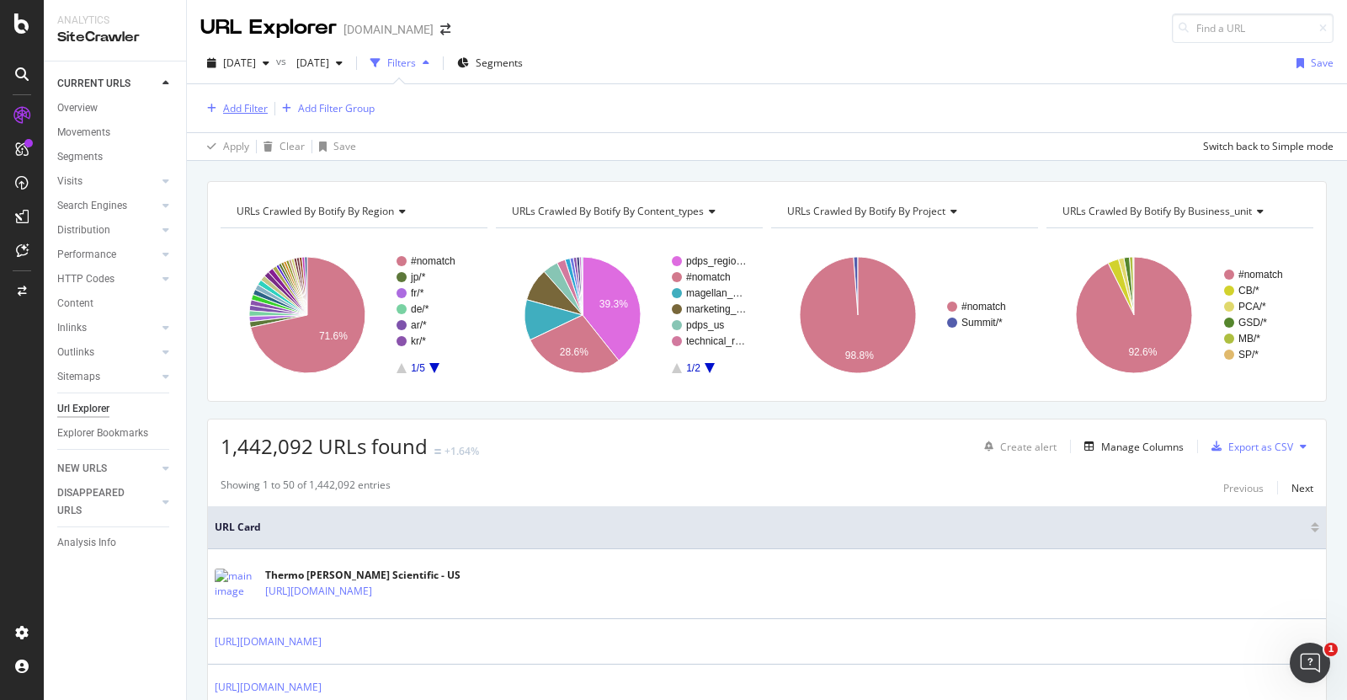
click at [239, 116] on div "Add Filter" at bounding box center [233, 108] width 67 height 19
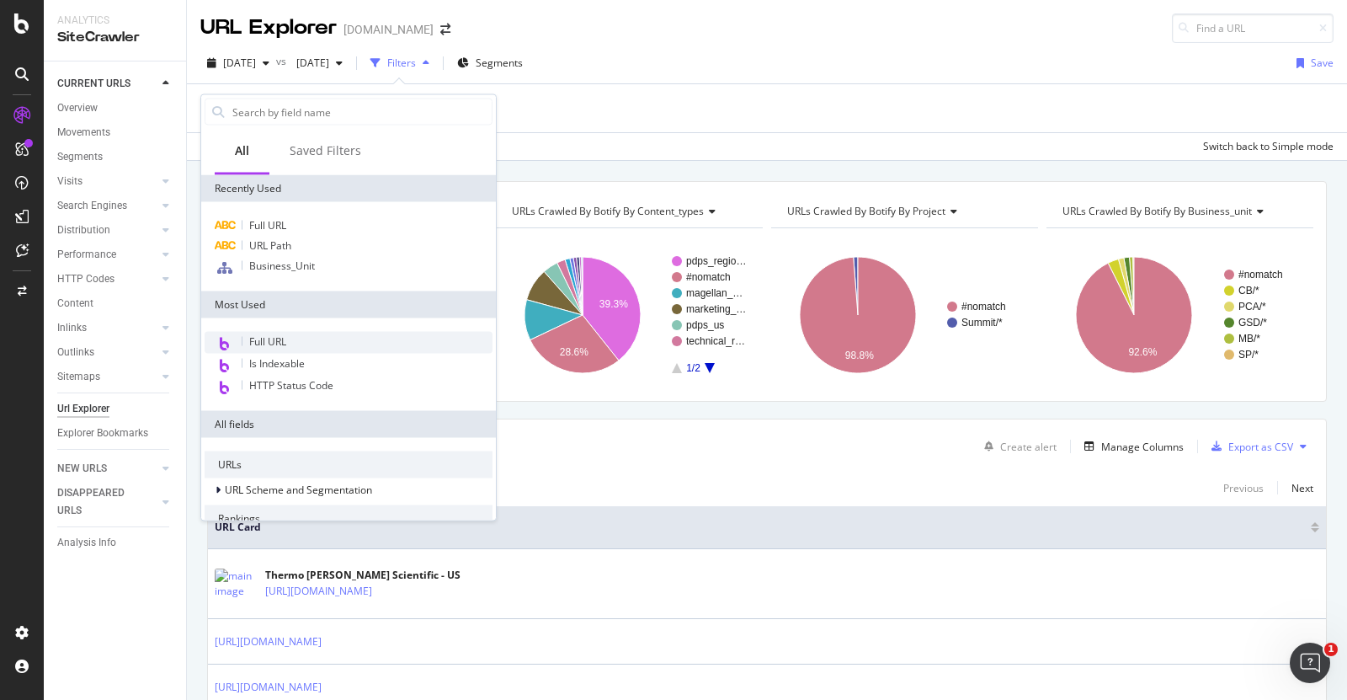
click at [271, 345] on span "Full URL" at bounding box center [267, 341] width 37 height 14
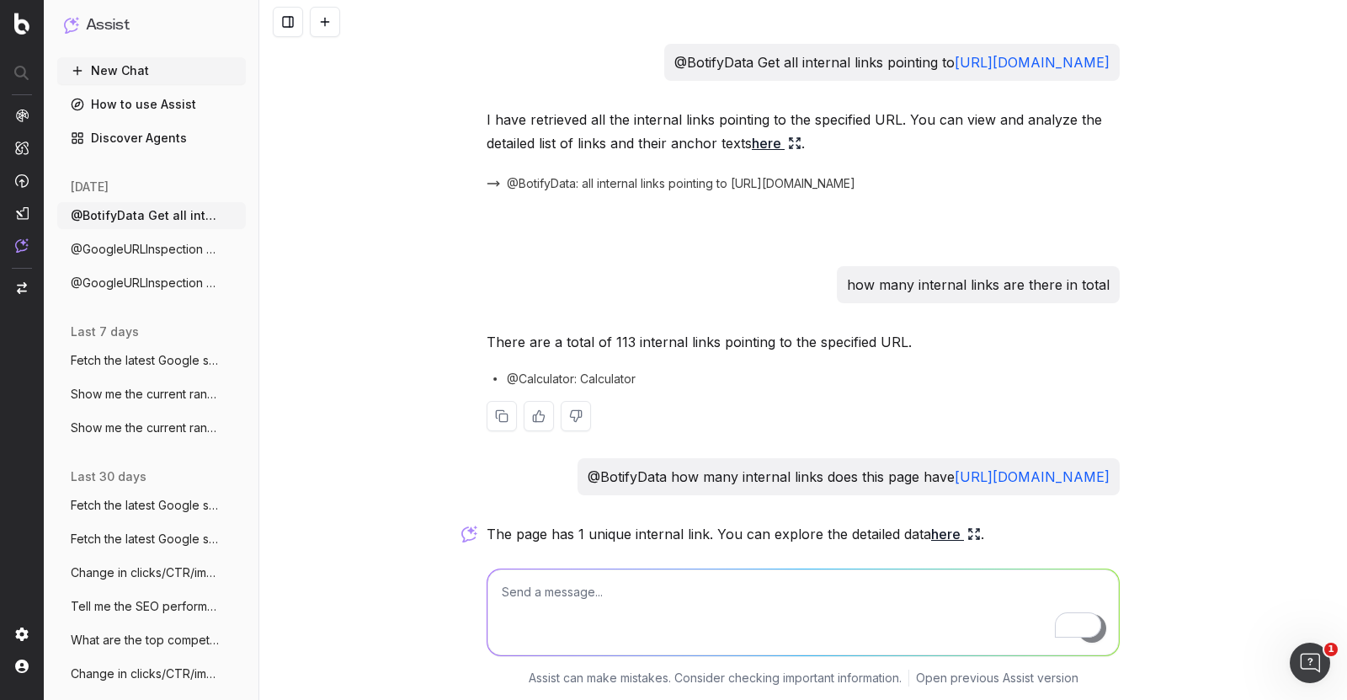
scroll to position [203, 0]
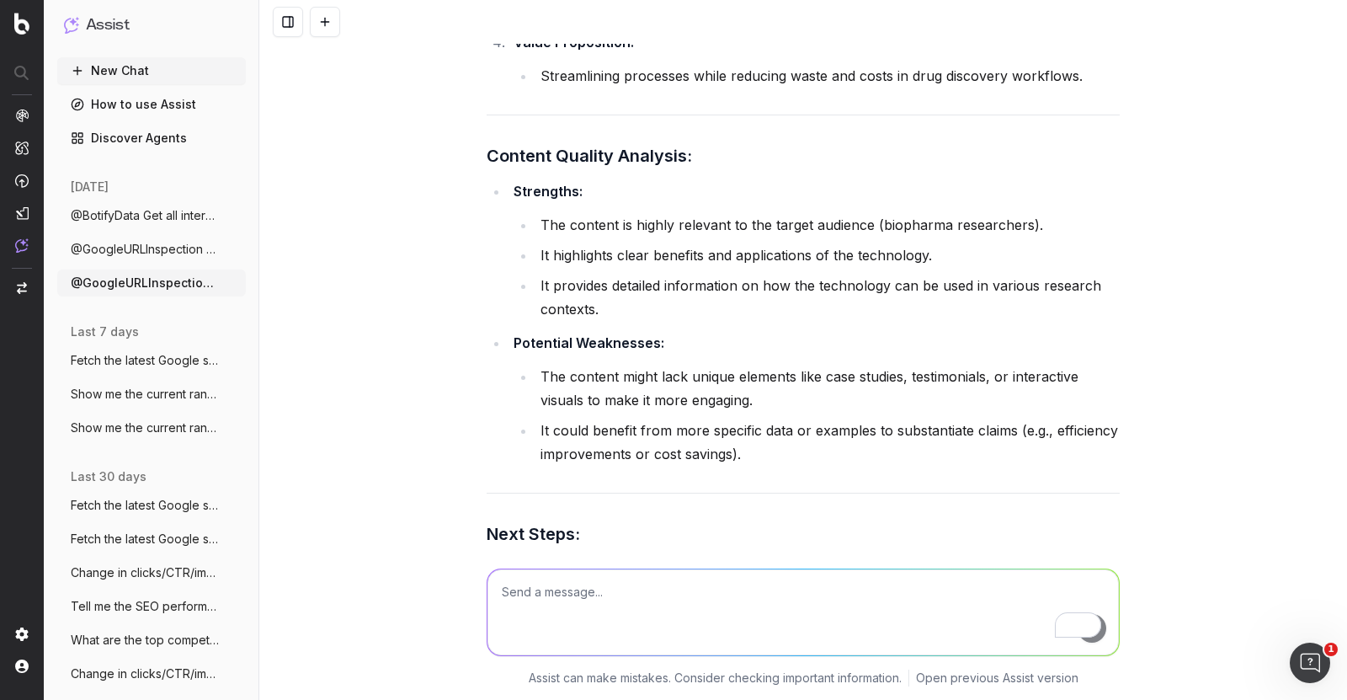
scroll to position [3240, 0]
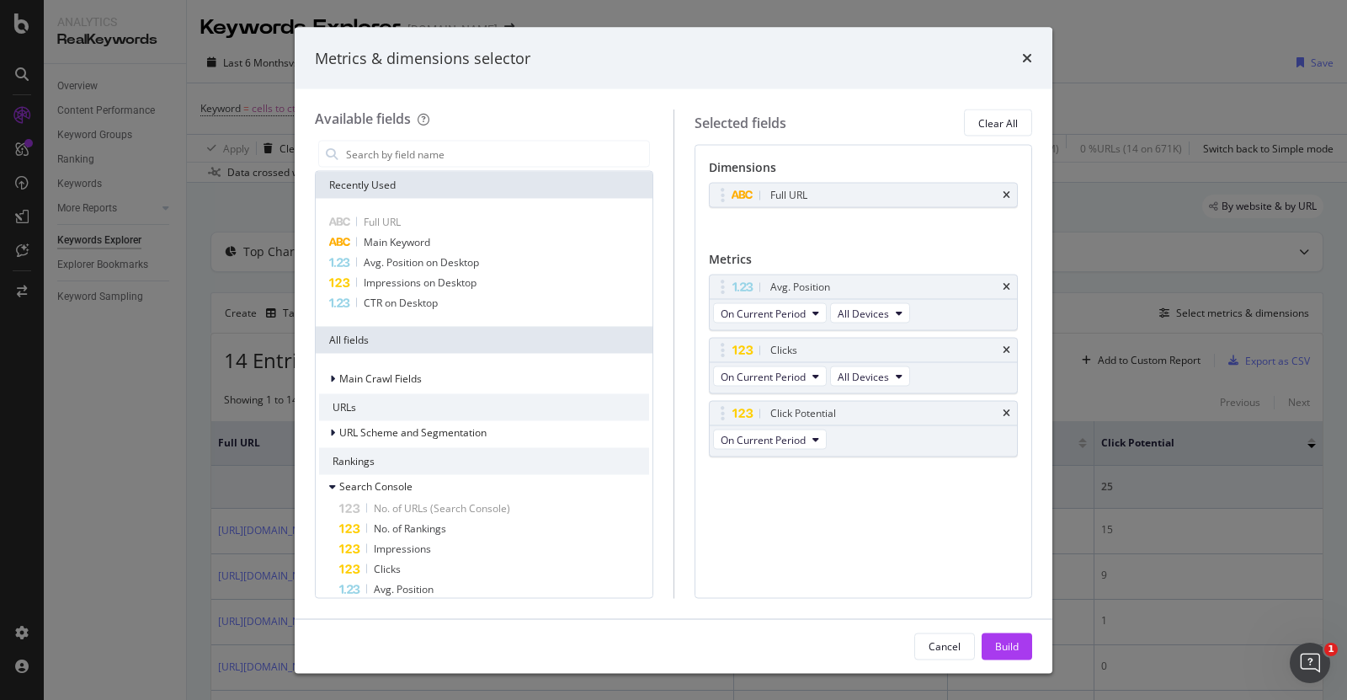
scroll to position [102, 0]
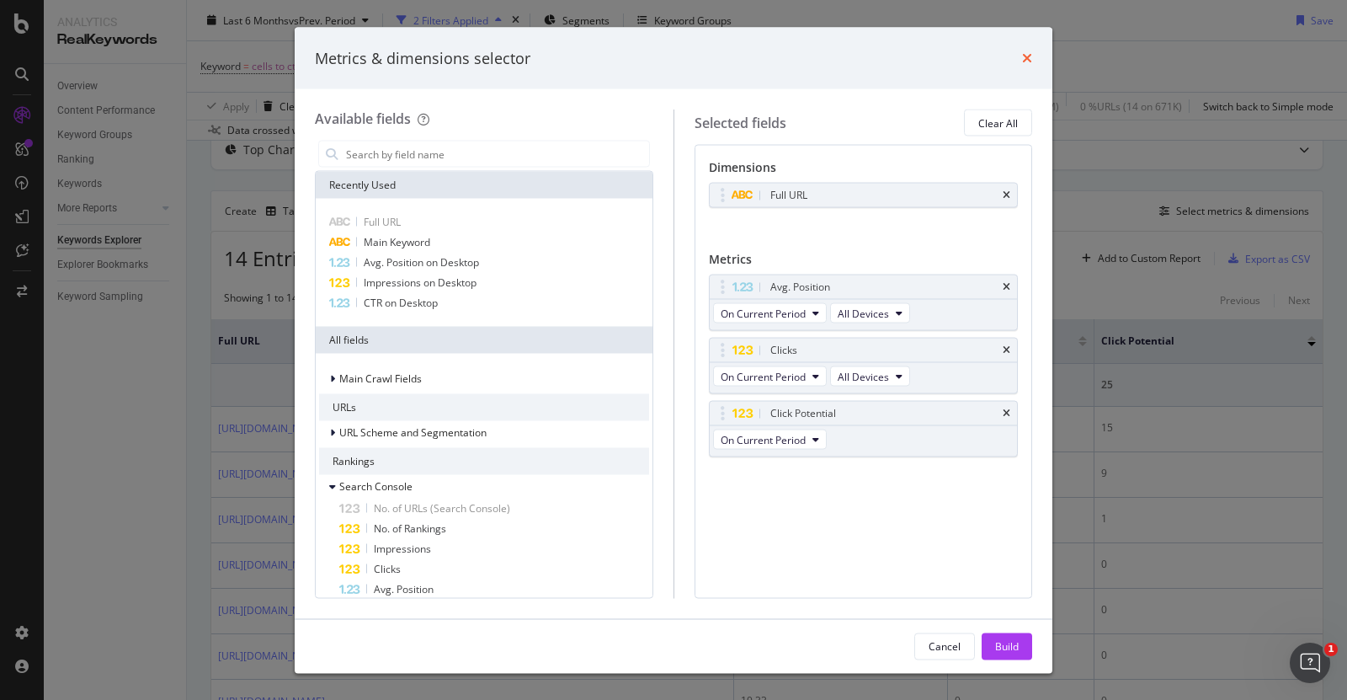
click at [1028, 54] on icon "times" at bounding box center [1027, 57] width 10 height 13
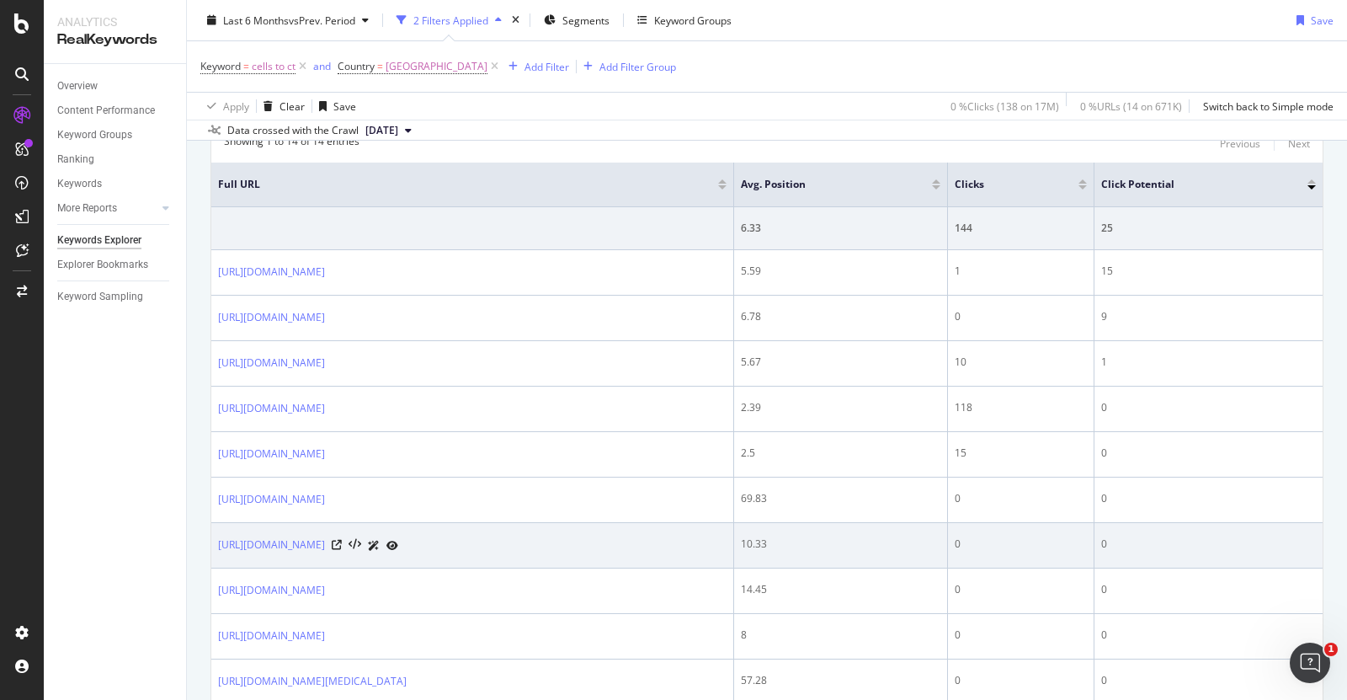
scroll to position [257, 0]
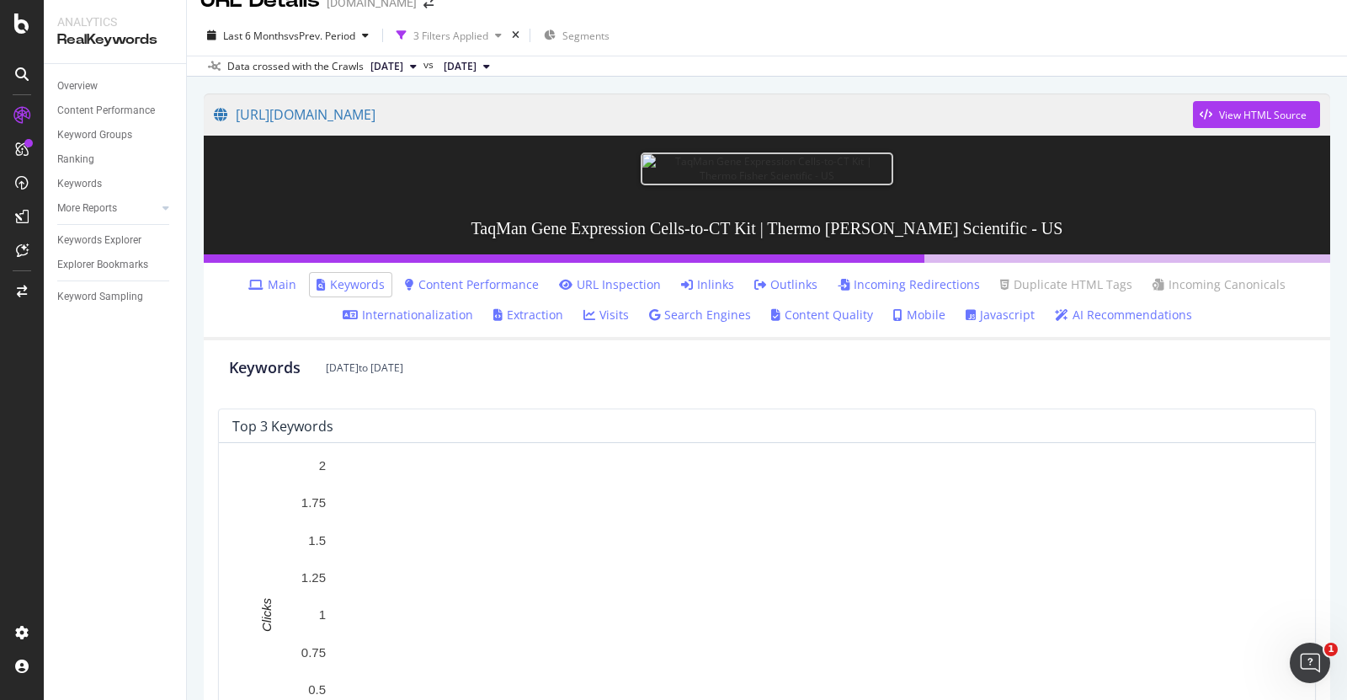
scroll to position [28, 0]
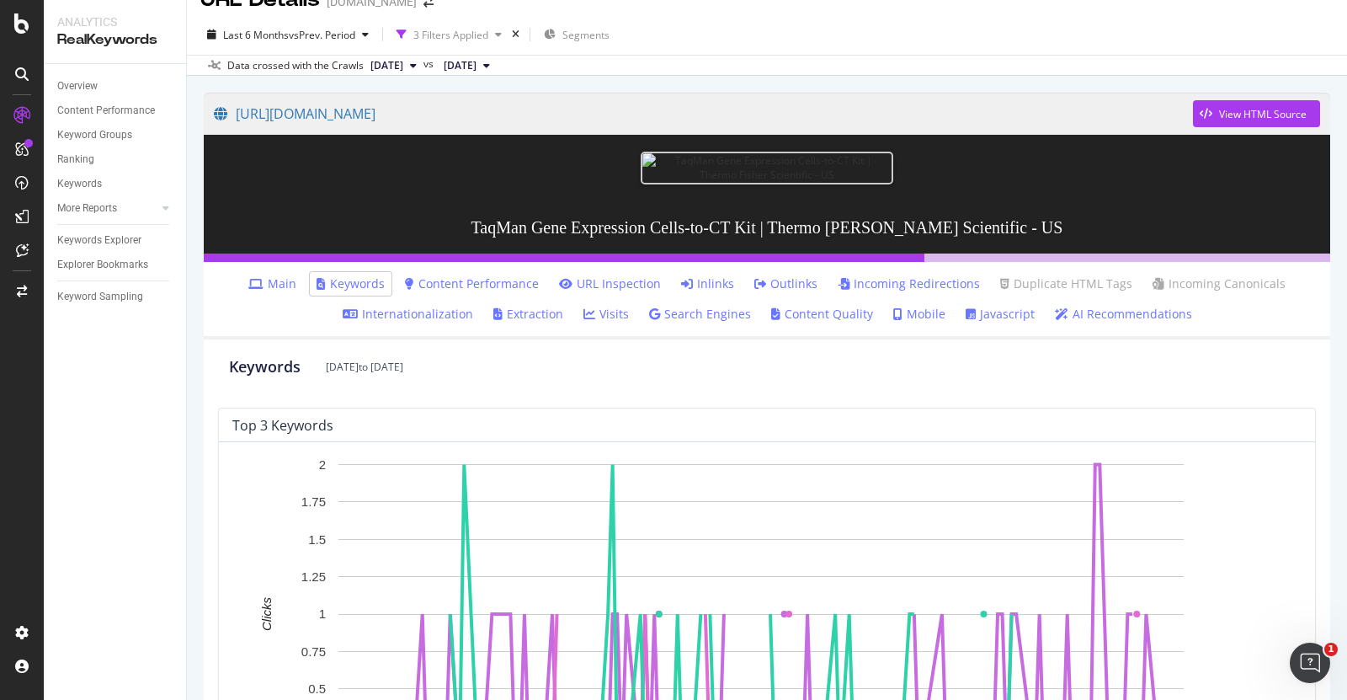
click at [717, 285] on link "Inlinks" at bounding box center [707, 283] width 53 height 17
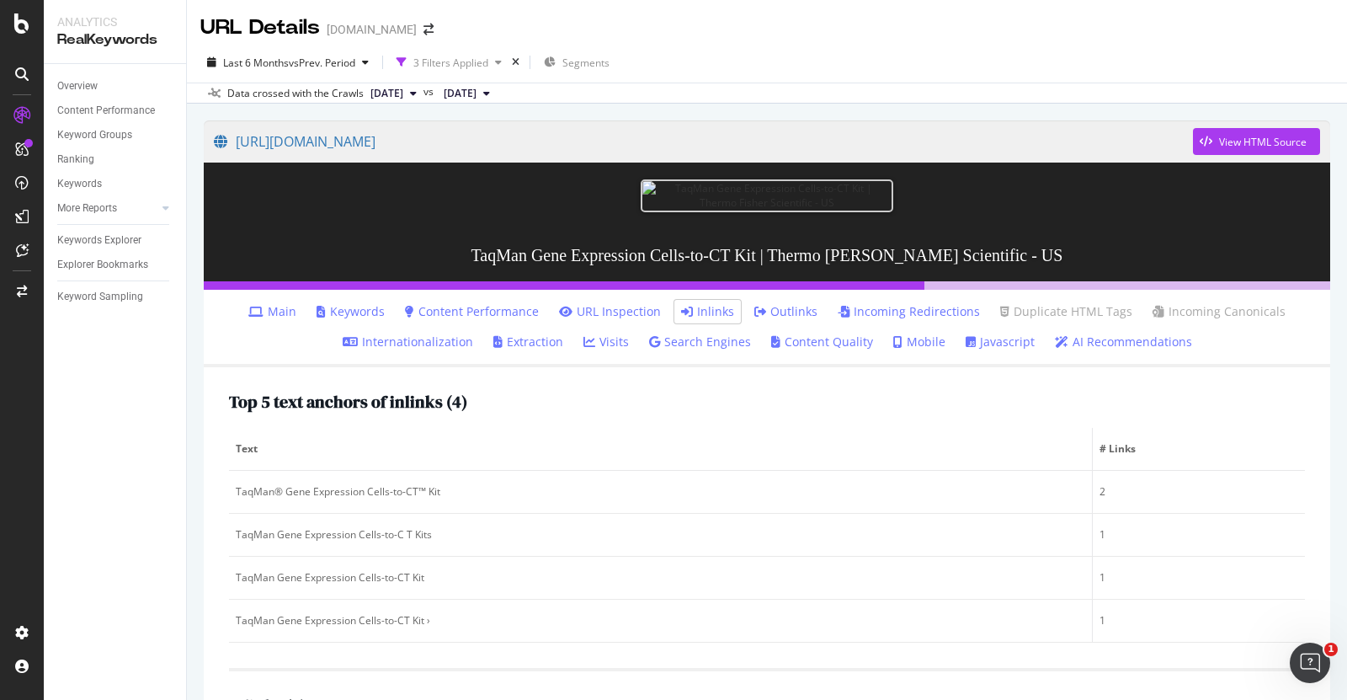
click at [787, 309] on link "Outlinks" at bounding box center [785, 311] width 63 height 17
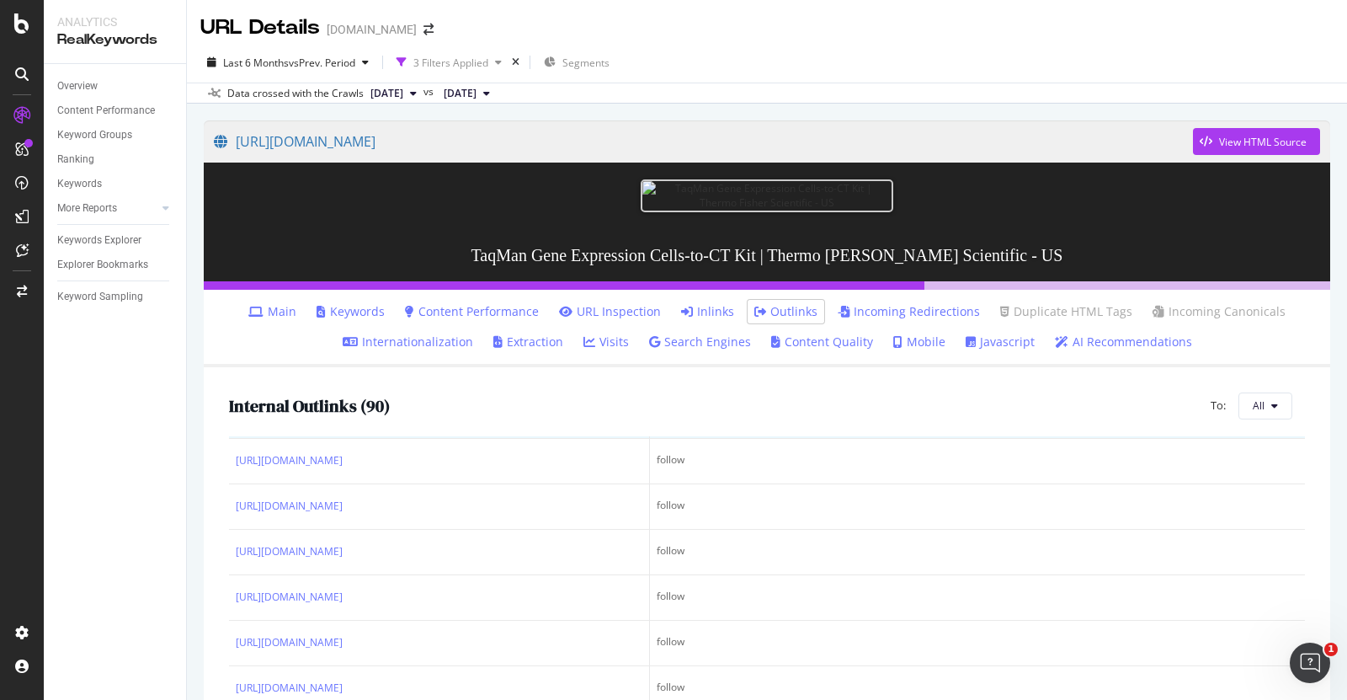
scroll to position [307, 0]
click at [908, 317] on link "Incoming Redirections" at bounding box center [909, 311] width 142 height 17
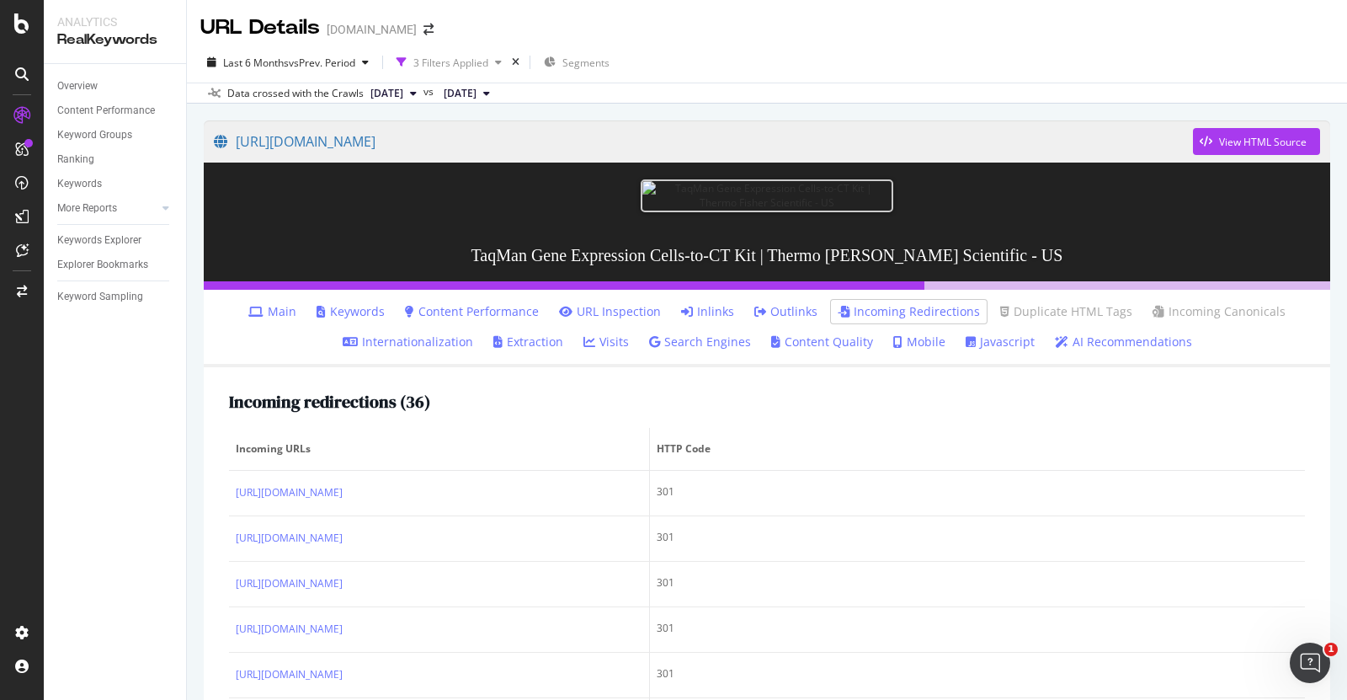
click at [561, 410] on div "Incoming redirections ( 36 )" at bounding box center [767, 401] width 1076 height 19
click at [990, 348] on link "Javascript" at bounding box center [1000, 341] width 69 height 17
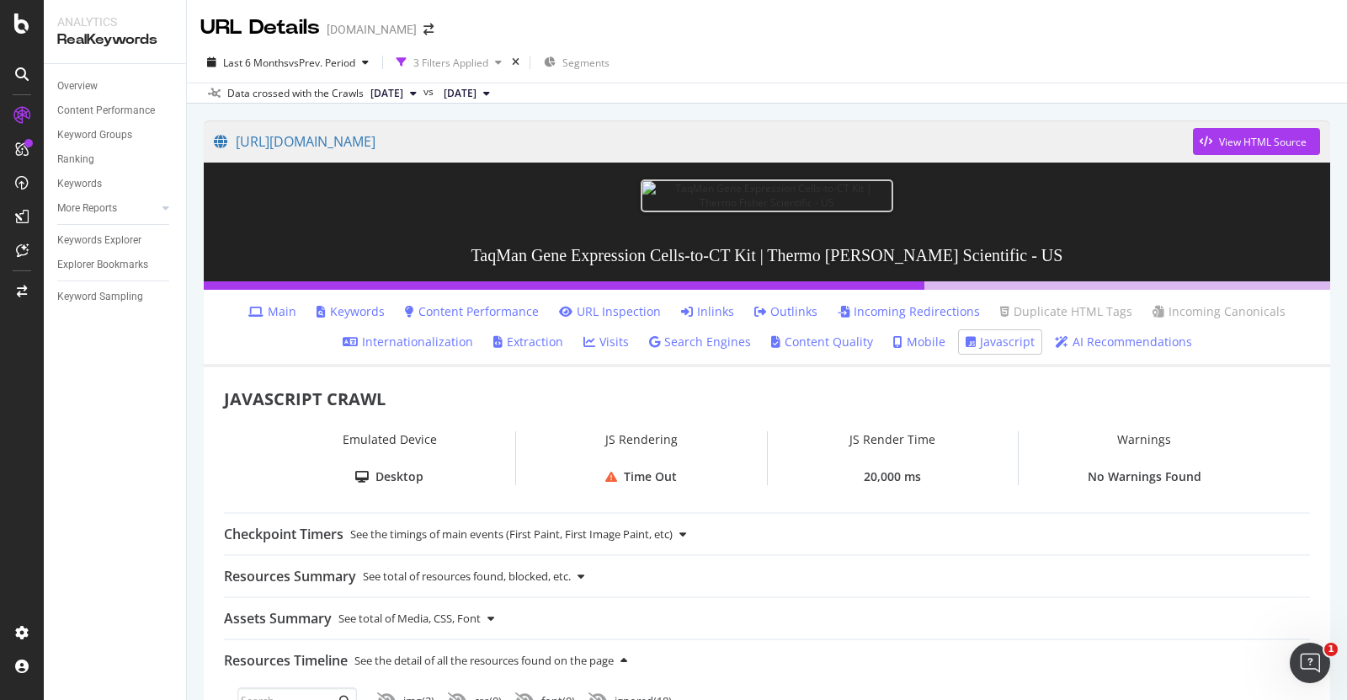
click at [689, 346] on link "Search Engines" at bounding box center [700, 341] width 102 height 17
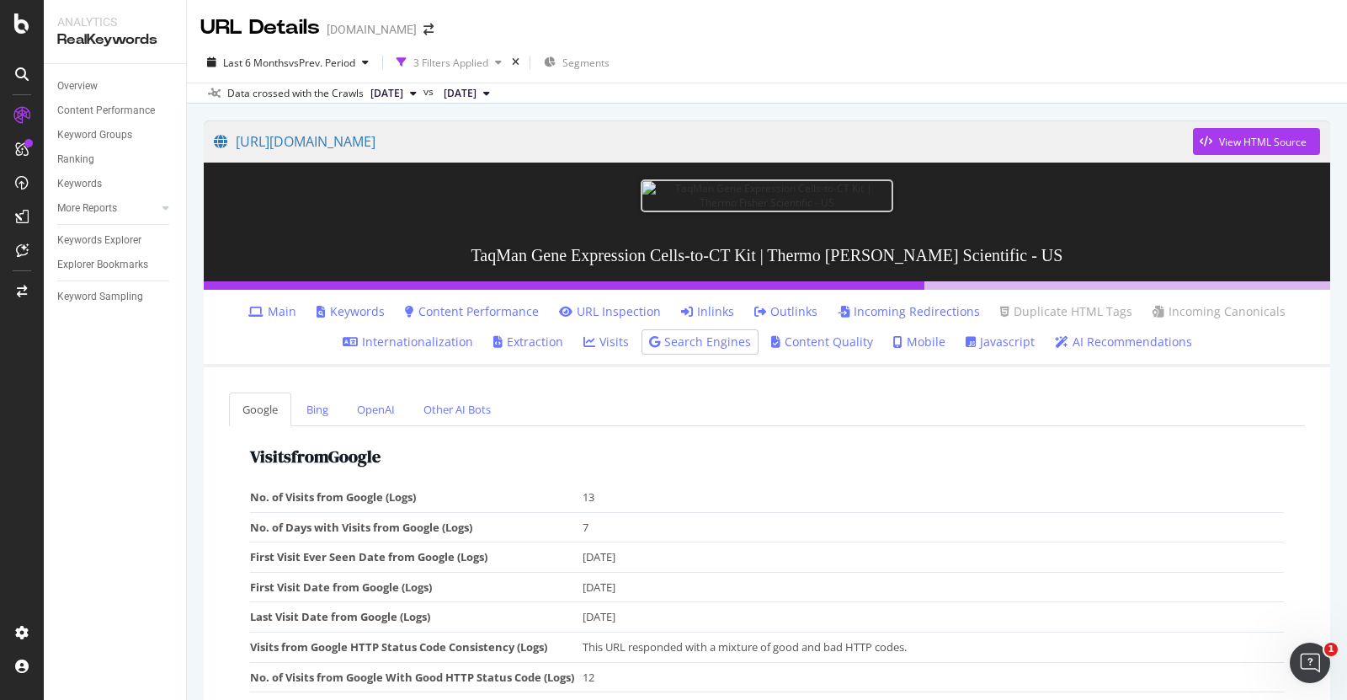
click at [431, 45] on div "Last 6 Months vs Prev. Period 3 Filters Applied Segments Data crossed with the …" at bounding box center [767, 72] width 1160 height 61
click at [94, 93] on div "Overview" at bounding box center [77, 86] width 40 height 18
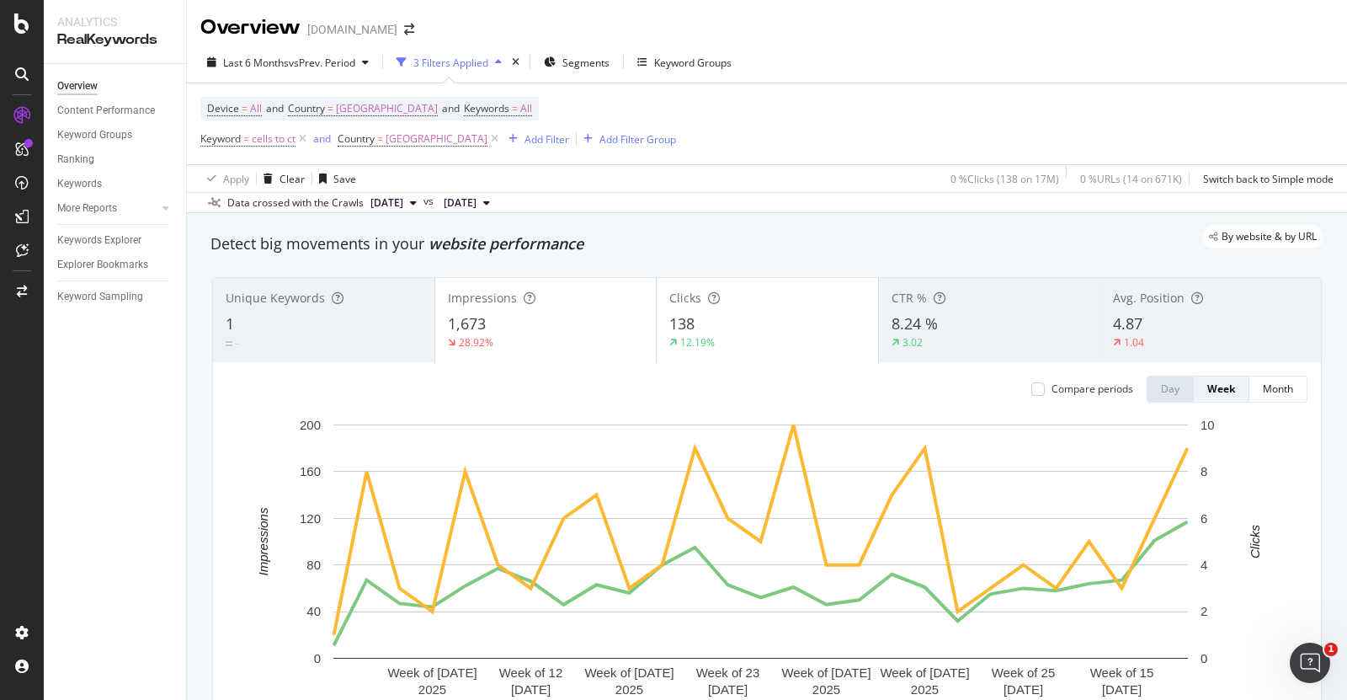
click at [94, 347] on div "Overview Content Performance Keyword Groups Ranking Keywords More Reports Count…" at bounding box center [115, 382] width 142 height 636
